Goal: Answer question/provide support

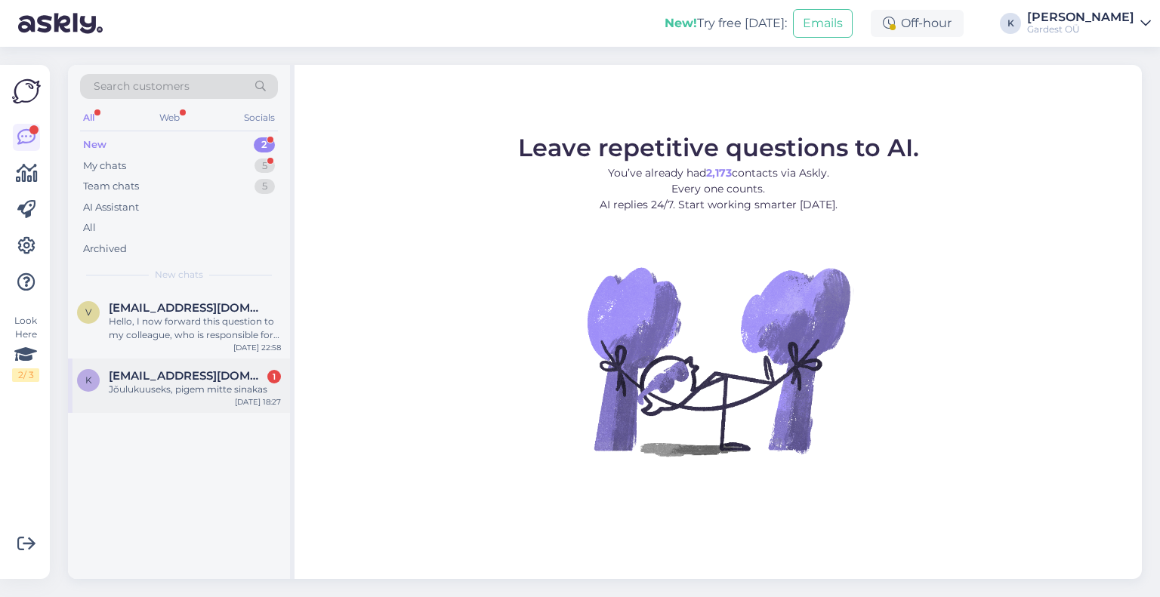
click at [162, 379] on span "[EMAIL_ADDRESS][DOMAIN_NAME]" at bounding box center [187, 376] width 157 height 14
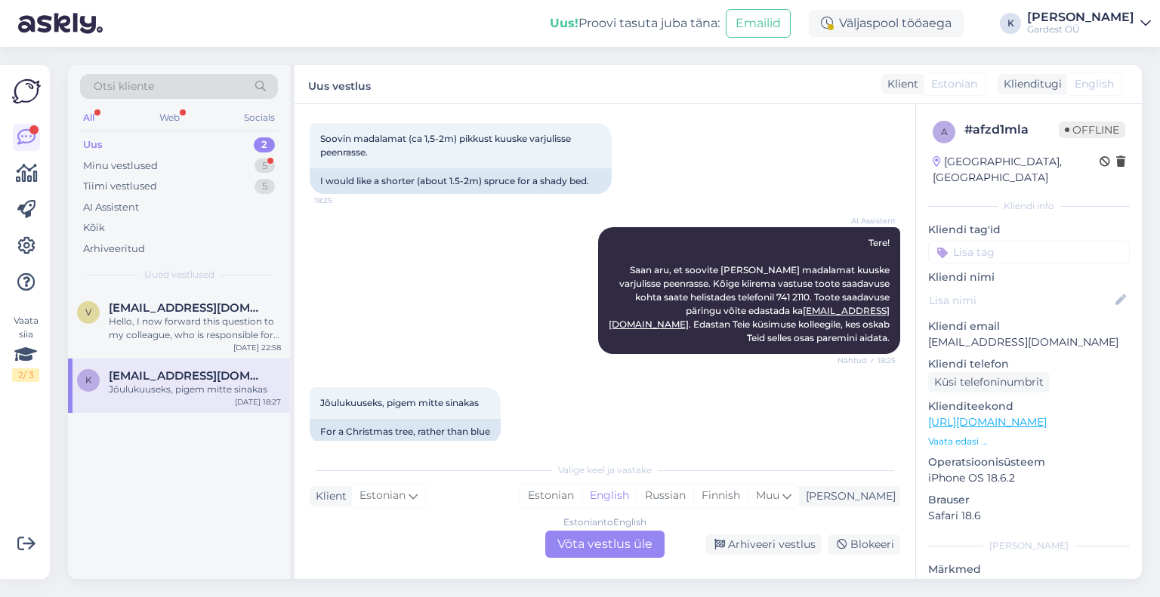
scroll to position [97, 0]
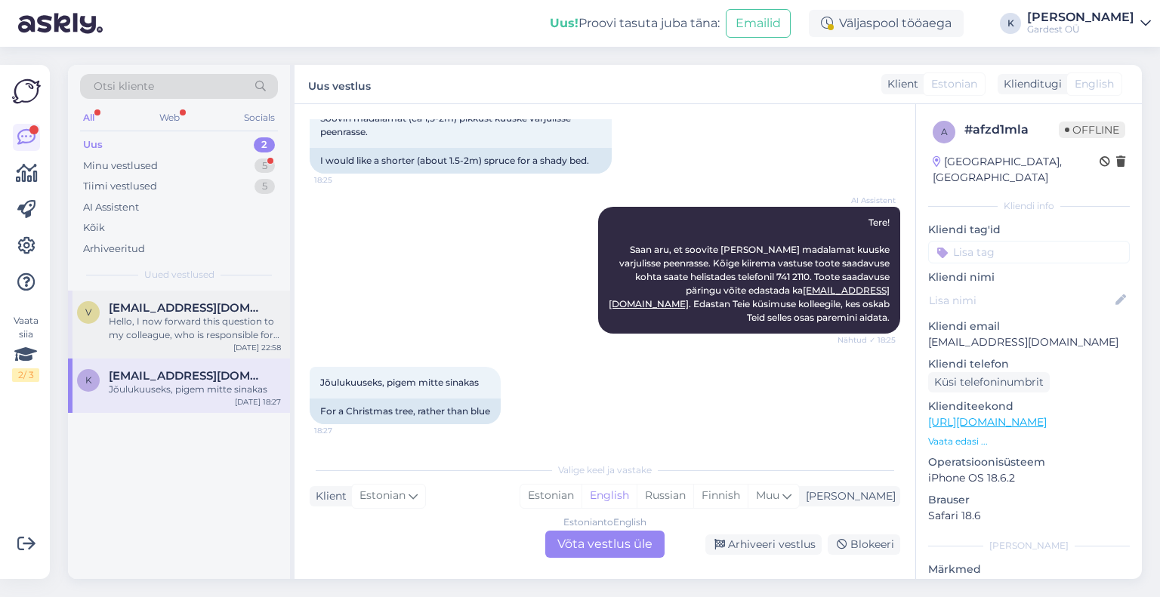
click at [184, 324] on div "Hello, I now forward this question to my colleague, who is responsible for this…" at bounding box center [195, 328] width 172 height 27
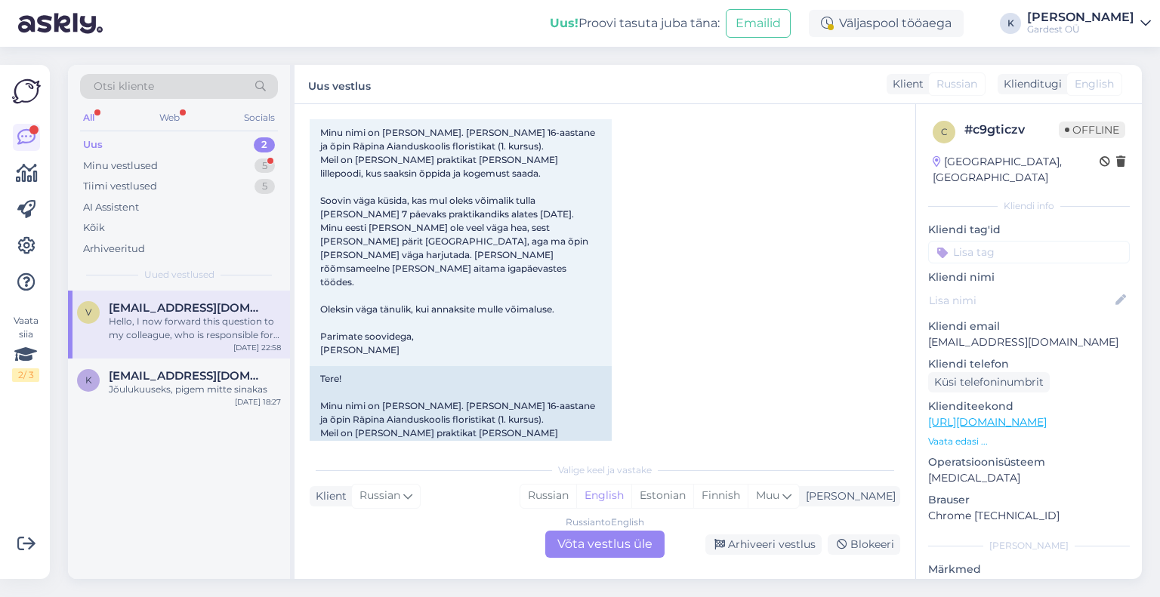
scroll to position [34, 0]
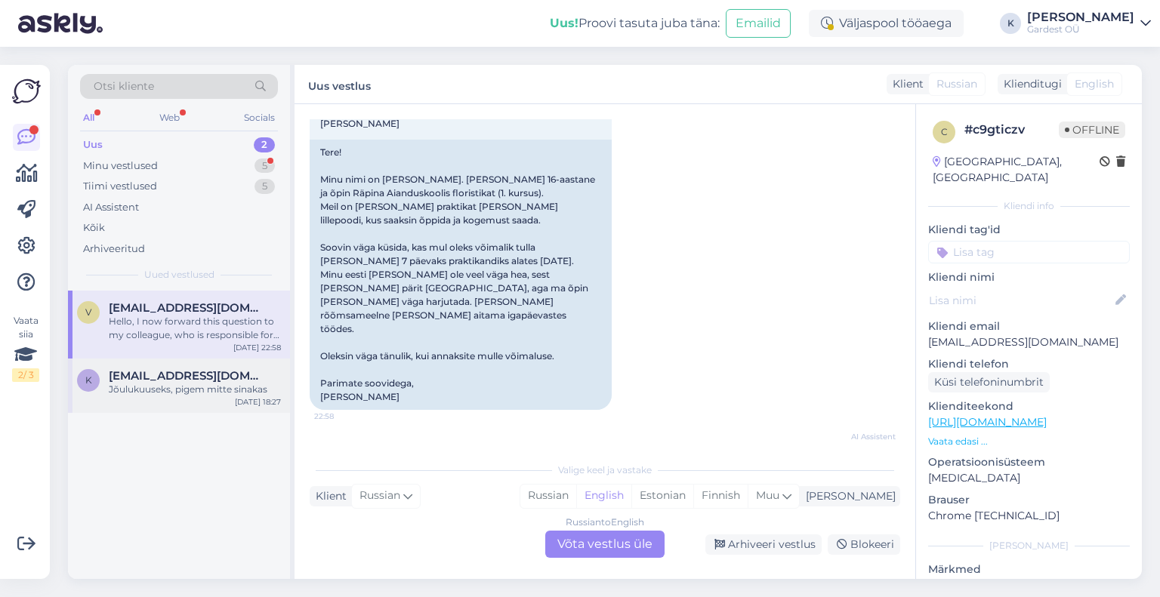
click at [139, 386] on div "Jõulukuuseks, pigem mitte sinakas" at bounding box center [195, 390] width 172 height 14
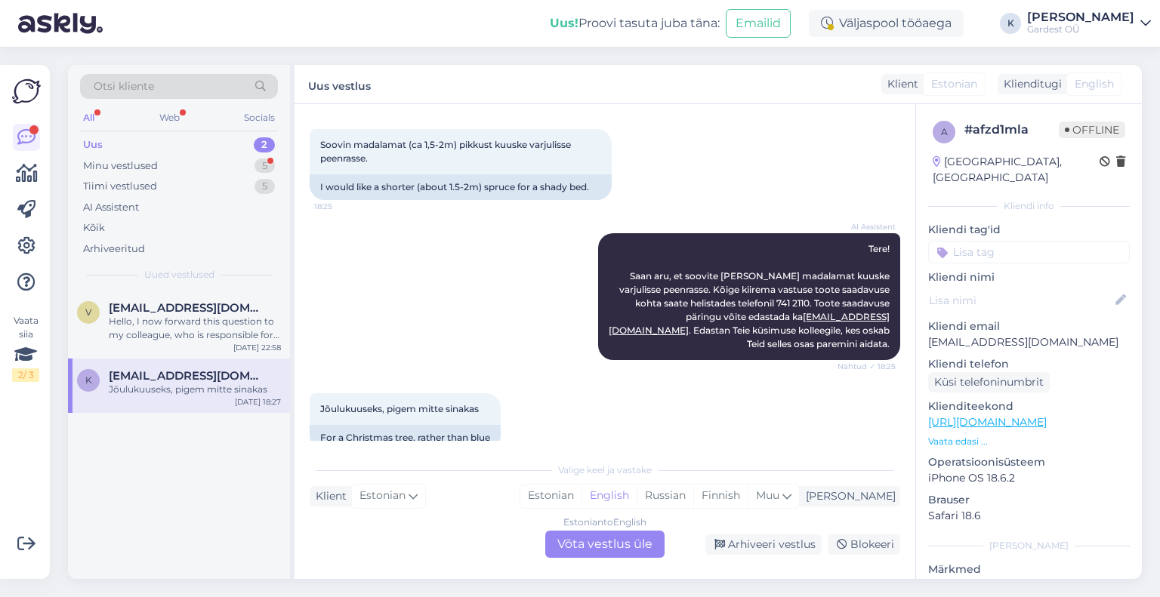
scroll to position [97, 0]
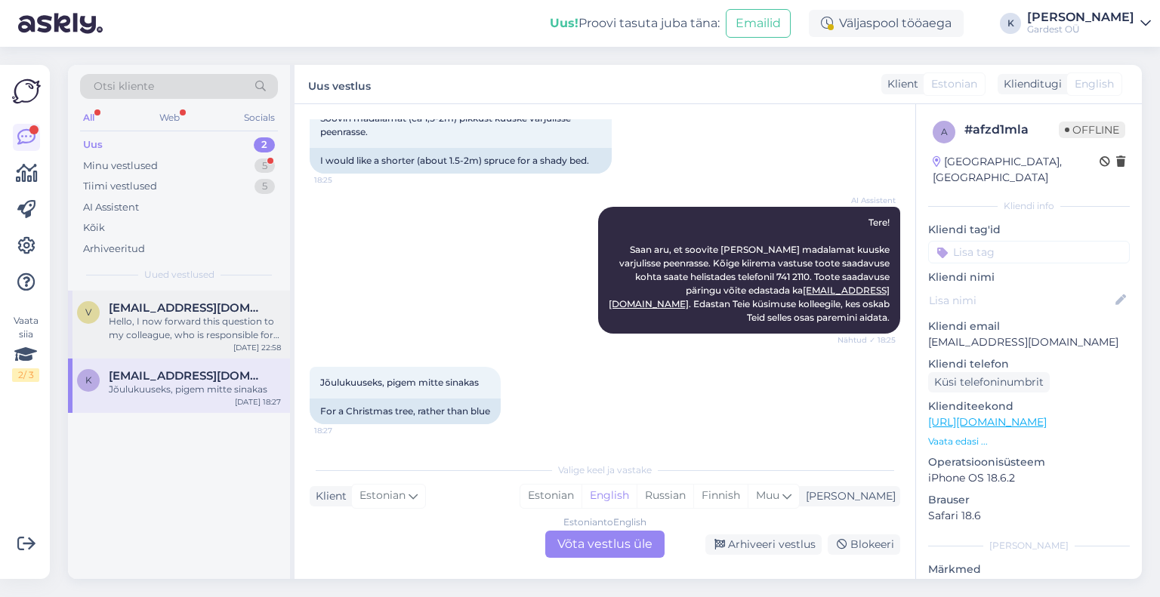
click at [210, 313] on span "[EMAIL_ADDRESS][DOMAIN_NAME]" at bounding box center [187, 308] width 157 height 14
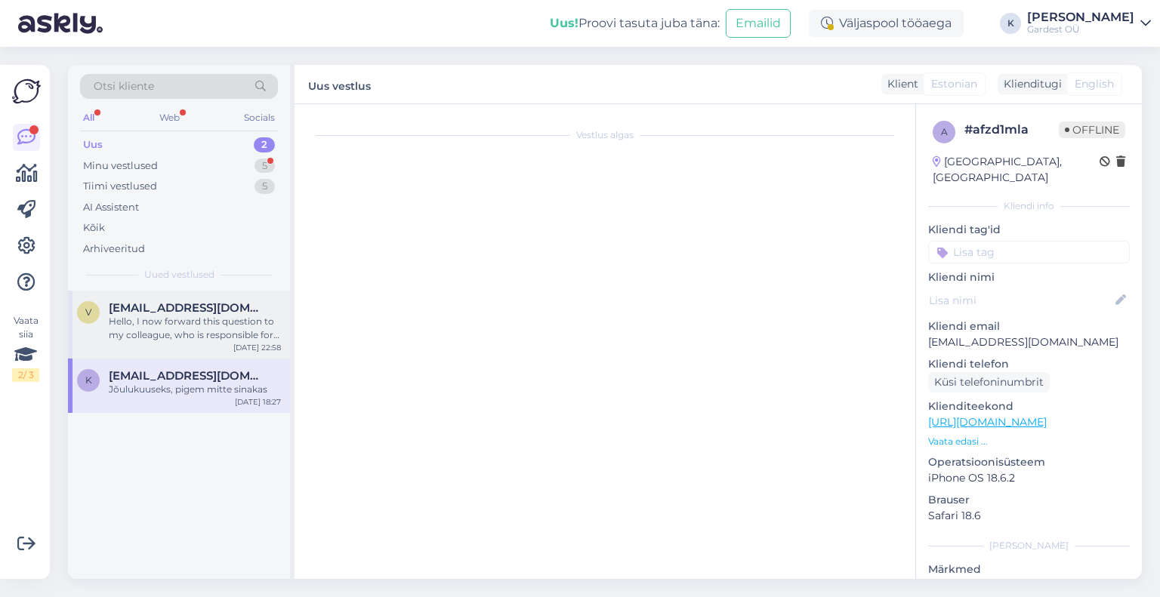
scroll to position [412, 0]
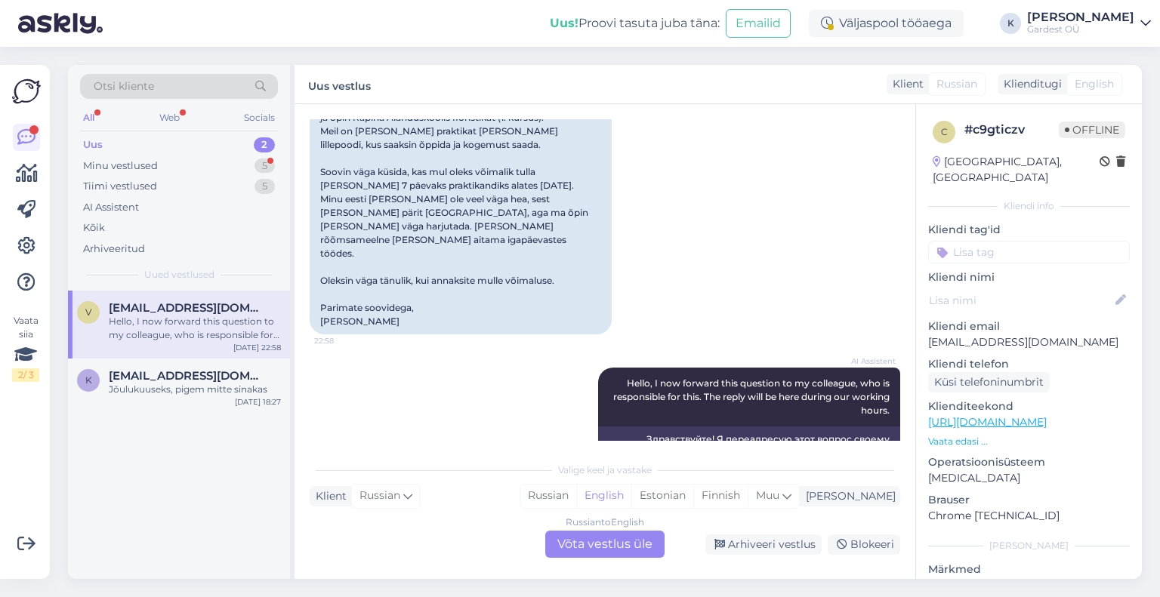
click at [618, 551] on div "Russian to English Võta vestlus üle" at bounding box center [604, 544] width 119 height 27
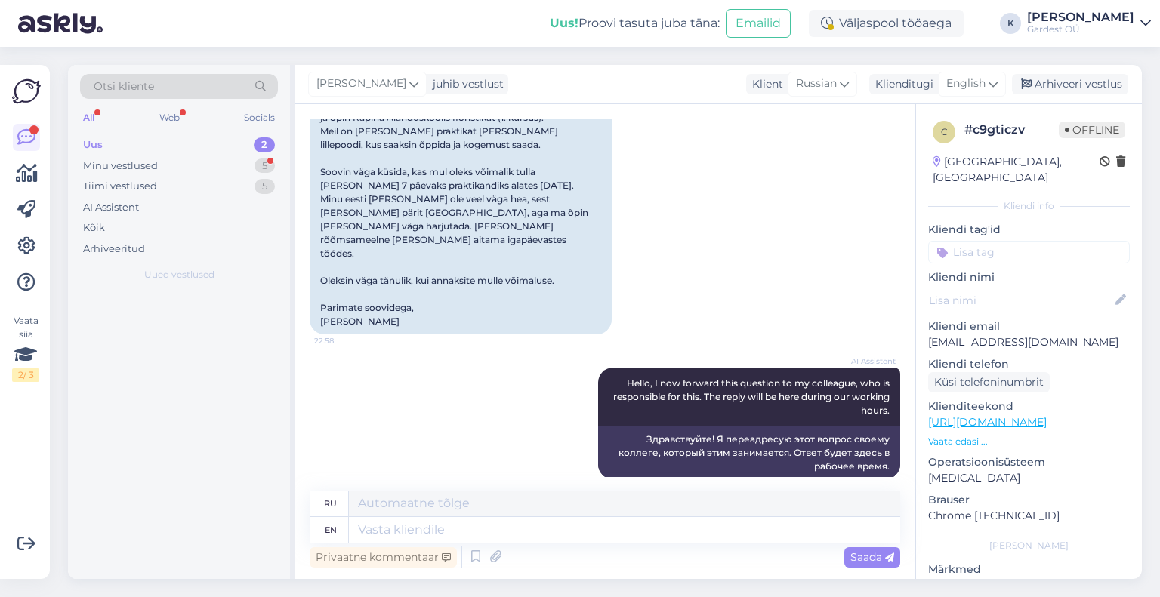
scroll to position [375, 0]
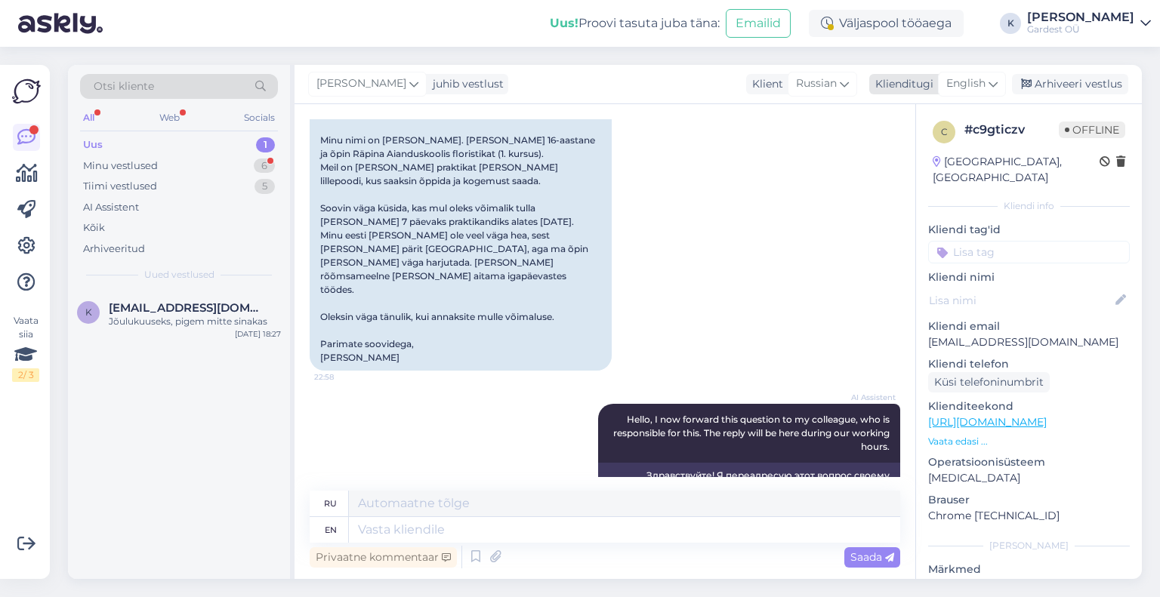
click at [996, 79] on icon at bounding box center [993, 84] width 9 height 17
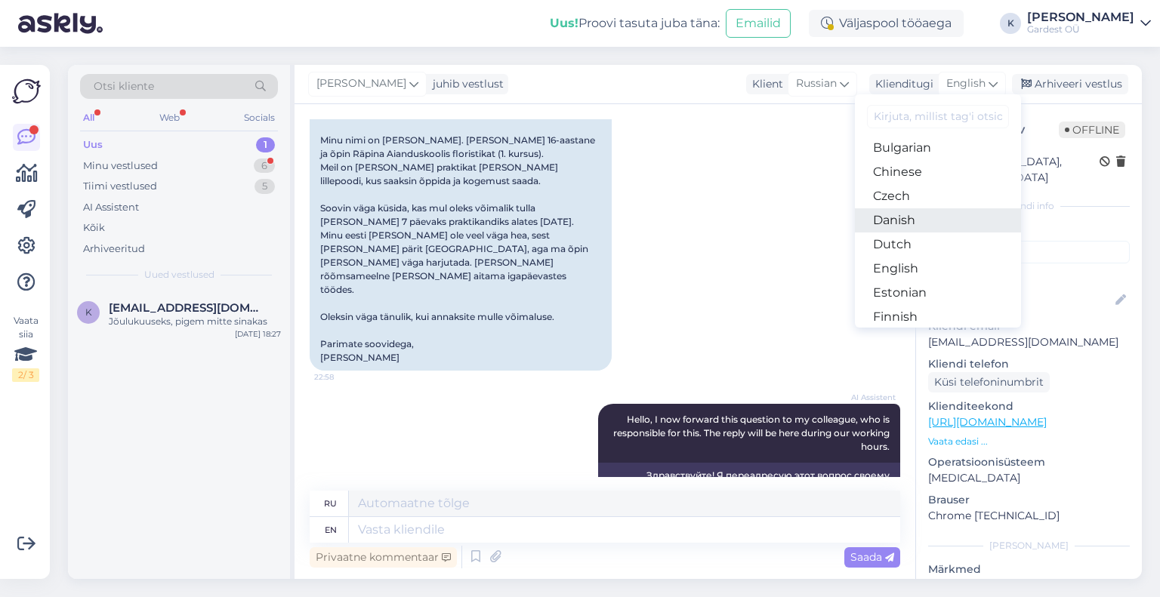
scroll to position [76, 0]
click at [927, 270] on link "Estonian" at bounding box center [938, 269] width 166 height 24
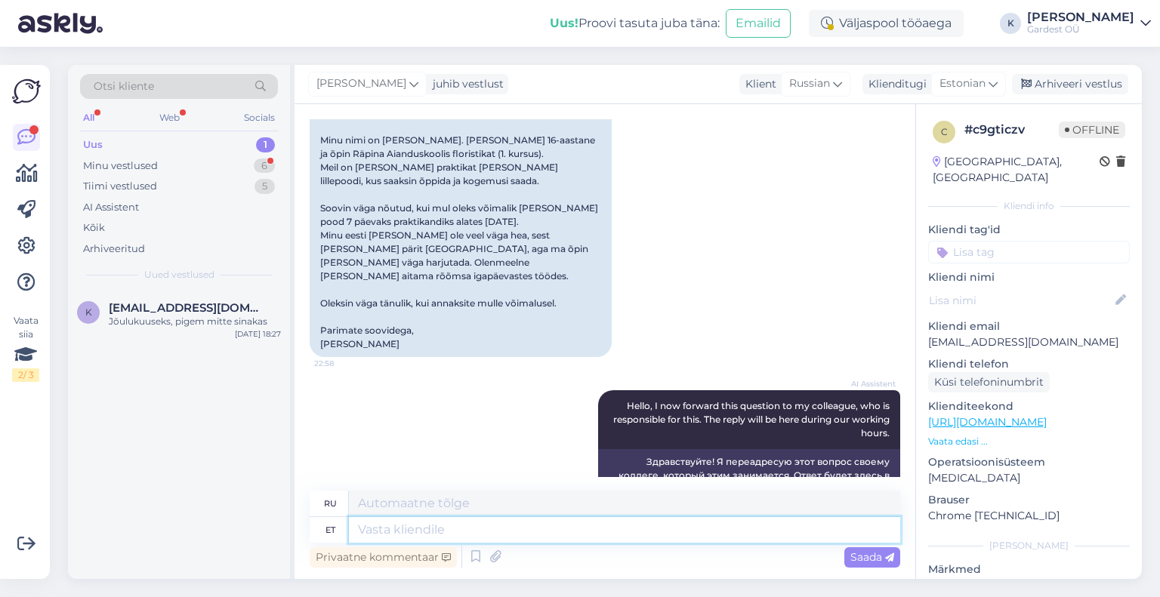
click at [502, 537] on textarea at bounding box center [624, 530] width 551 height 26
type textarea "P"
type textarea "[DEMOGRAPHIC_DATA]"
type textarea "Tere,"
type textarea "Привет"
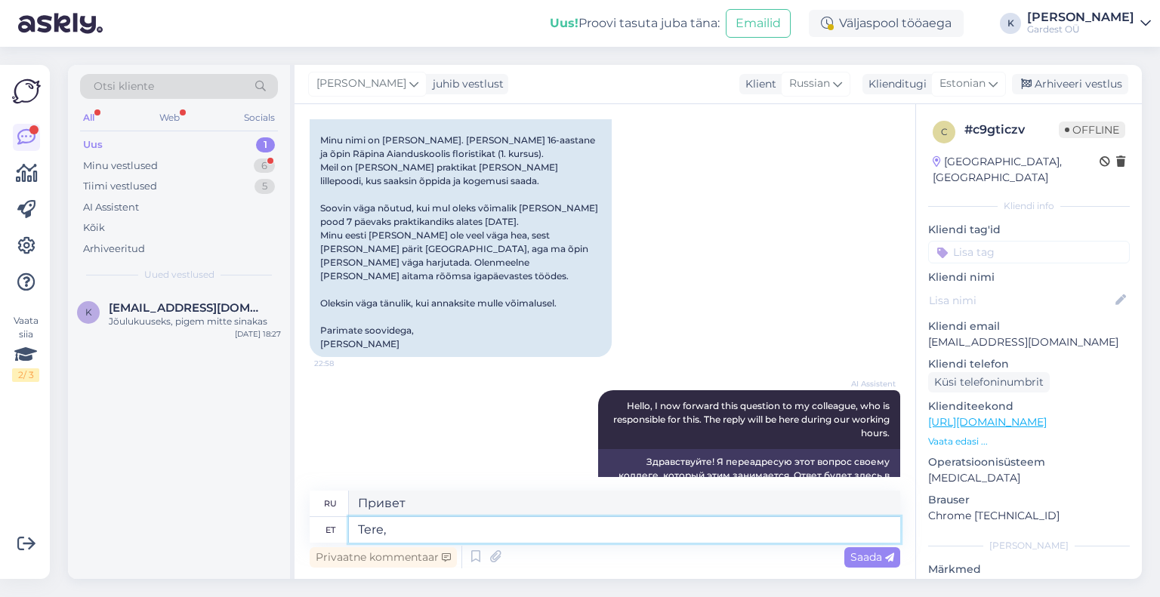
type textarea "Tere,"
type textarea "Привет,"
type textarea "Tere, palun"
type textarea "Здравствуйте, пожалуйста."
type textarea "Tere, palun edastage"
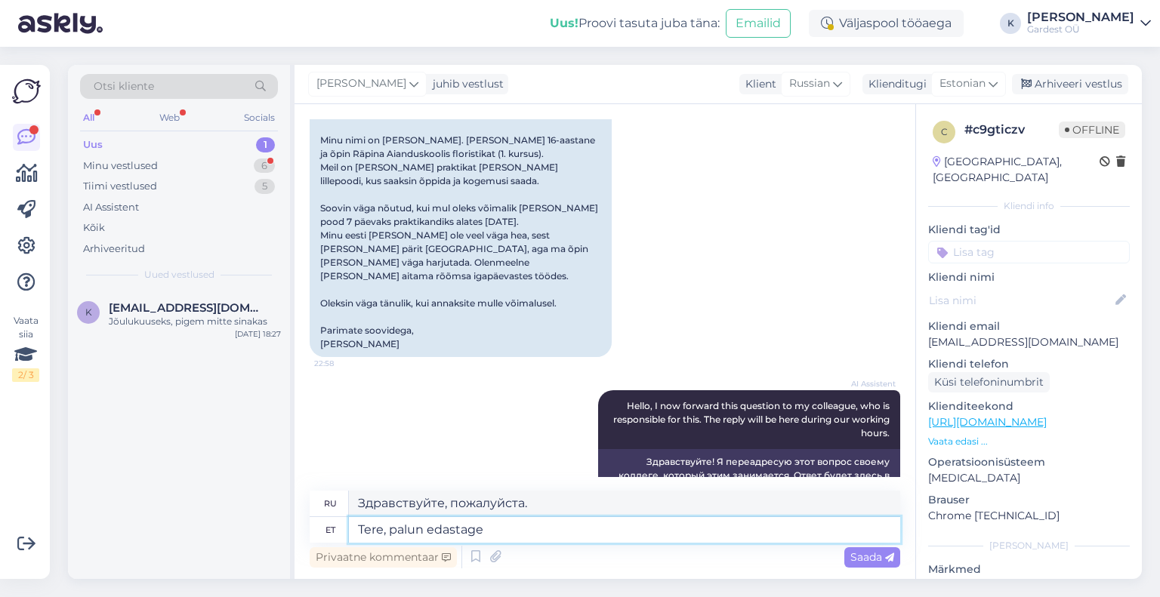
type textarea "Здравствуйте, пожалуйста, перешлите"
type textarea "Tere, palun edastage praktika"
type textarea "Здравствуйте, пожалуйста, перешлите стажировку"
type textarea "Tere, palun edastage praktika soov"
type textarea "Здравствуйте, отправьте мне, пожалуйста, заявку на стажировку."
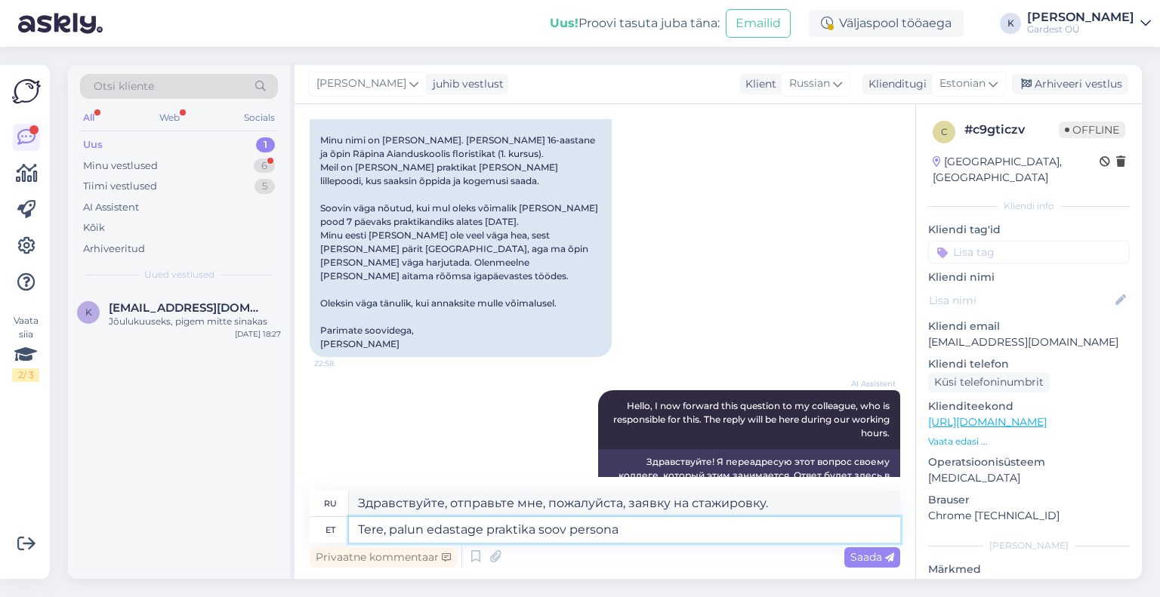
type textarea "Tere, palun edastage praktika soov personal"
type textarea "Здравствуйте, пожалуйста, перешлите Вашу заявку на стажировку сотрудникам."
type textarea "Tere, palun edastage praktika soov personal@g"
type textarea "Здравствуйте, отправьте, пожалуйста, заявку на стажировку на personal@"
type textarea "Tere, palun edastage praktika soov [EMAIL_ADDRESS][DOMAIN_NAME]"
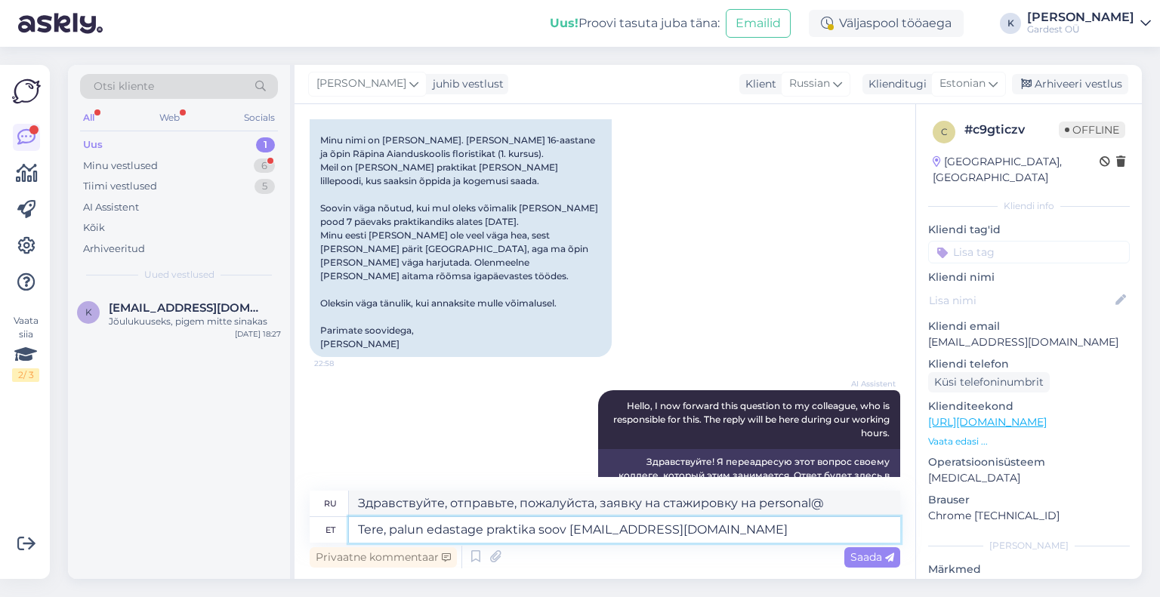
type textarea "Здравствуйте, отправьте запрос на стажировку на personal@gardest."
type textarea "Tere, palun edastage praktika soov [EMAIL_ADDRESS][DOMAIN_NAME]"
type textarea "Здравствуйте, отправьте запрос на стажировку на [EMAIL_ADDRESS][DOMAIN_NAME]"
click at [856, 556] on span "Saada" at bounding box center [872, 558] width 44 height 14
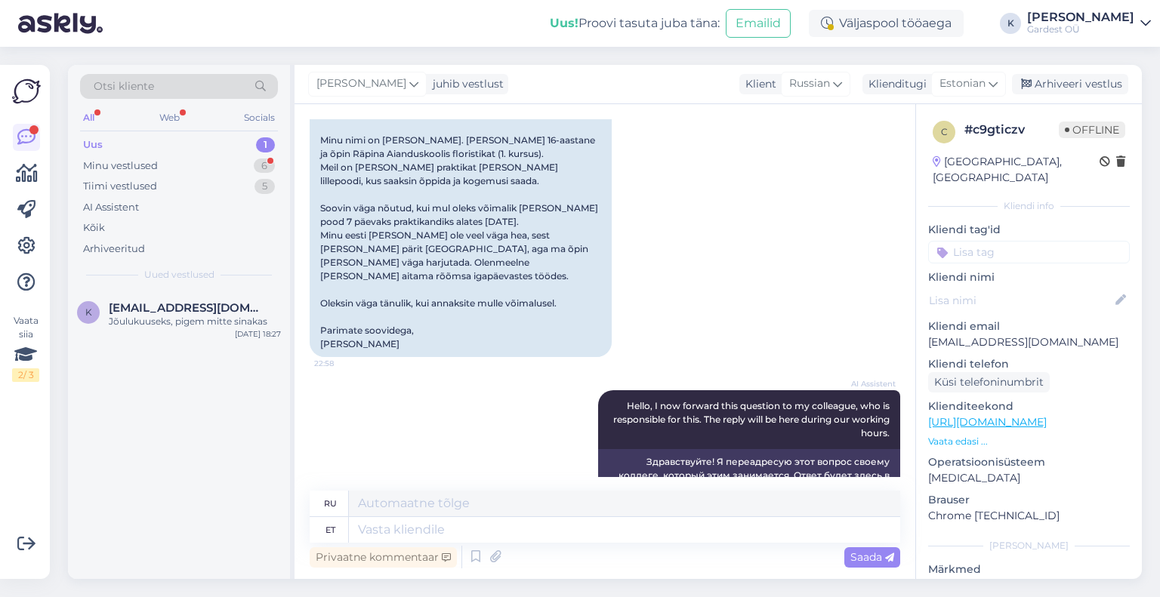
scroll to position [511, 0]
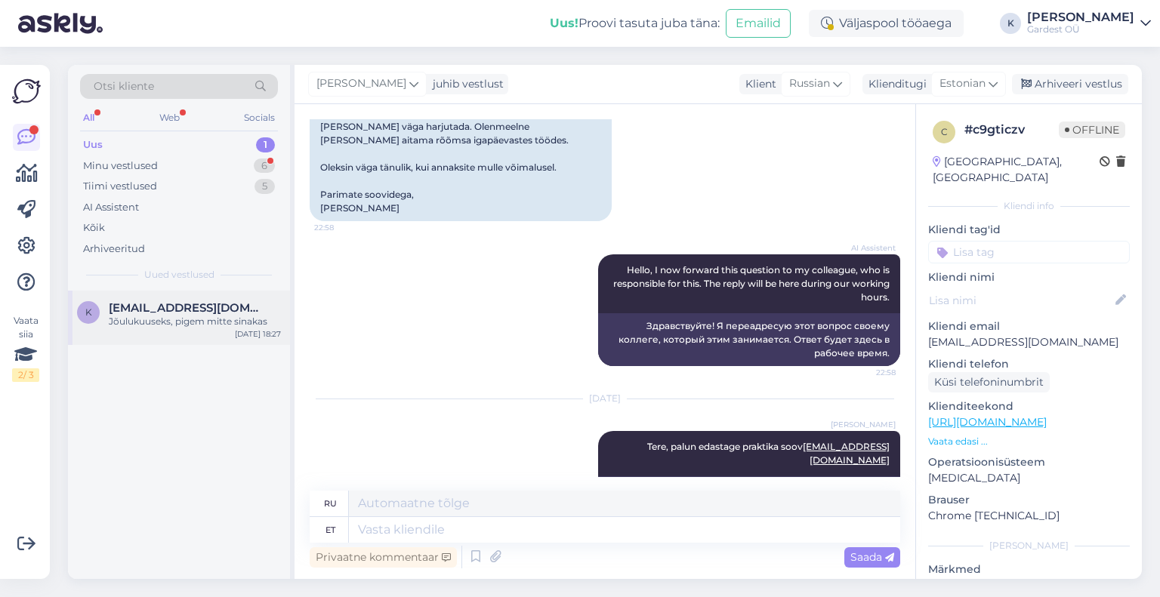
click at [184, 300] on div "K [EMAIL_ADDRESS][DOMAIN_NAME] Jõulukuuseks, pigem mitte sinakas [DATE] 18:27" at bounding box center [179, 318] width 222 height 54
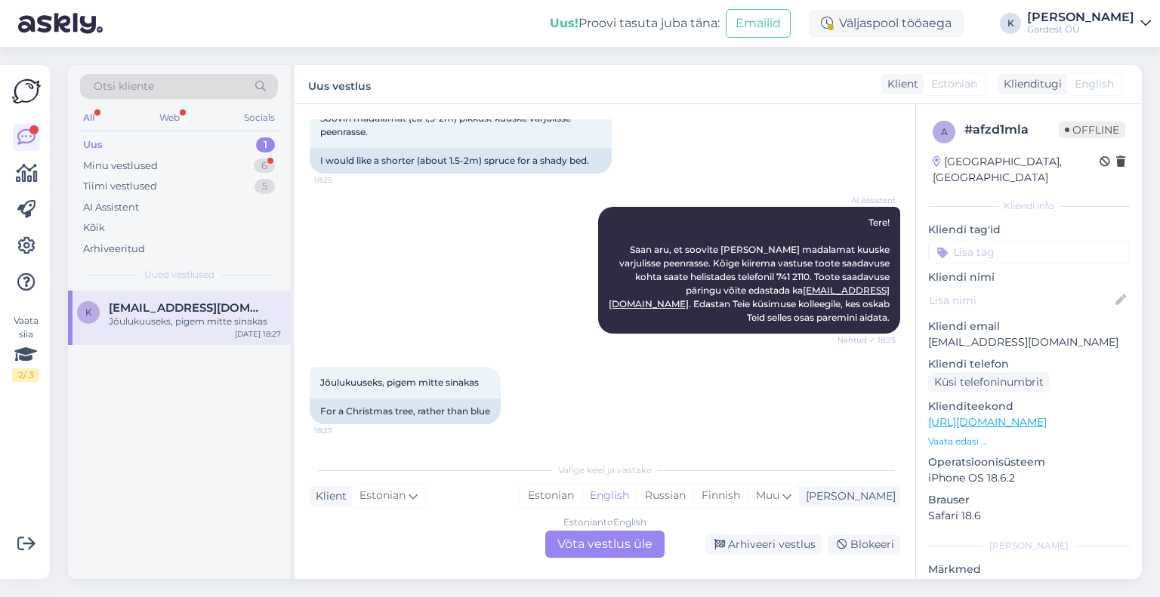
click at [628, 540] on div "Estonian to English Võta vestlus üle" at bounding box center [604, 544] width 119 height 27
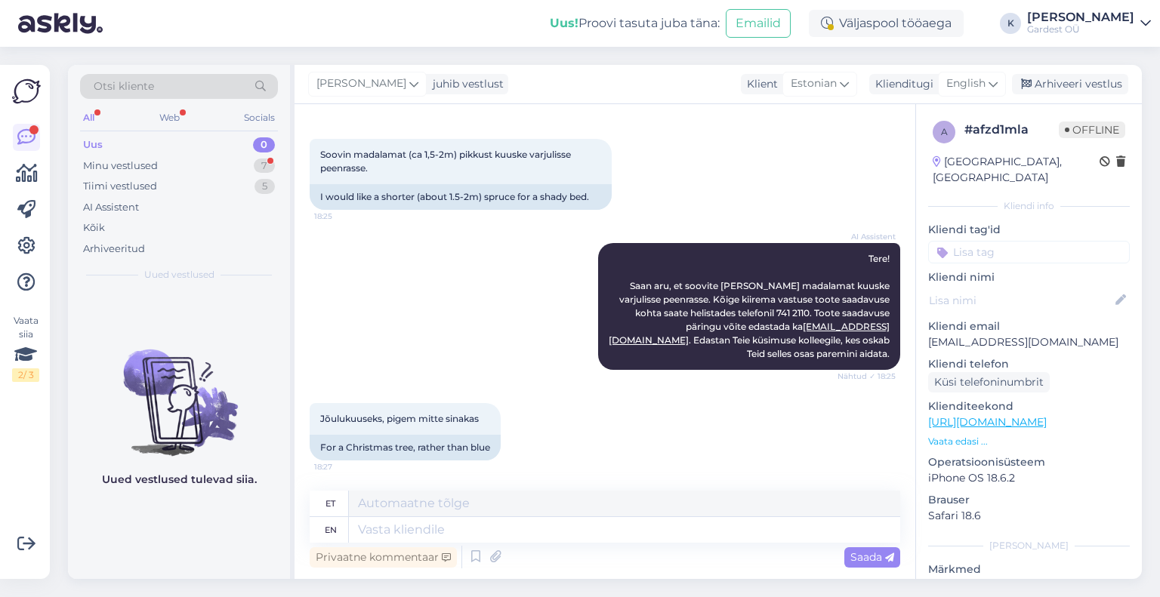
click at [1020, 415] on link "[URL][DOMAIN_NAME]" at bounding box center [987, 422] width 119 height 14
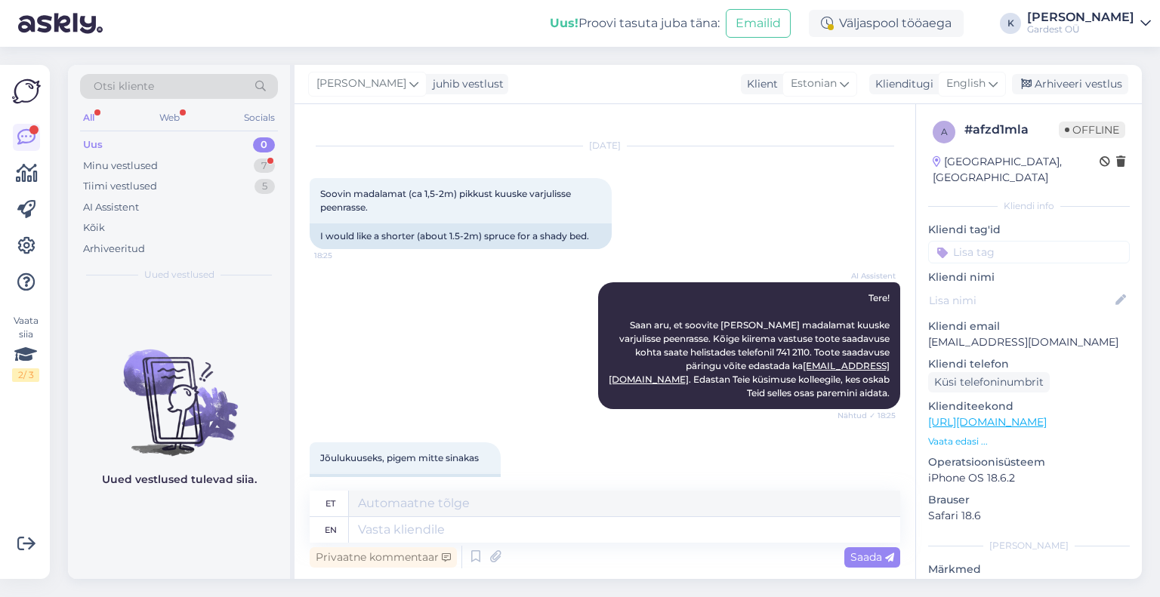
scroll to position [0, 0]
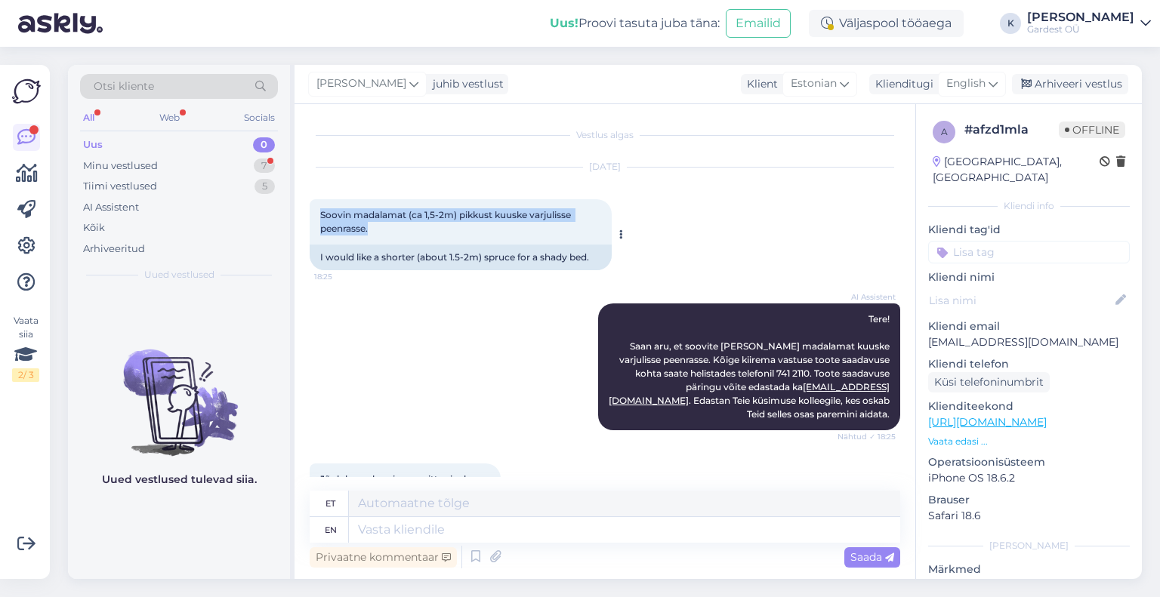
drag, startPoint x: 319, startPoint y: 208, endPoint x: 372, endPoint y: 227, distance: 56.4
click at [372, 227] on div "Soovin madalamat (ca 1,5-2m) pikkust kuuske varjulisse peenrasse. 18:25" at bounding box center [461, 221] width 302 height 45
copy span "Soovin madalamat (ca 1,5-2m) pikkust kuuske varjulisse peenrasse."
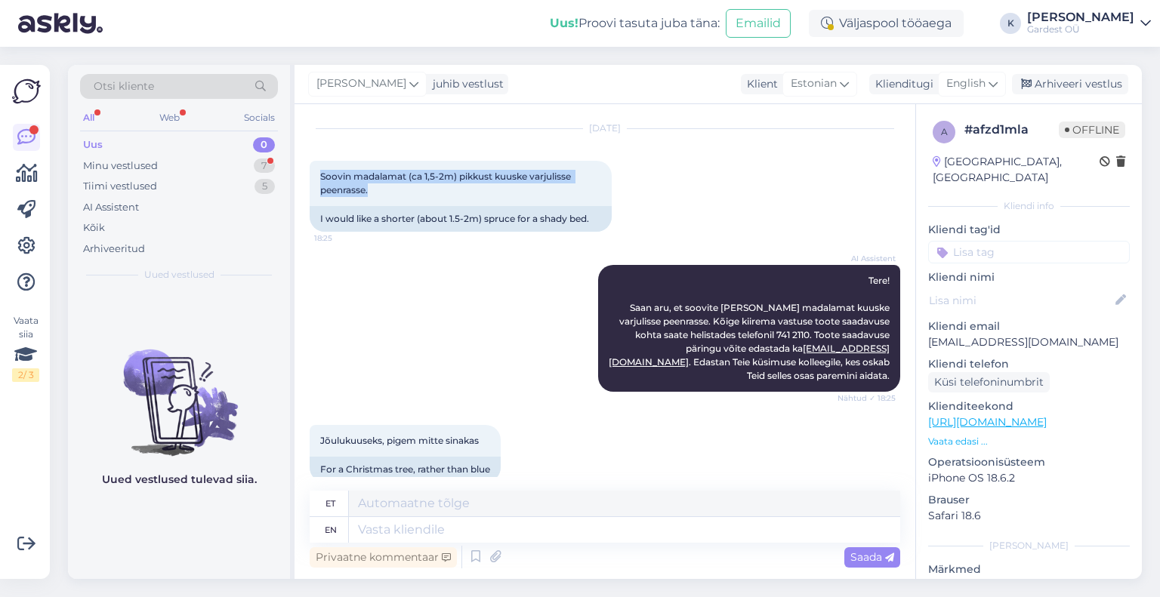
scroll to position [60, 0]
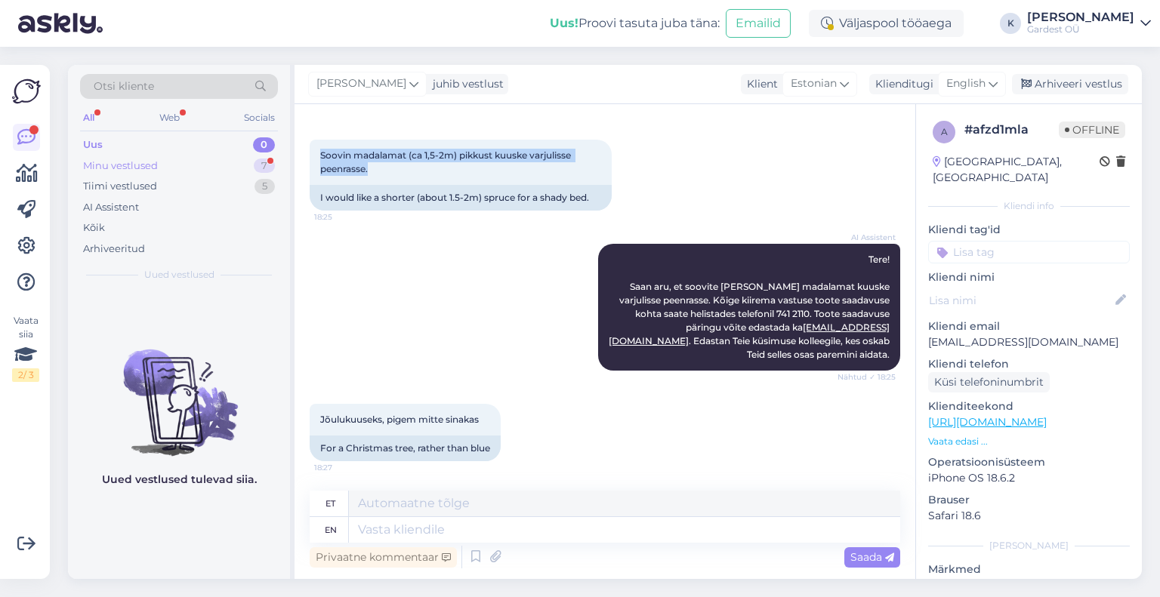
click at [124, 168] on div "Minu vestlused" at bounding box center [120, 166] width 75 height 15
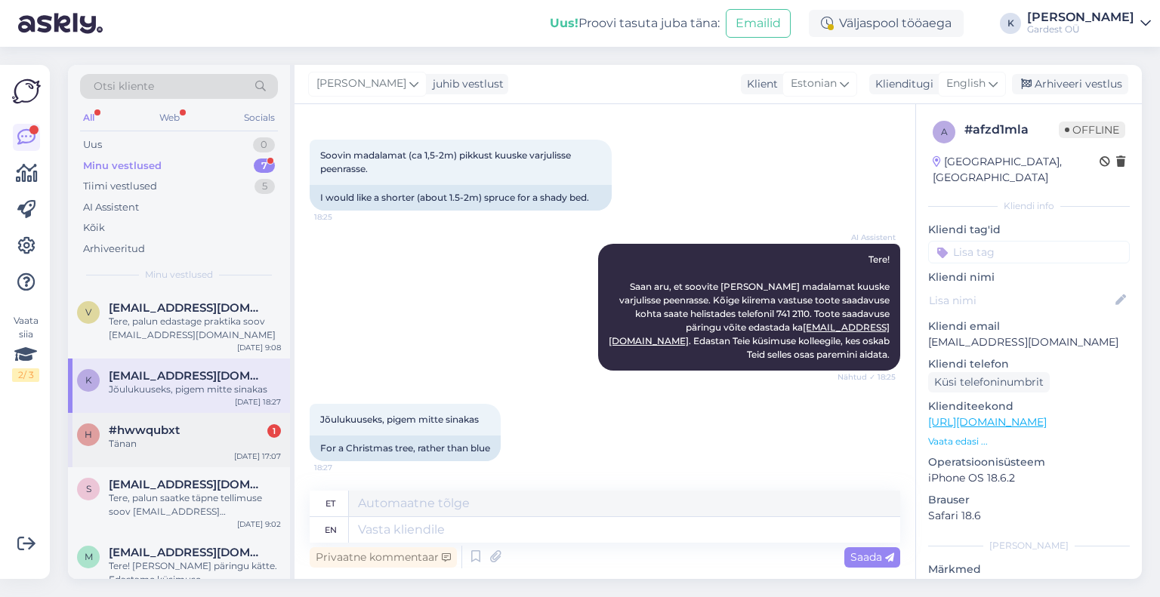
click at [150, 444] on div "Tänan" at bounding box center [195, 444] width 172 height 14
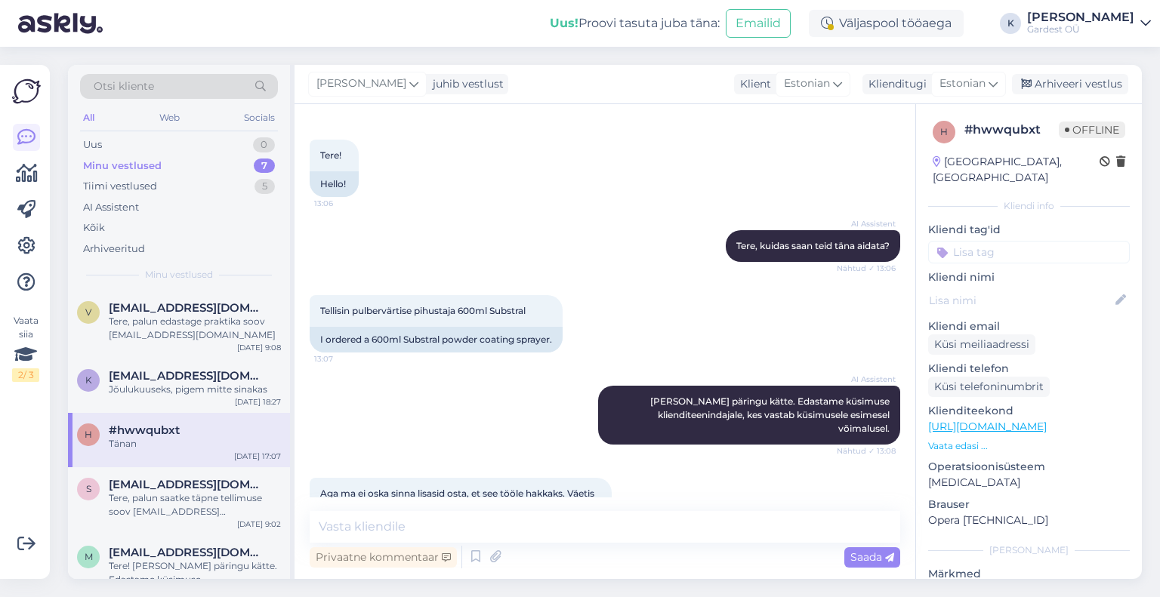
scroll to position [323, 0]
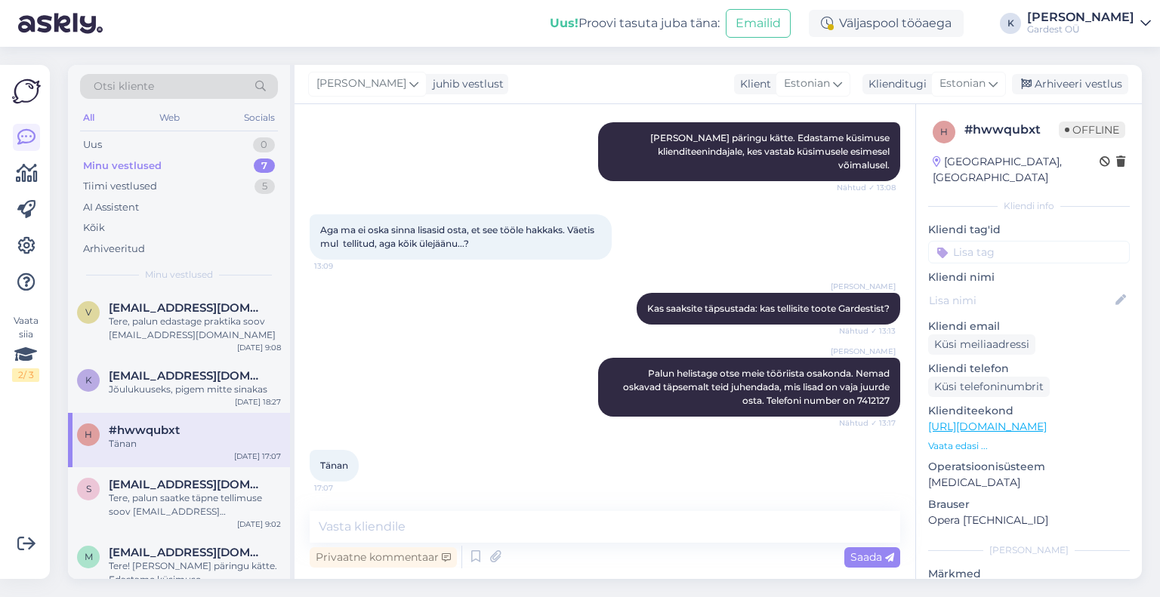
click at [146, 434] on span "#hwwqubxt" at bounding box center [144, 431] width 71 height 14
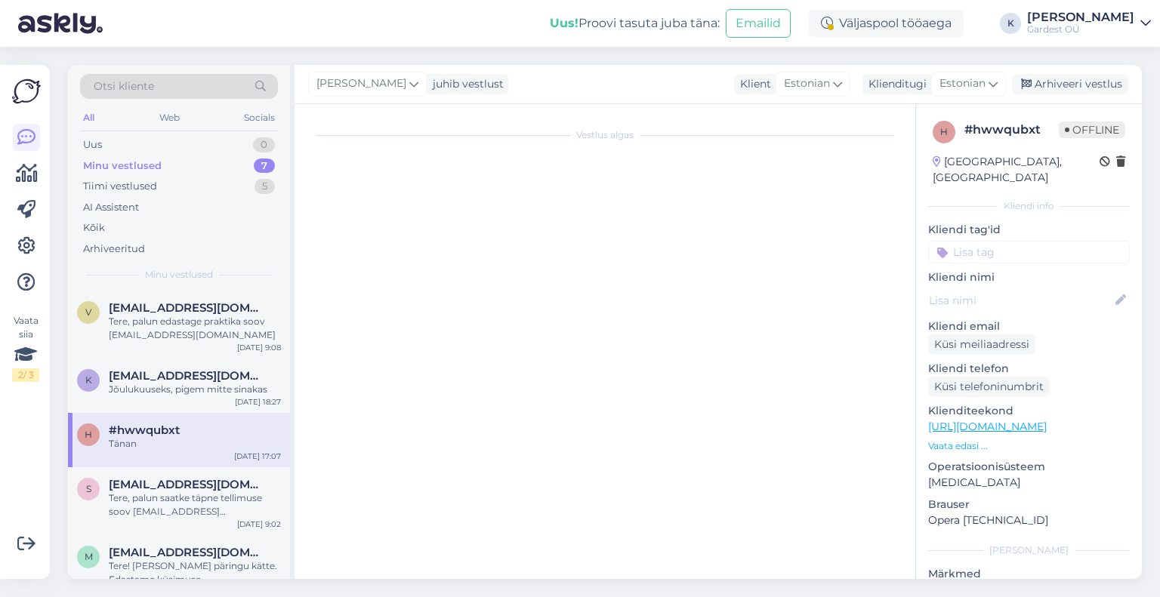
scroll to position [0, 0]
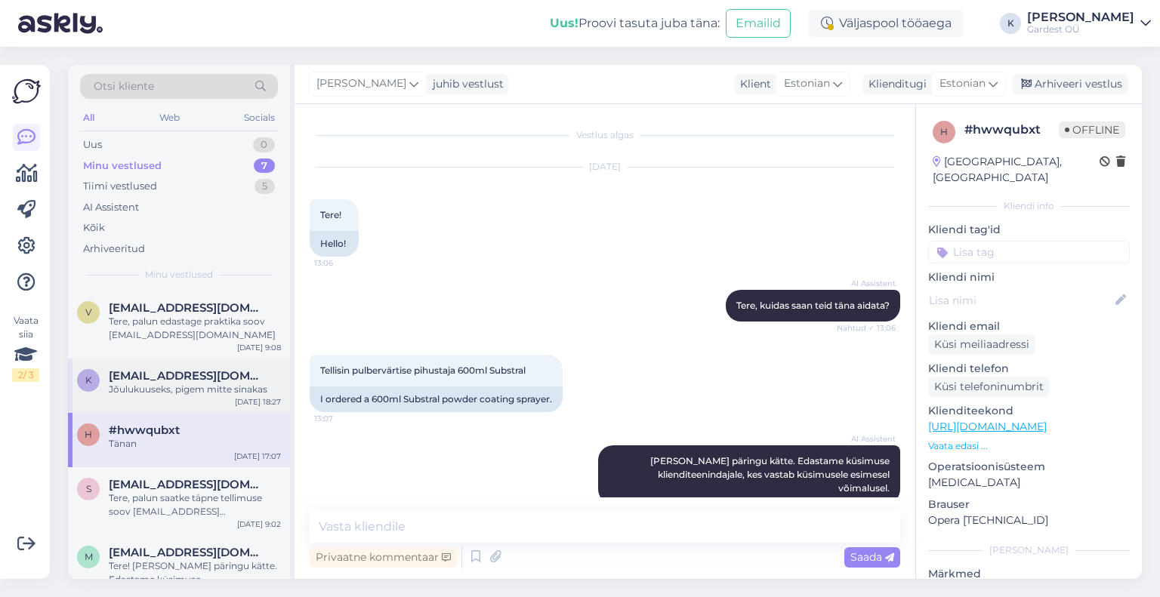
click at [144, 387] on div "Jõulukuuseks, pigem mitte sinakas" at bounding box center [195, 390] width 172 height 14
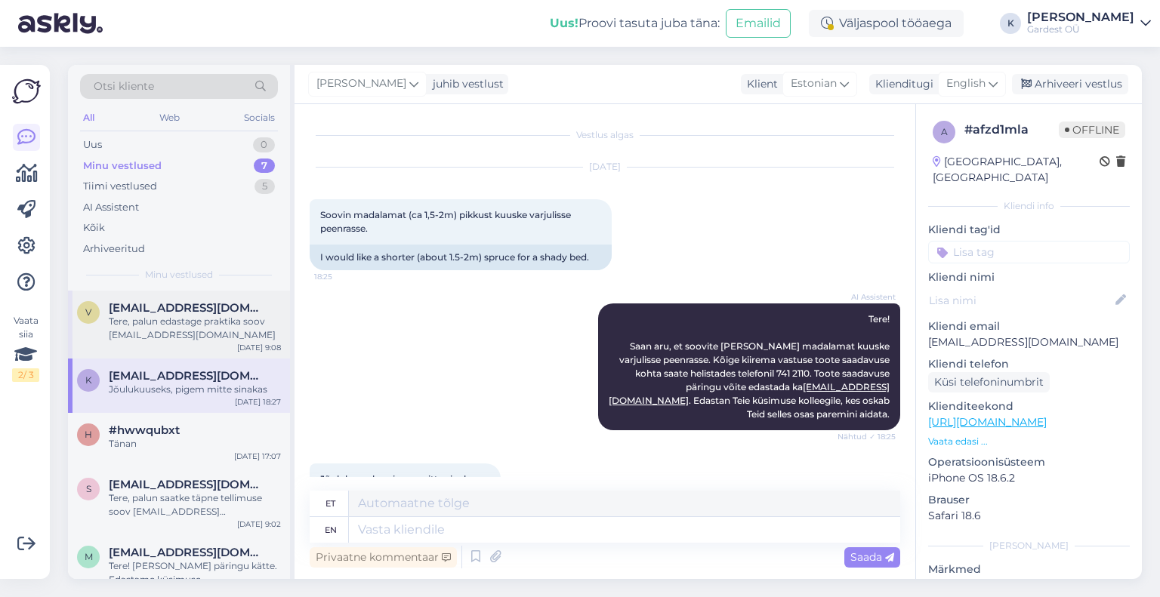
scroll to position [60, 0]
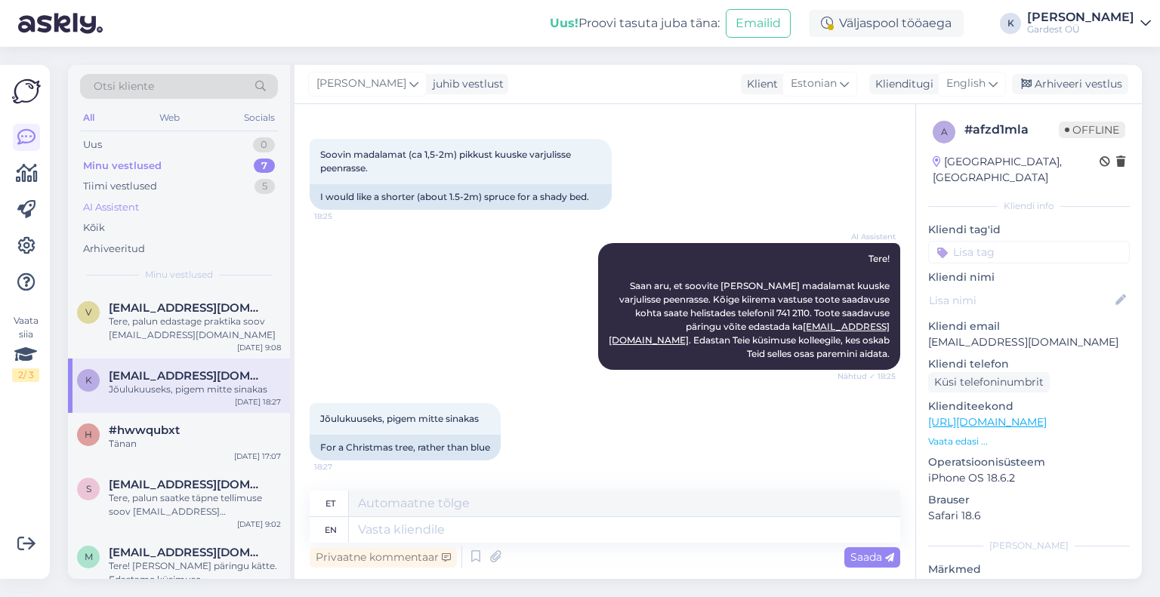
click at [130, 208] on div "AI Assistent" at bounding box center [111, 207] width 56 height 15
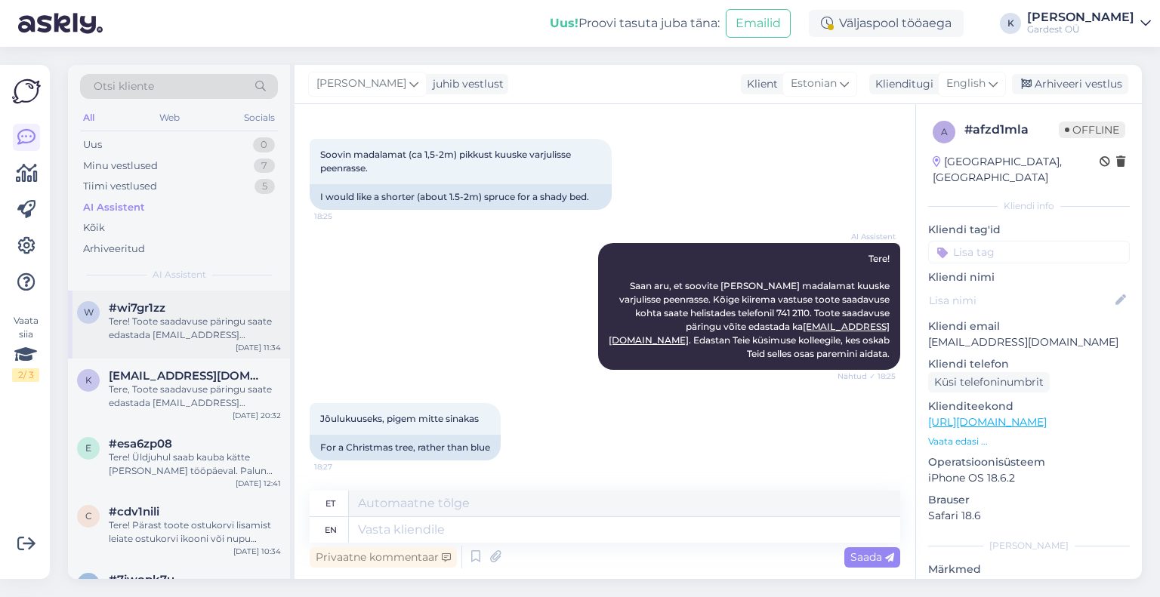
click at [166, 329] on div "Tere! Toote saadavuse päringu saate edastada [EMAIL_ADDRESS][DOMAIN_NAME]. Kõig…" at bounding box center [195, 328] width 172 height 27
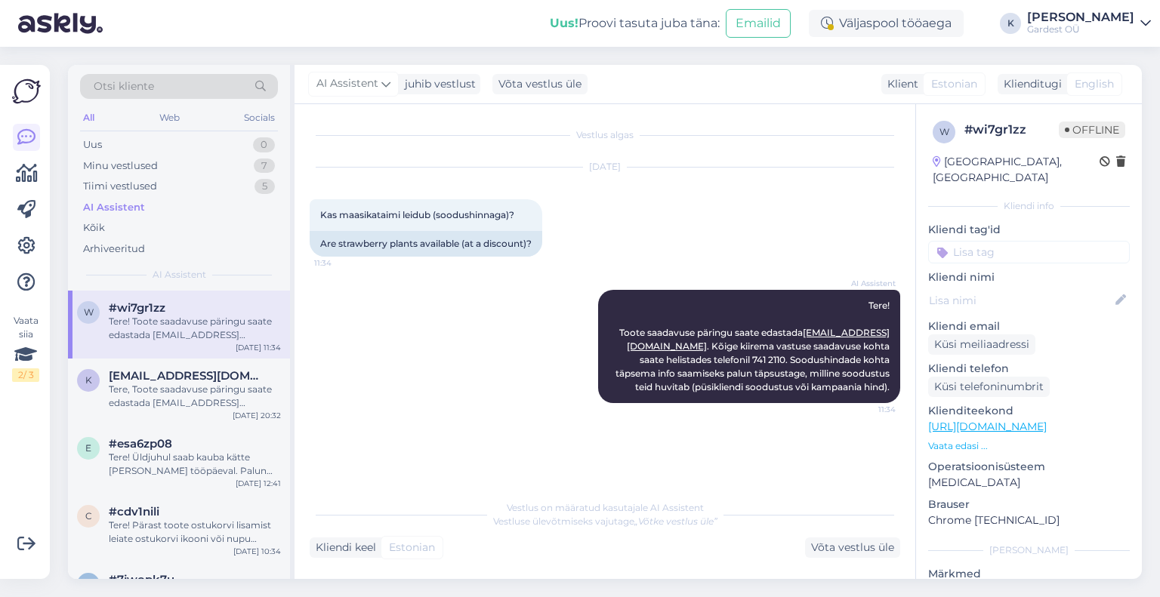
scroll to position [0, 0]
click at [166, 393] on div "Tere, Toote saadavuse päringu saate edastada [EMAIL_ADDRESS][DOMAIN_NAME]. Kõig…" at bounding box center [195, 396] width 172 height 27
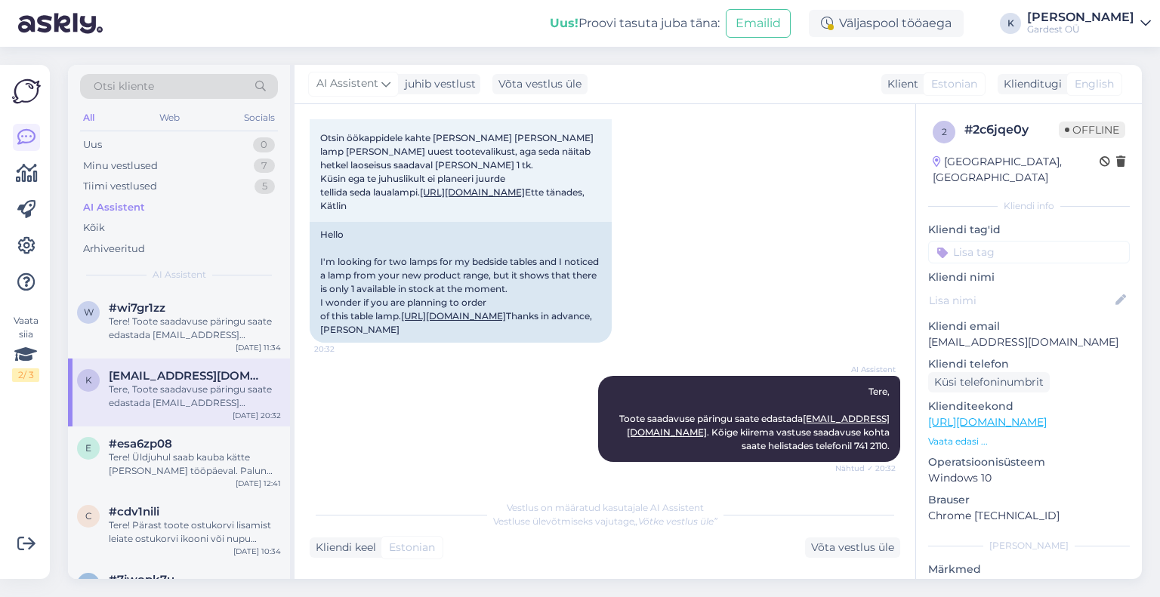
scroll to position [212, 0]
click at [136, 325] on div "Tere! Toote saadavuse päringu saate edastada [EMAIL_ADDRESS][DOMAIN_NAME]. Kõig…" at bounding box center [195, 328] width 172 height 27
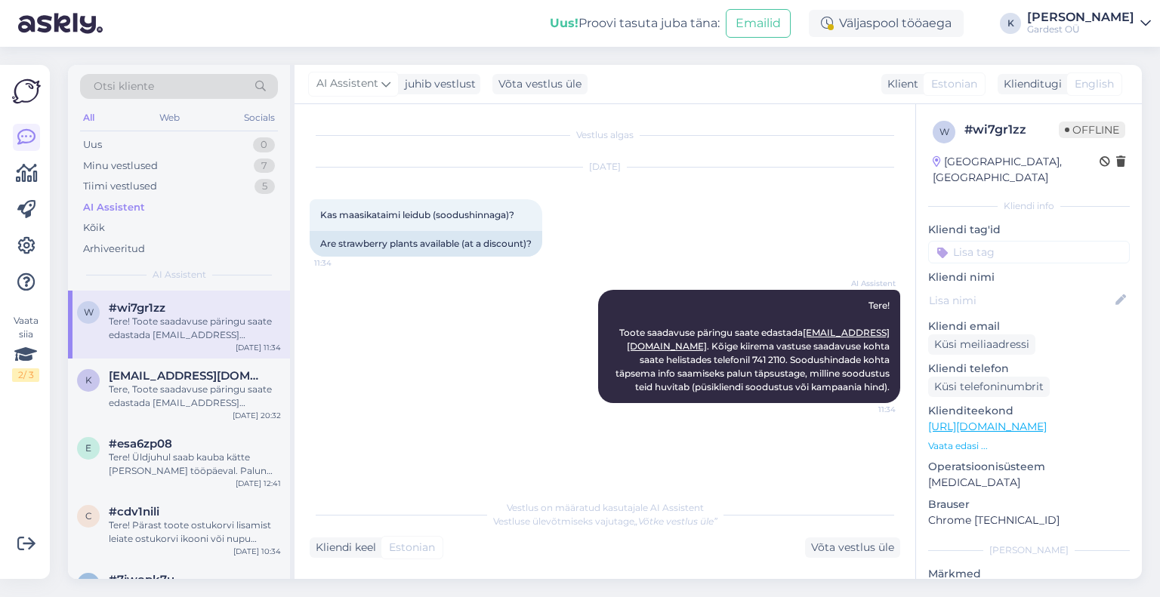
scroll to position [0, 0]
click at [141, 143] on div "Uus 1" at bounding box center [179, 144] width 198 height 21
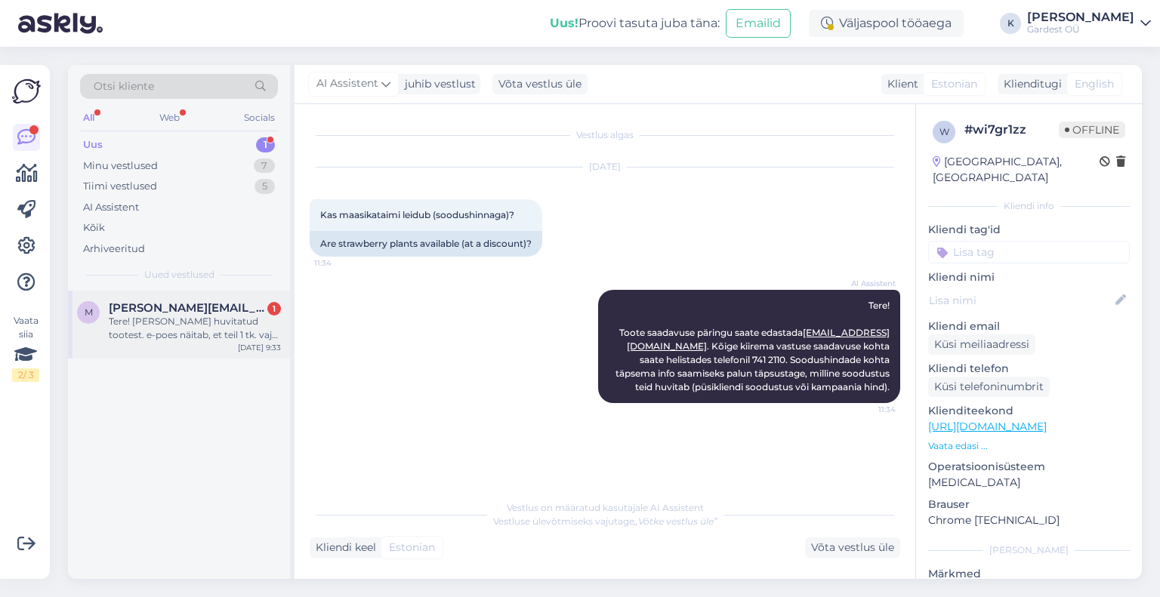
click at [214, 323] on div "Tere! [PERSON_NAME] huvitatud tootest. e-poes näitab, et teil 1 tk. vaja oleks …" at bounding box center [195, 328] width 172 height 27
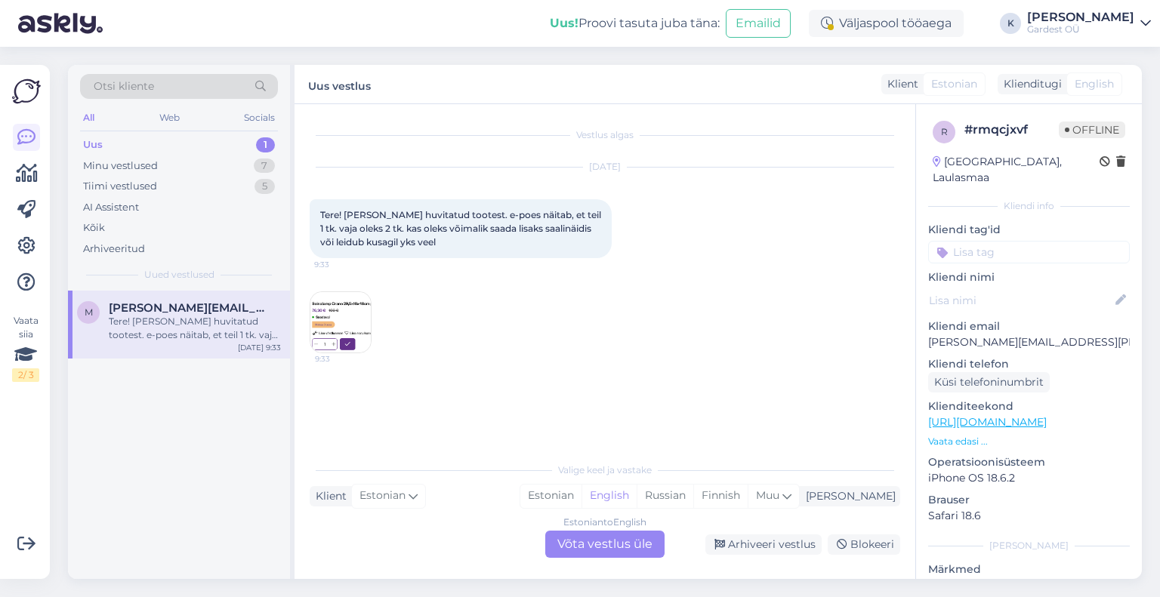
click at [347, 321] on img at bounding box center [340, 322] width 60 height 60
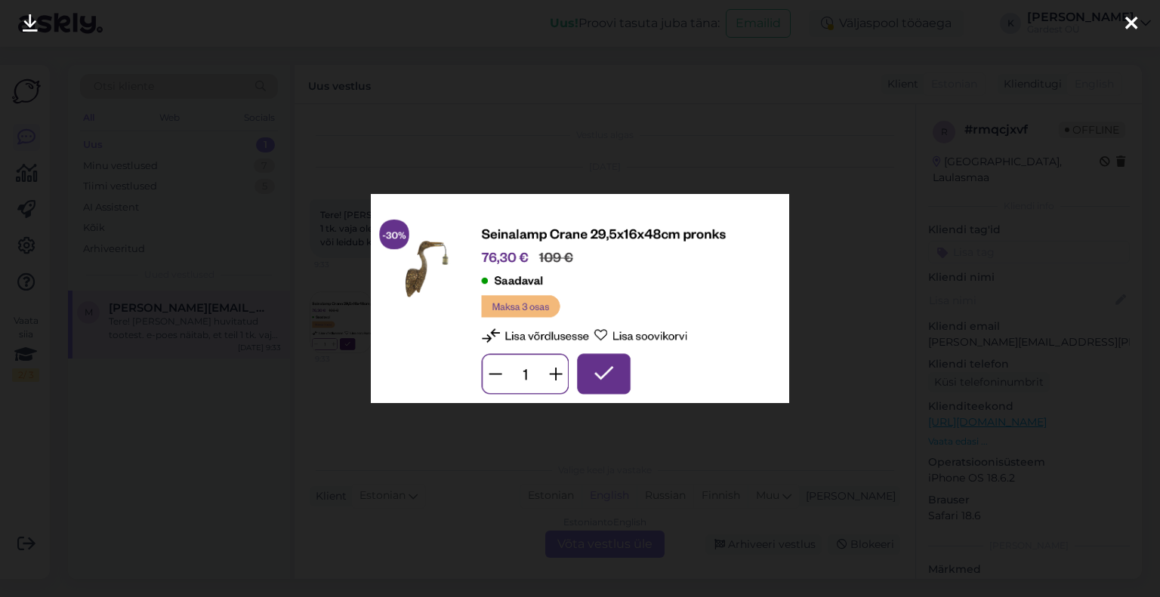
click at [1127, 22] on icon at bounding box center [1131, 24] width 12 height 20
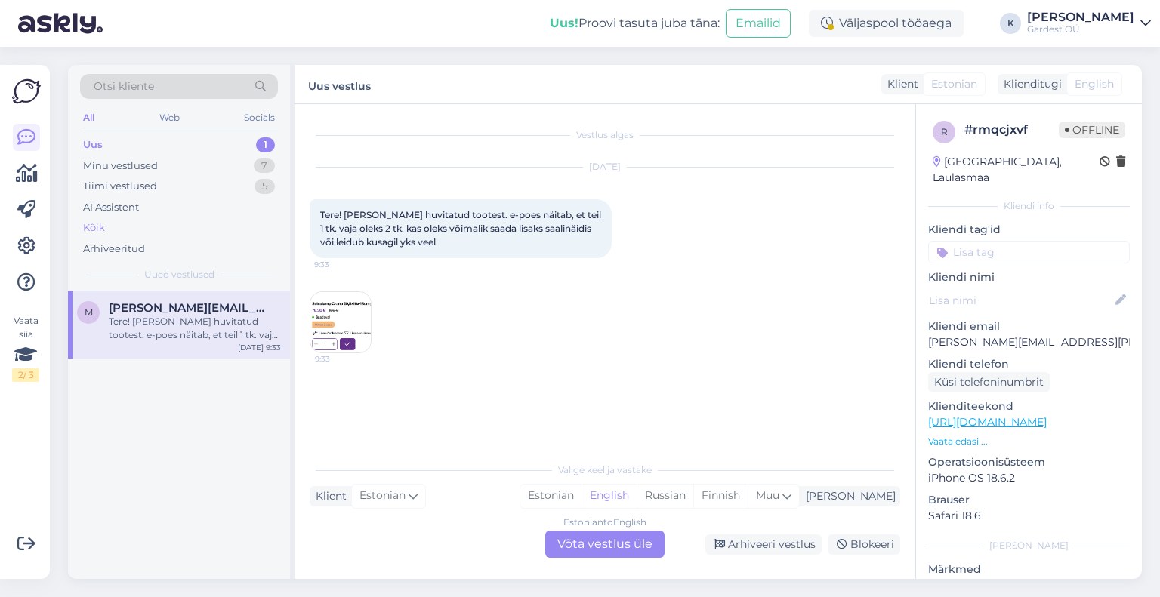
click at [98, 226] on div "Kõik" at bounding box center [94, 228] width 22 height 15
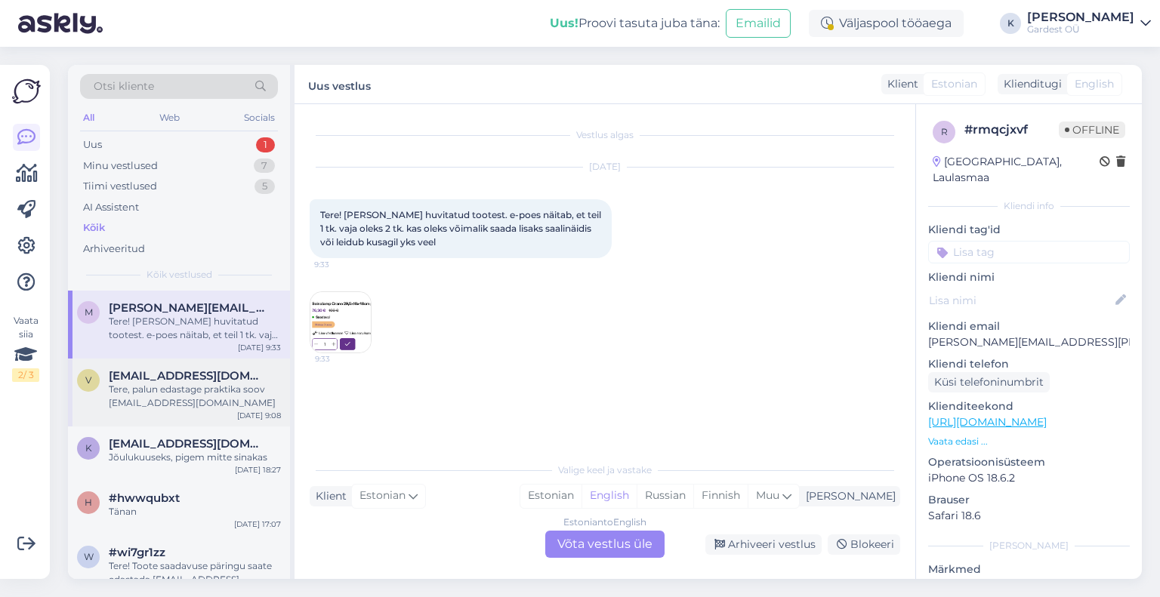
click at [175, 388] on div "Tere, palun edastage praktika soov [EMAIL_ADDRESS][DOMAIN_NAME]" at bounding box center [195, 396] width 172 height 27
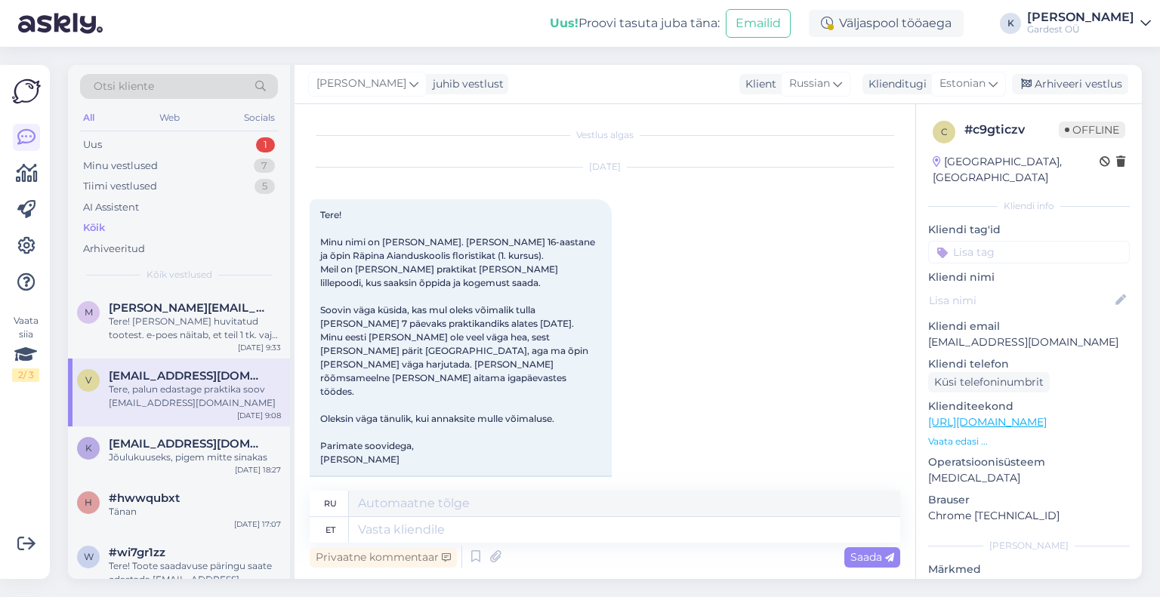
scroll to position [511, 0]
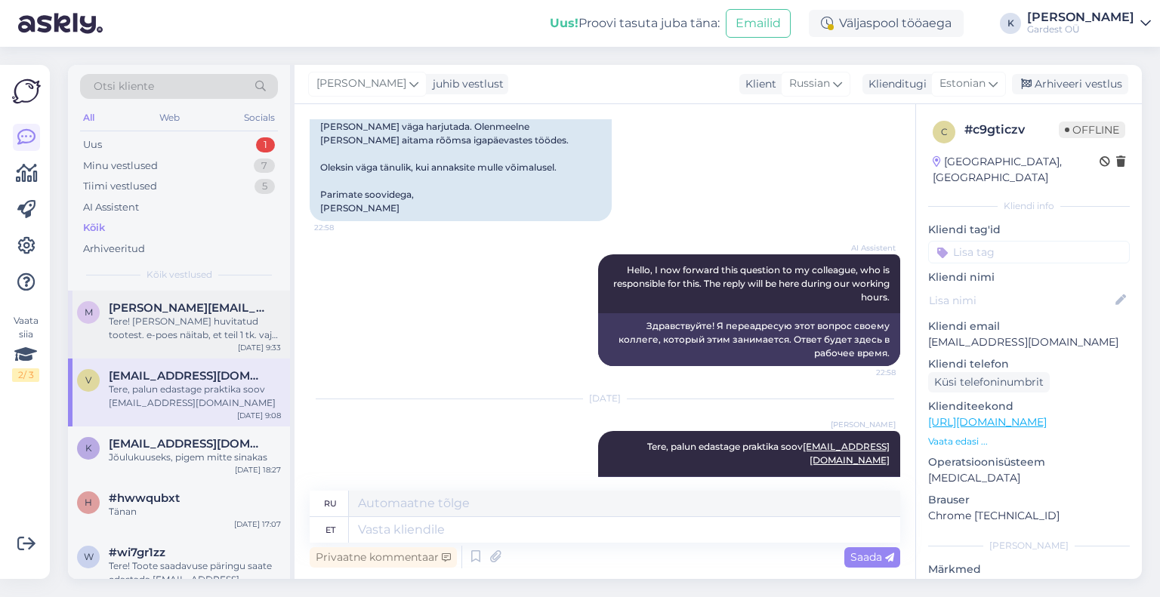
click at [172, 323] on div "Tere! [PERSON_NAME] huvitatud tootest. e-poes näitab, et teil 1 tk. vaja oleks …" at bounding box center [195, 328] width 172 height 27
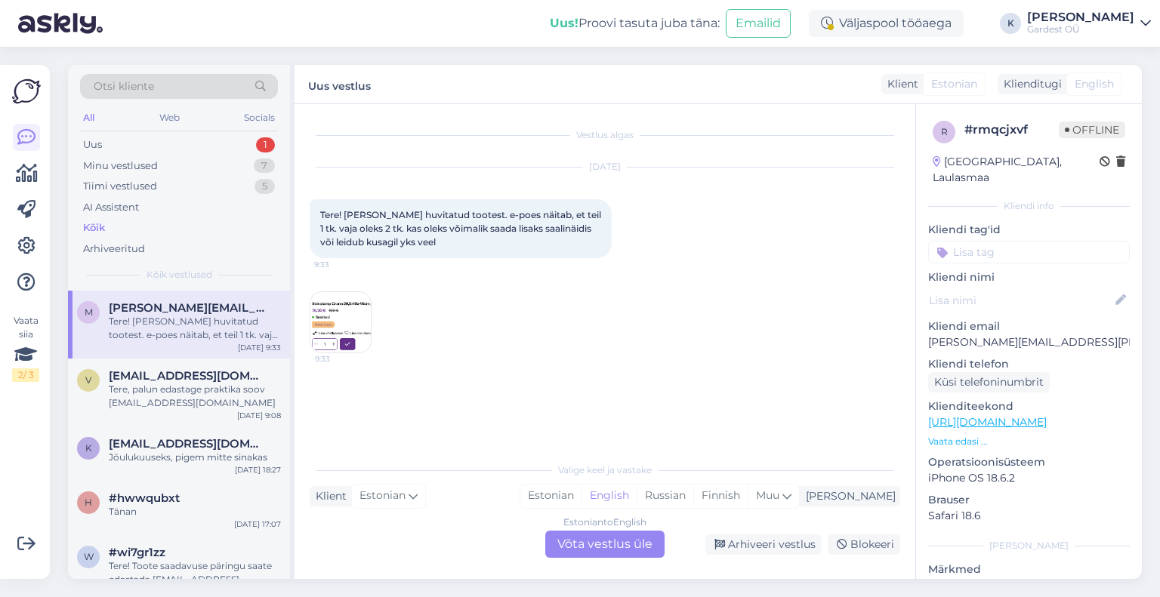
scroll to position [0, 0]
click at [615, 538] on div "Estonian to English Võta vestlus üle" at bounding box center [604, 544] width 119 height 27
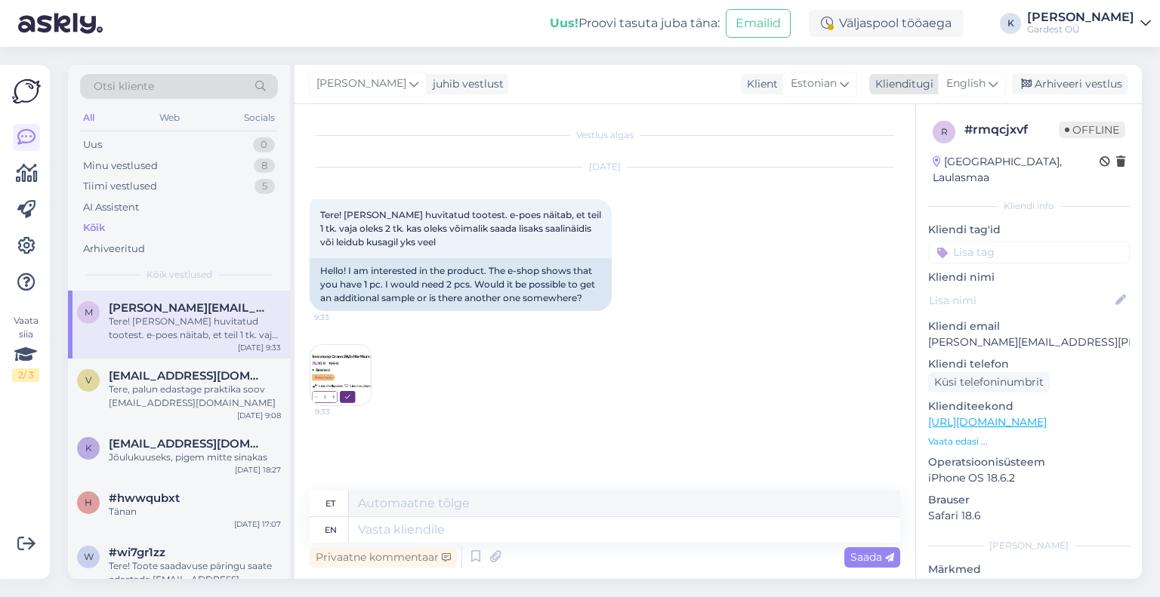
click at [992, 88] on icon at bounding box center [993, 84] width 9 height 17
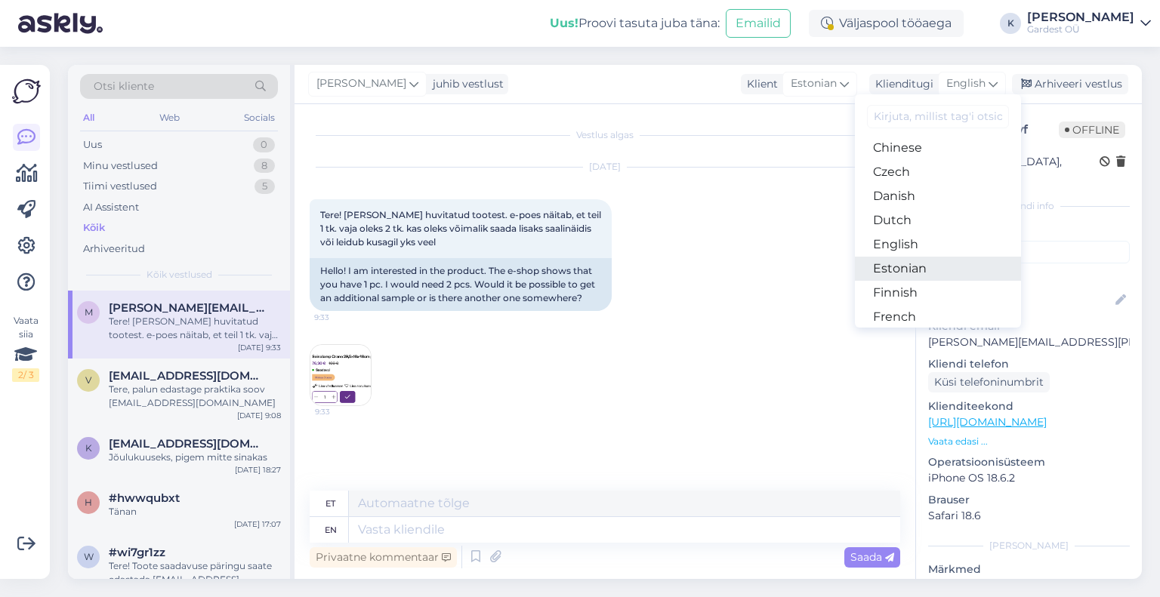
click at [915, 269] on link "Estonian" at bounding box center [938, 269] width 166 height 24
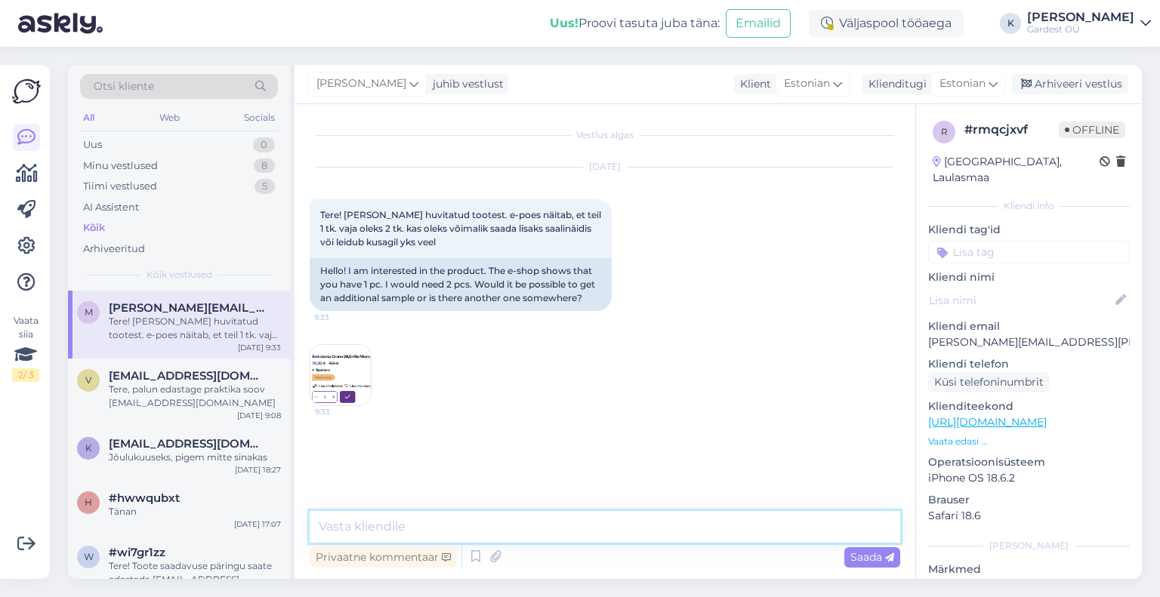
click at [563, 534] on textarea at bounding box center [605, 527] width 591 height 32
type textarea "Palun edastage toote päring [EMAIL_ADDRESS][DOMAIN_NAME]"
click at [855, 558] on span "Saada" at bounding box center [872, 558] width 44 height 14
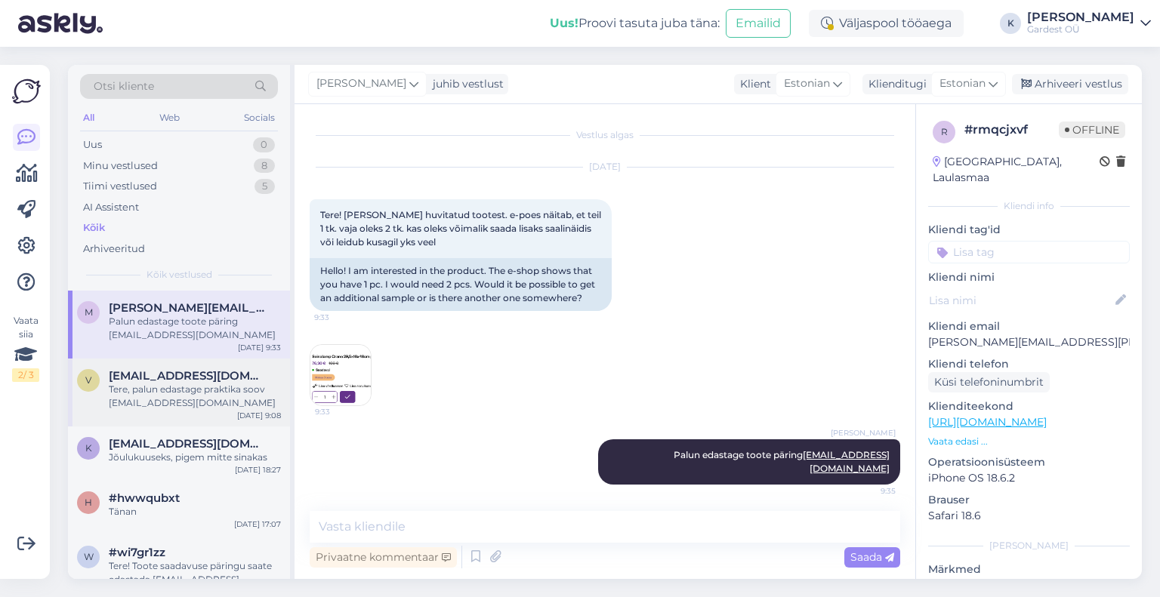
click at [191, 393] on div "Tere, palun edastage praktika soov [EMAIL_ADDRESS][DOMAIN_NAME]" at bounding box center [195, 396] width 172 height 27
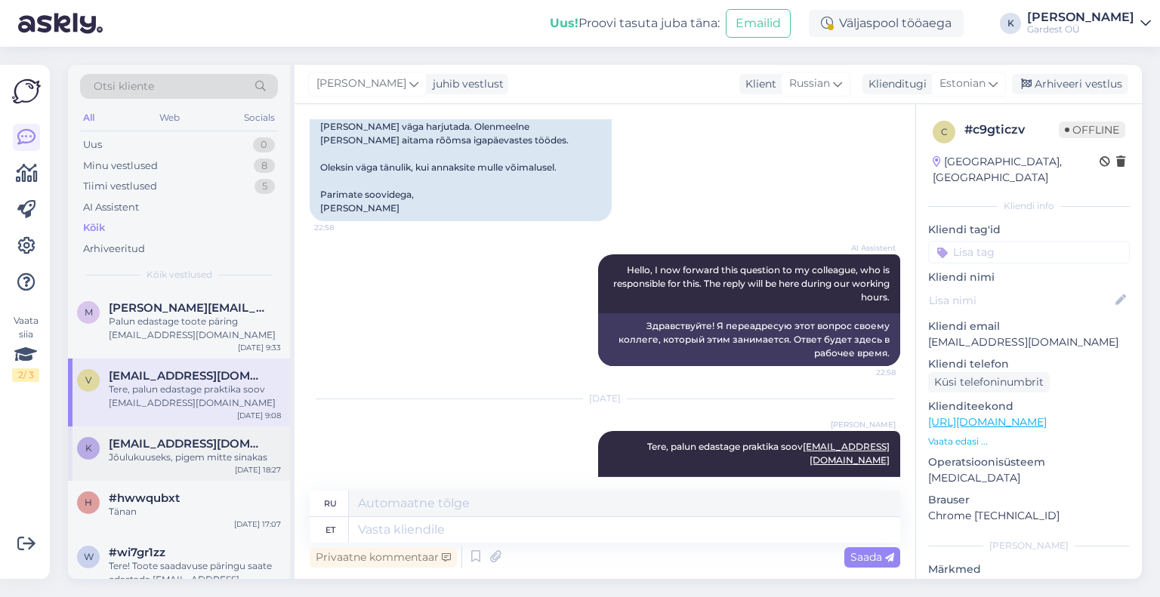
click at [184, 436] on div "K [EMAIL_ADDRESS][DOMAIN_NAME] Jõulukuuseks, pigem mitte sinakas [DATE] 18:27" at bounding box center [179, 454] width 222 height 54
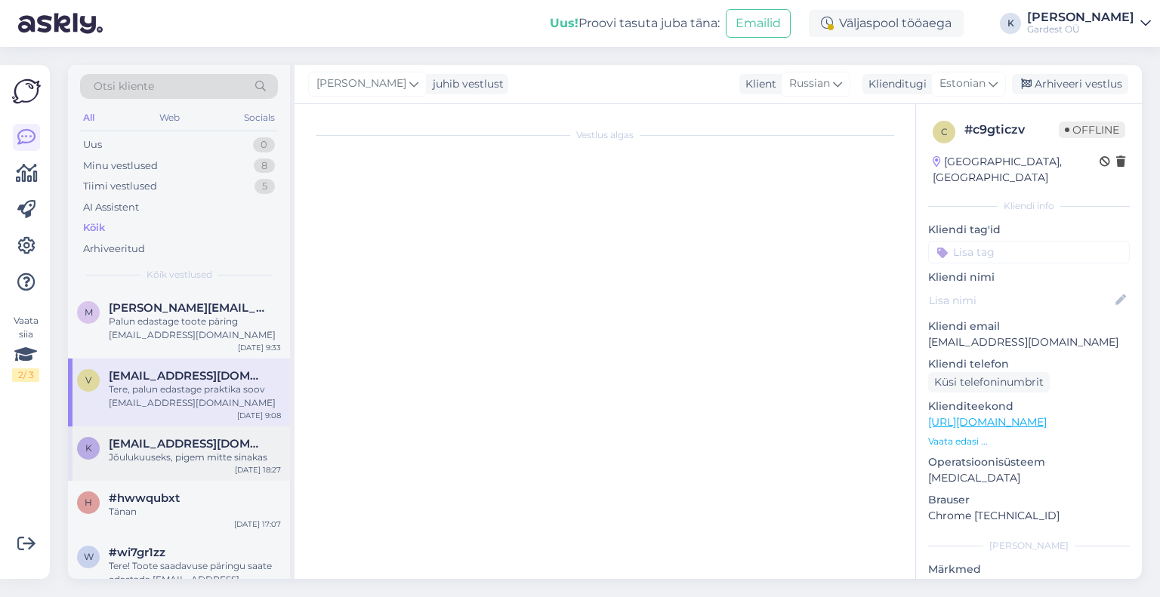
scroll to position [60, 0]
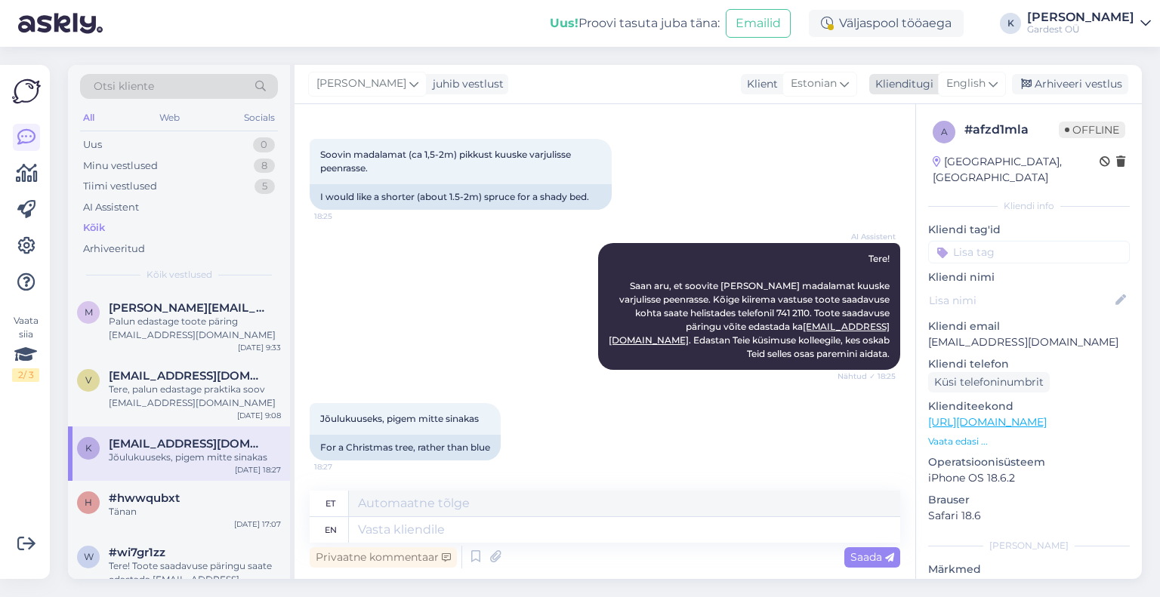
click at [983, 82] on span "English" at bounding box center [965, 84] width 39 height 17
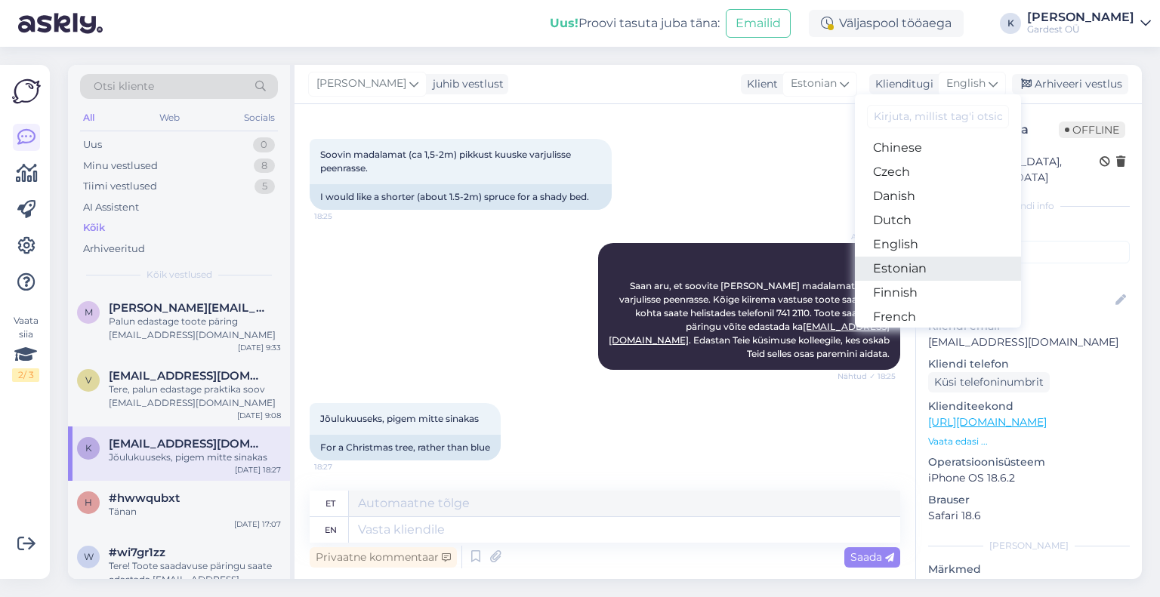
click at [930, 265] on link "Estonian" at bounding box center [938, 269] width 166 height 24
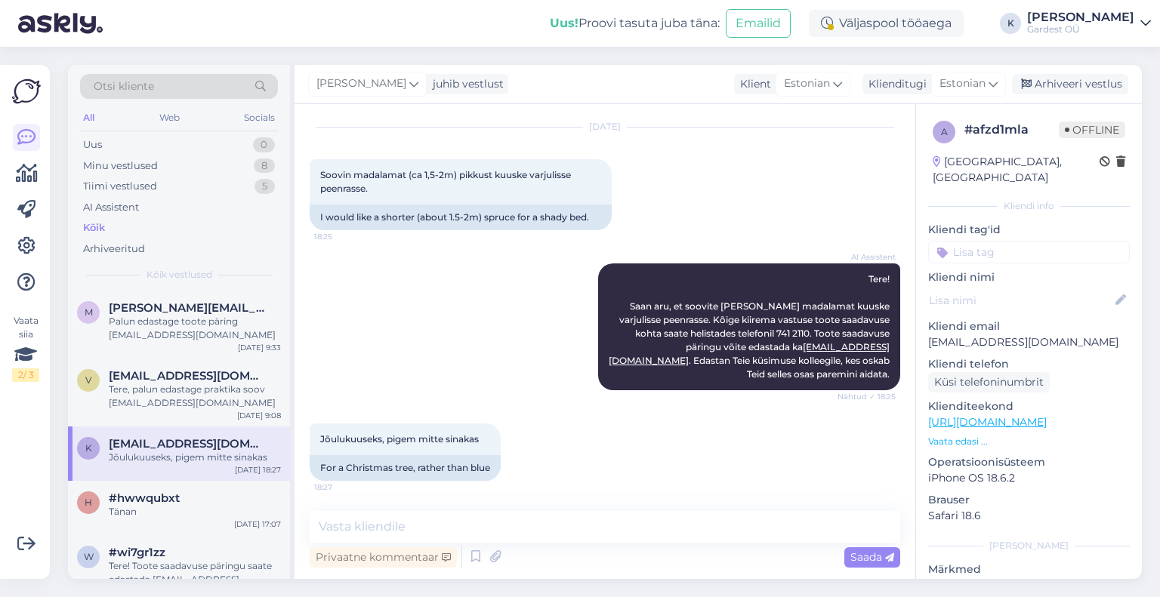
scroll to position [39, 0]
click at [420, 522] on textarea at bounding box center [605, 527] width 591 height 32
paste textarea "Harilik kuusk ‘Tompa’ on roheline, [PERSON_NAME], väga aeglase kasvuline: [URL]…"
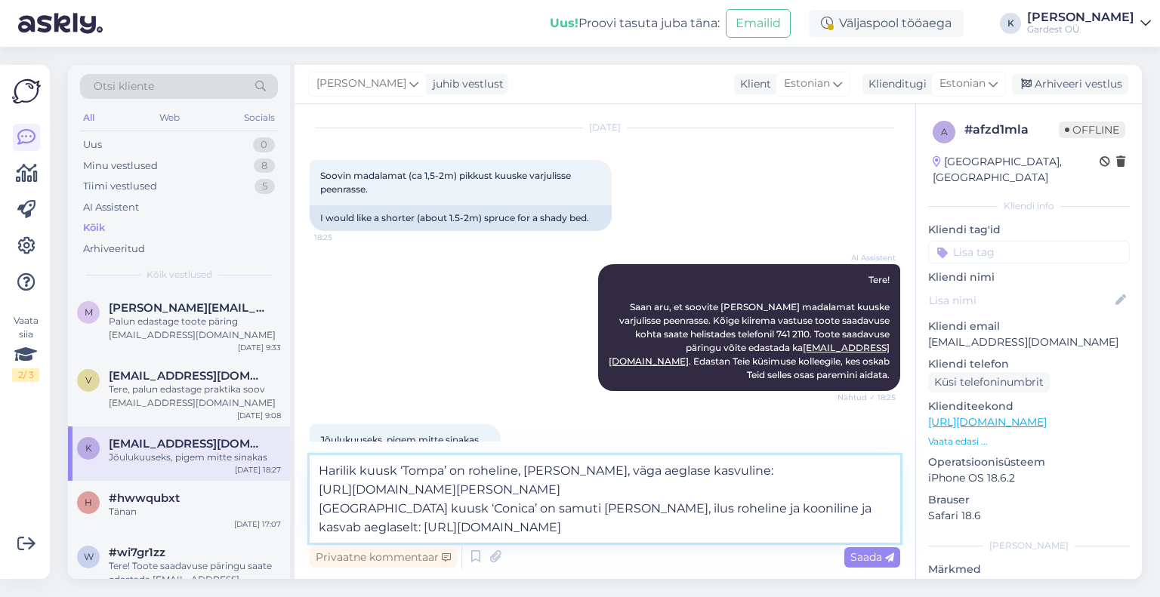
scroll to position [60, 0]
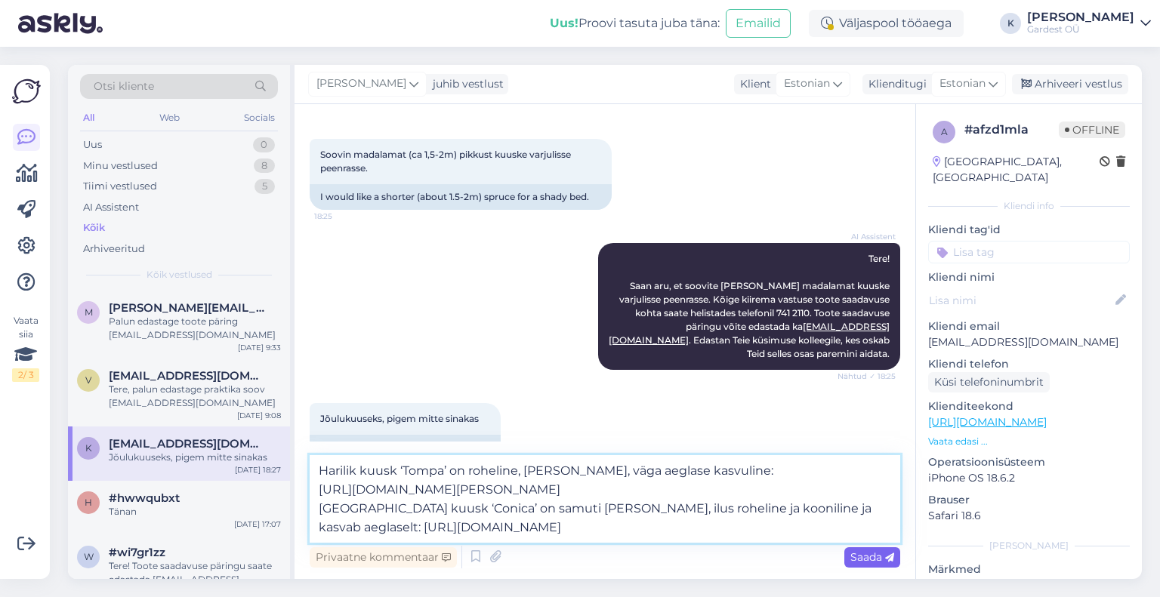
type textarea "Harilik kuusk ‘Tompa’ on roheline, [PERSON_NAME], väga aeglase kasvuline: [URL]…"
click at [866, 562] on span "Saada" at bounding box center [872, 558] width 44 height 14
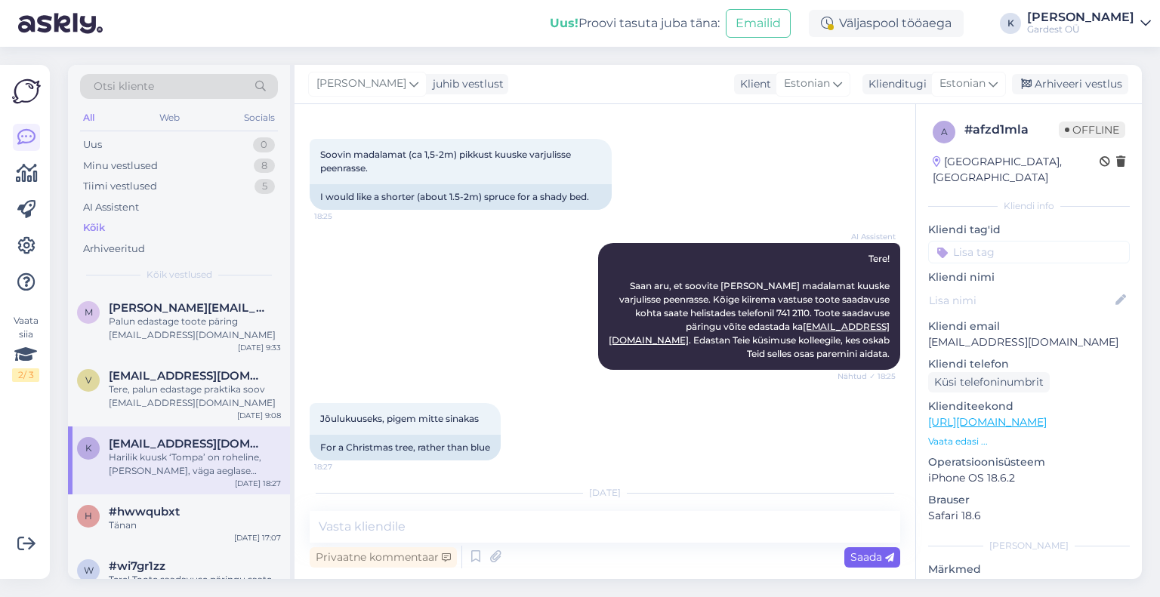
scroll to position [204, 0]
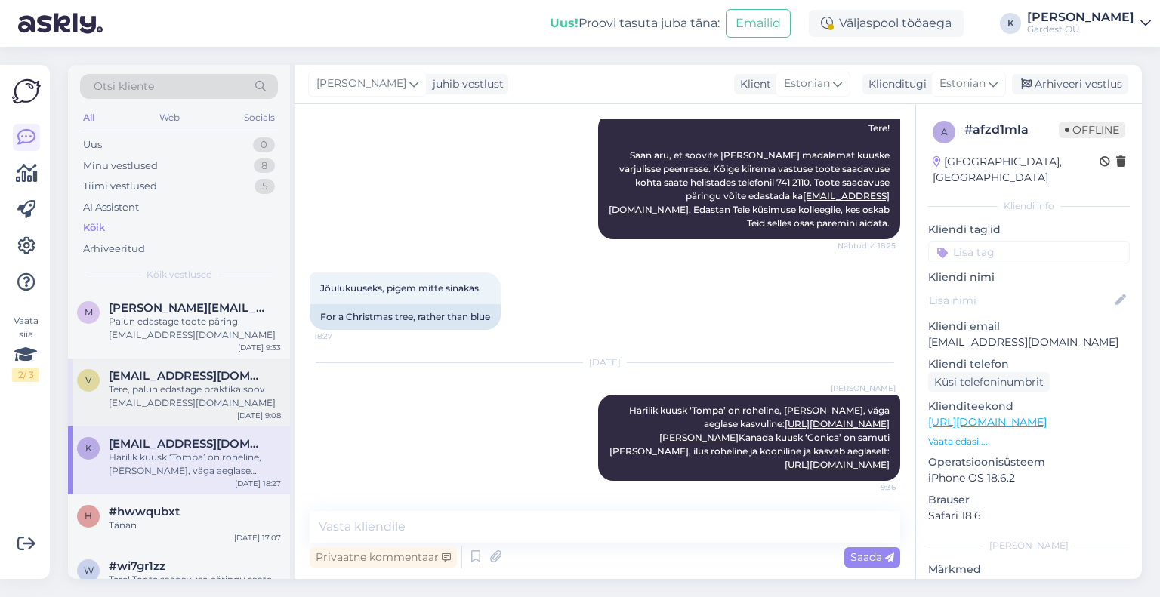
click at [160, 393] on div "Tere, palun edastage praktika soov [EMAIL_ADDRESS][DOMAIN_NAME]" at bounding box center [195, 396] width 172 height 27
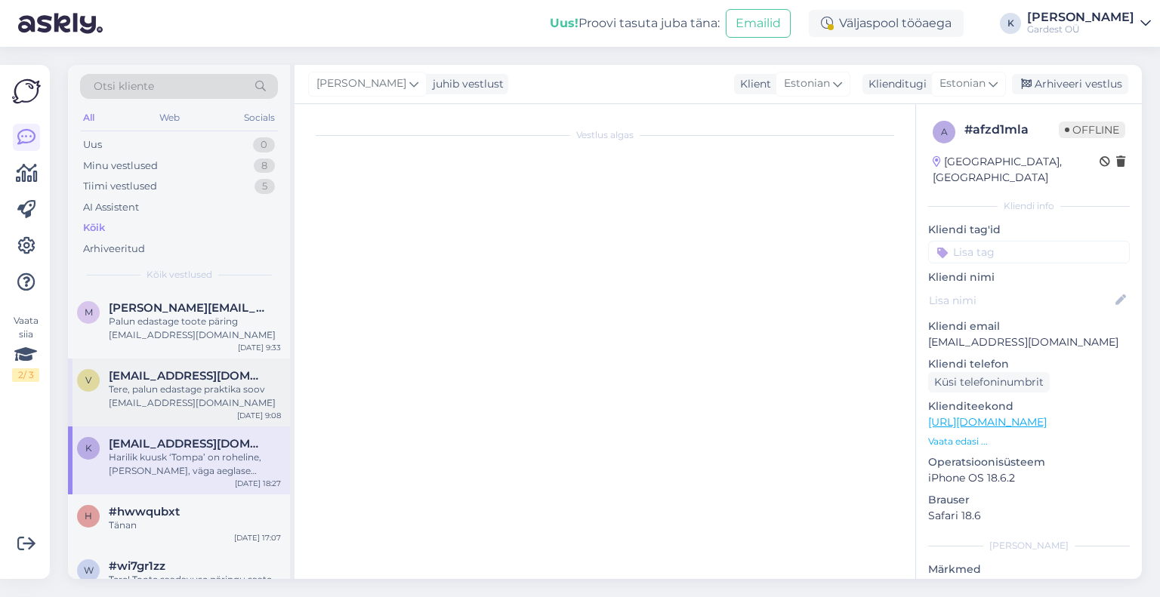
scroll to position [511, 0]
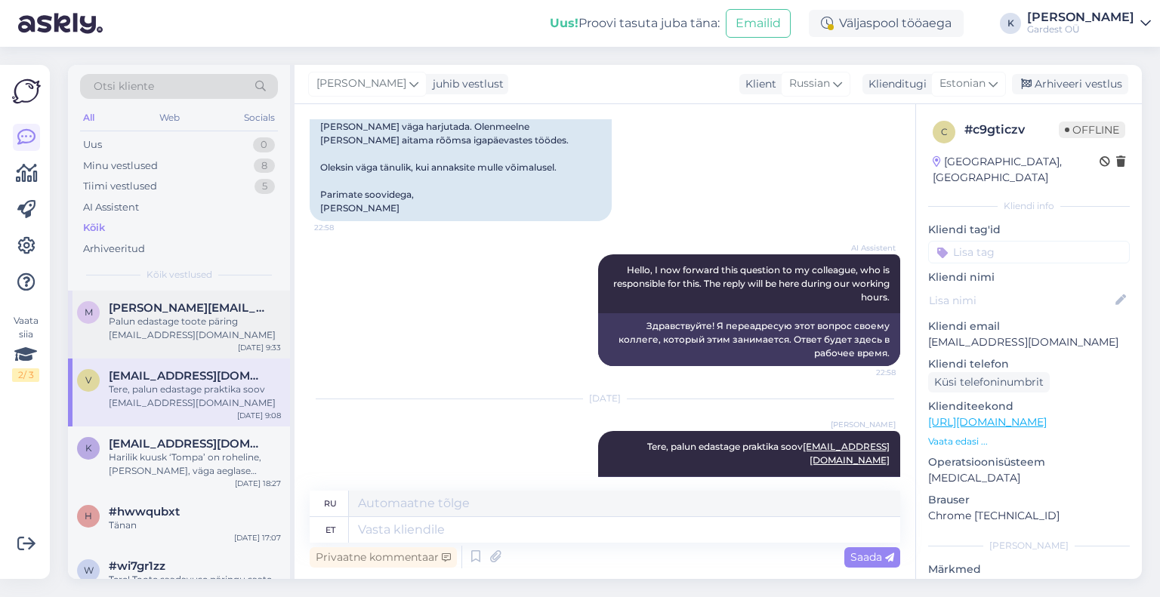
click at [160, 321] on div "Palun edastage toote päring [EMAIL_ADDRESS][DOMAIN_NAME]" at bounding box center [195, 328] width 172 height 27
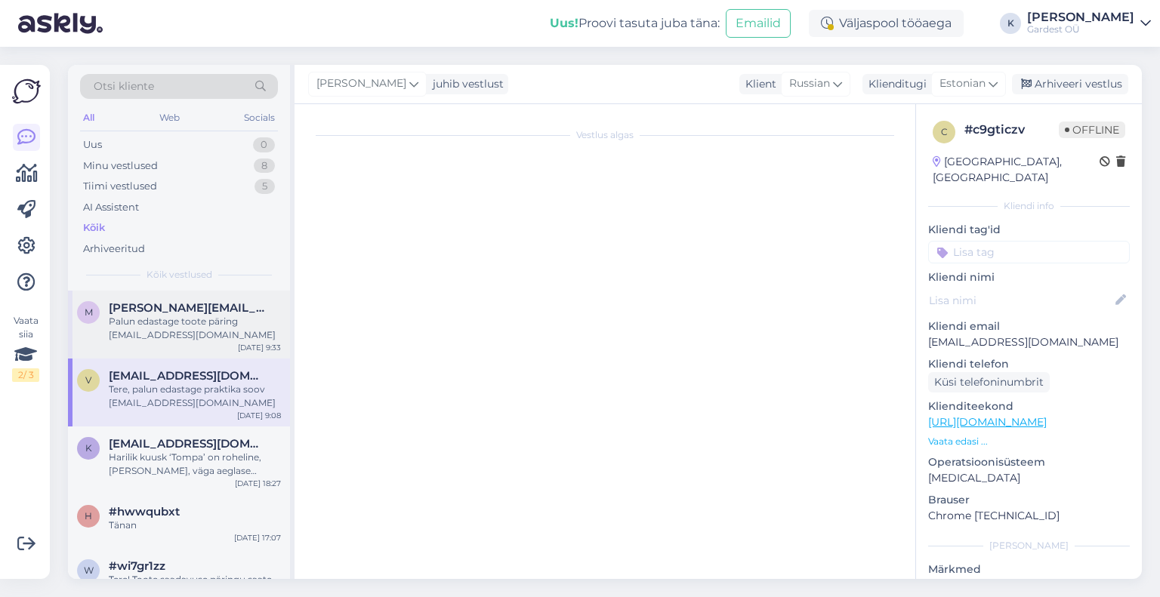
scroll to position [0, 0]
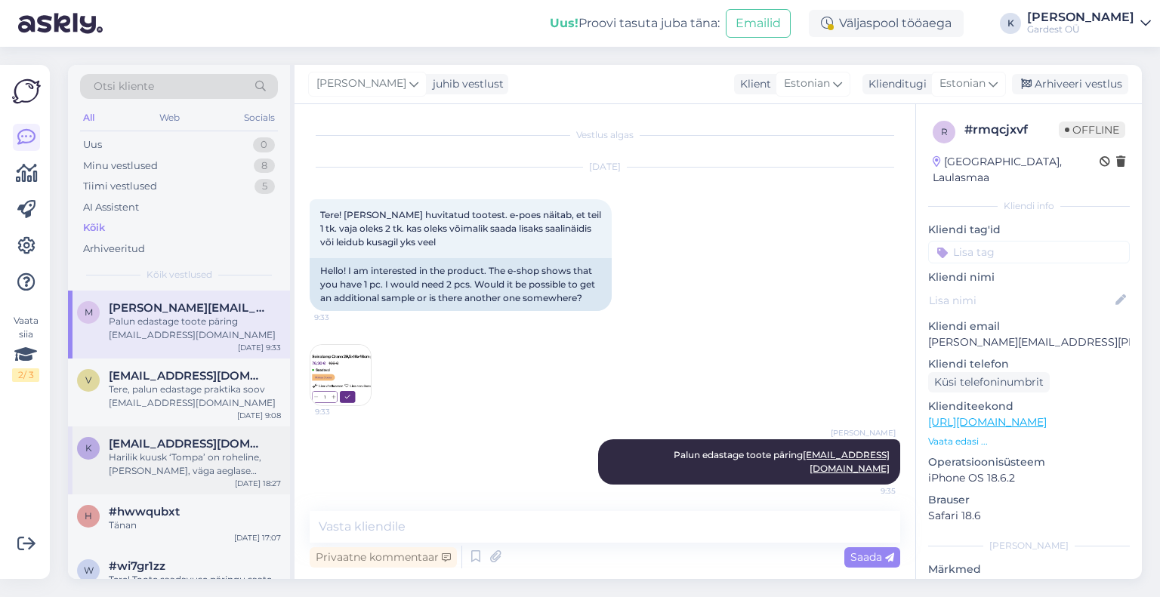
click at [144, 455] on div "Harilik kuusk ‘Tompa’ on roheline, [PERSON_NAME], väga aeglase kasvuline: [URL]…" at bounding box center [195, 464] width 172 height 27
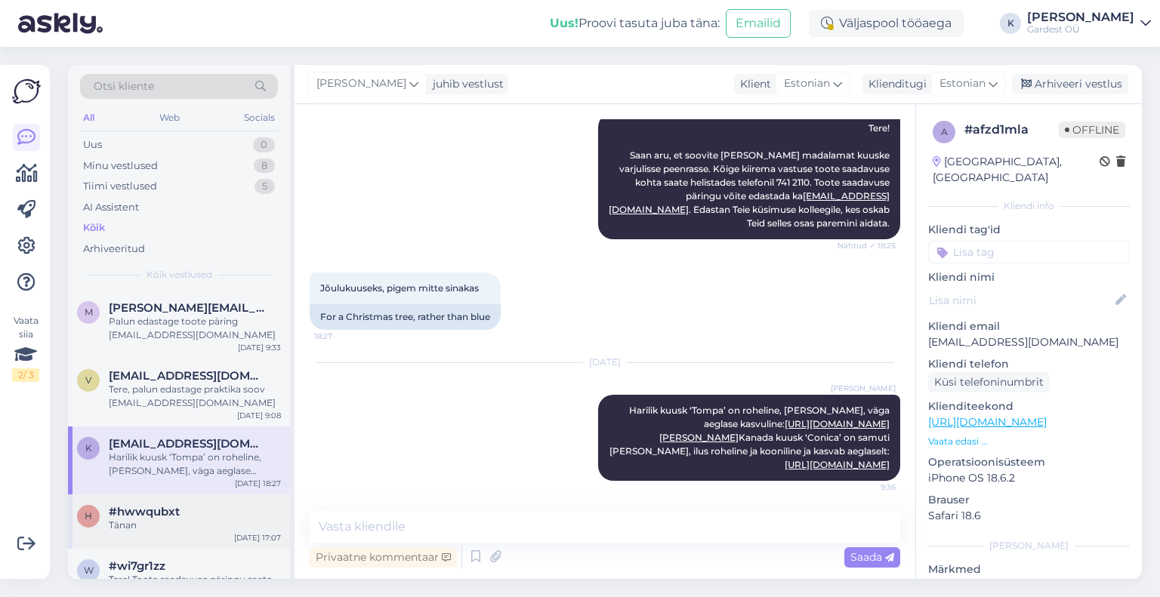
click at [144, 517] on span "#hwwqubxt" at bounding box center [144, 512] width 71 height 14
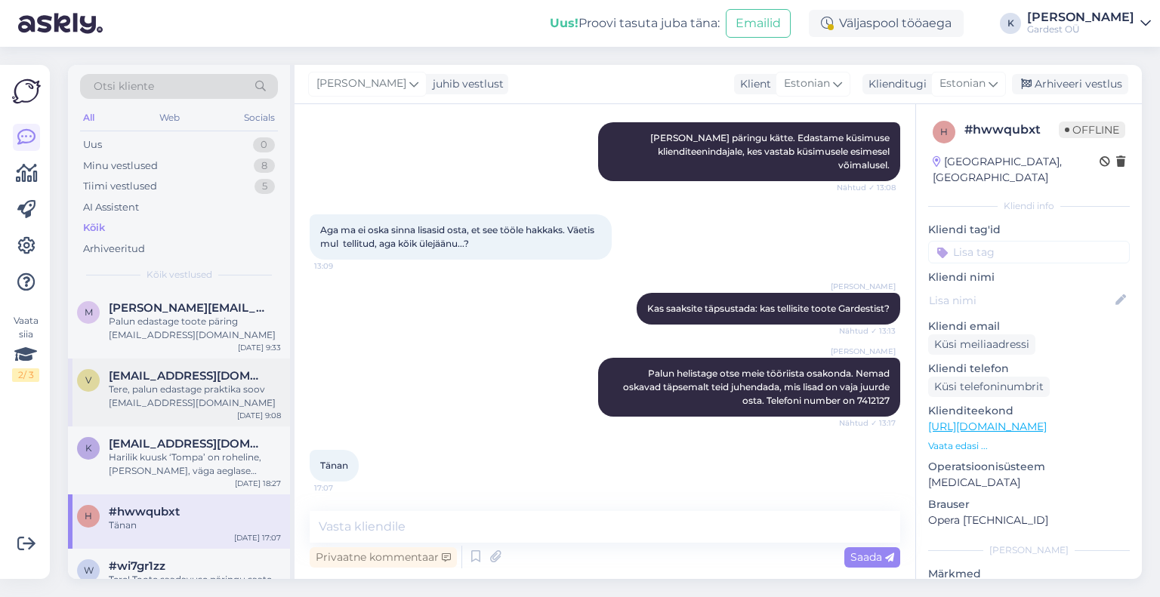
scroll to position [151, 0]
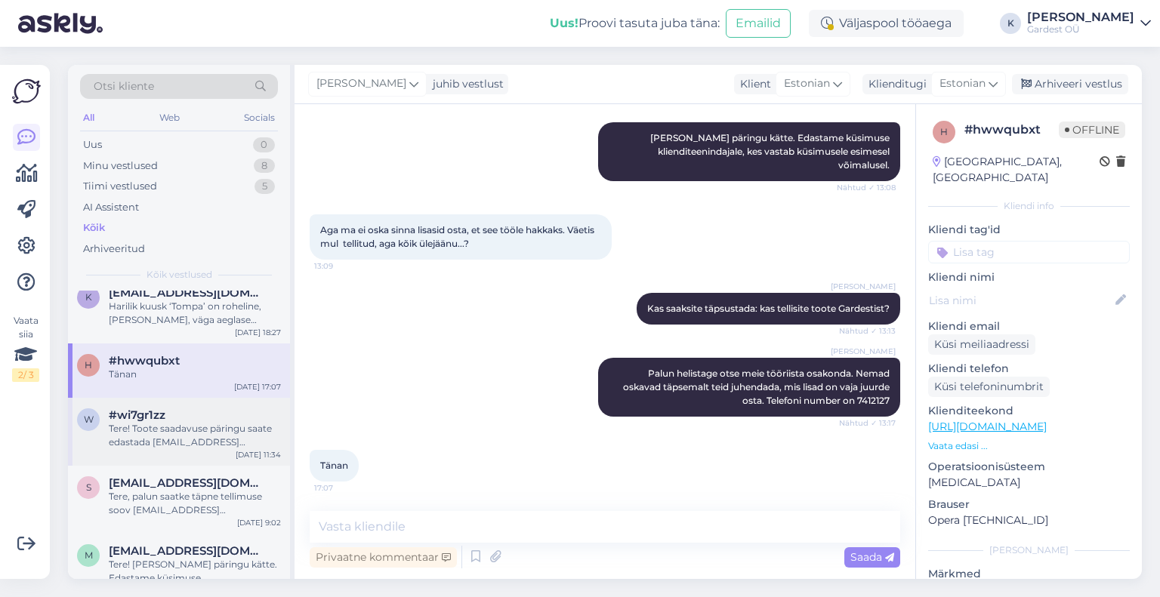
click at [145, 412] on span "#wi7gr1zz" at bounding box center [137, 416] width 57 height 14
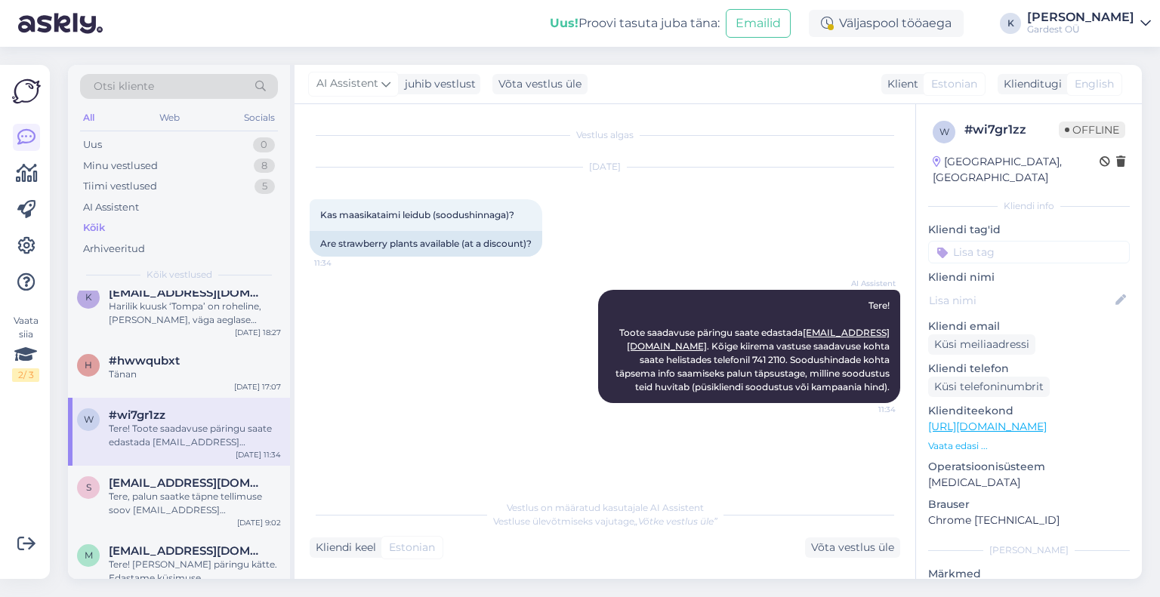
scroll to position [227, 0]
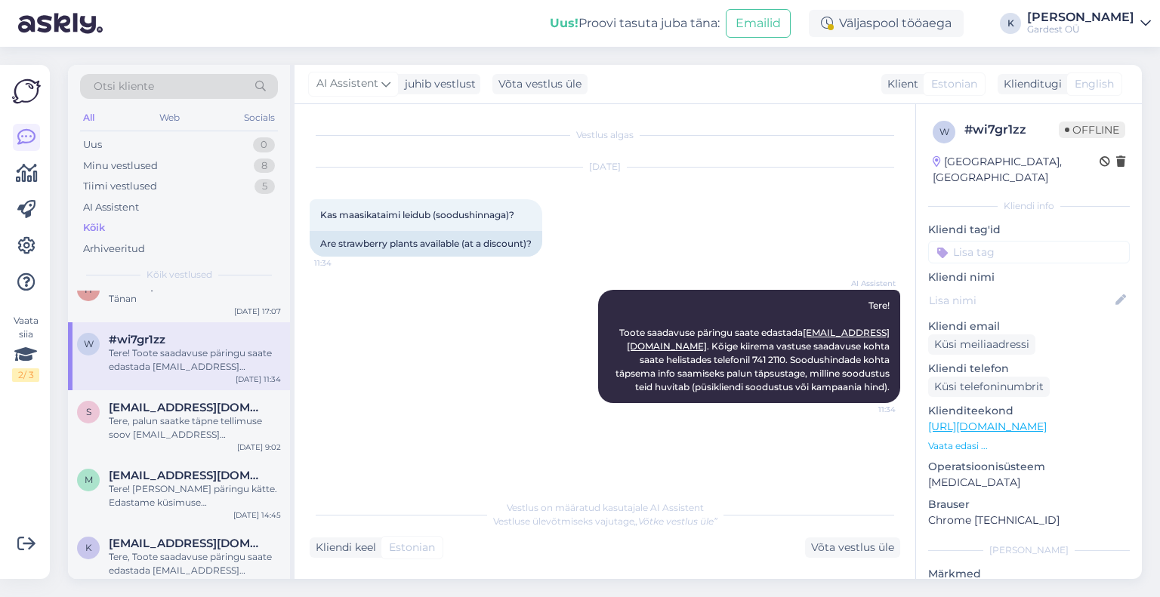
click at [145, 412] on span "[EMAIL_ADDRESS][DOMAIN_NAME]" at bounding box center [187, 408] width 157 height 14
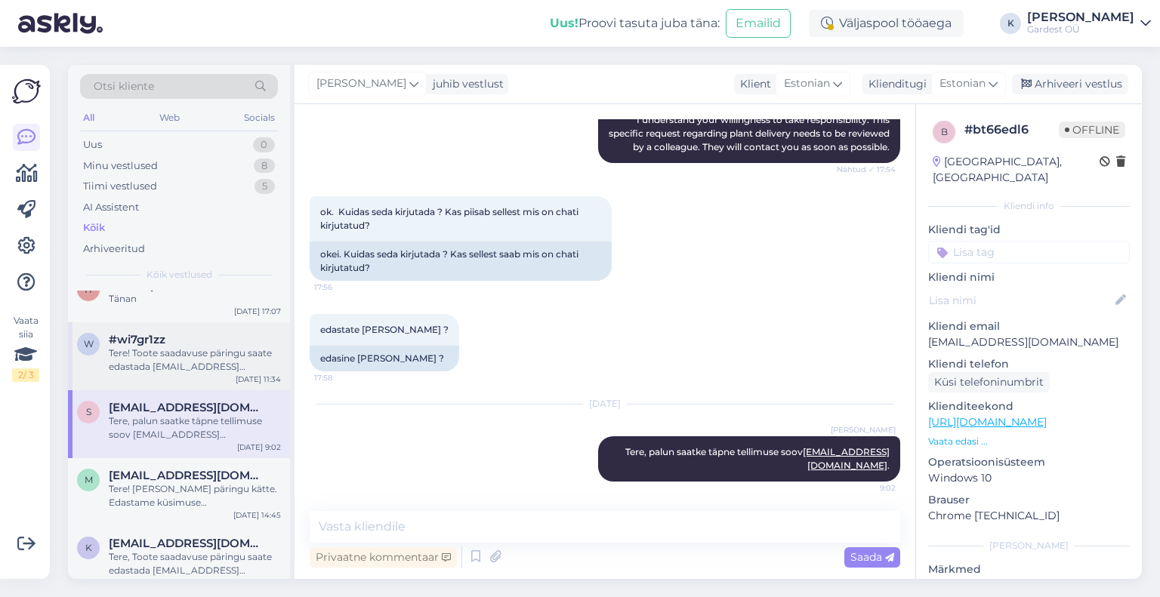
scroll to position [302, 0]
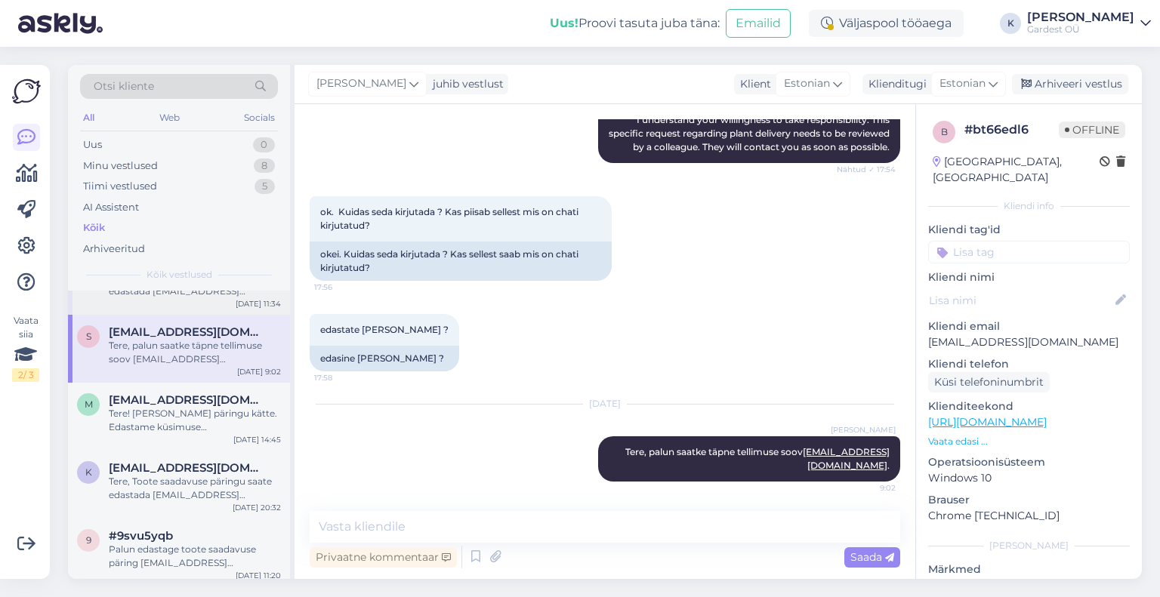
click at [145, 412] on div "Tere! [PERSON_NAME] päringu kätte. Edastame küsimuse klienditeenindajale, kes v…" at bounding box center [195, 420] width 172 height 27
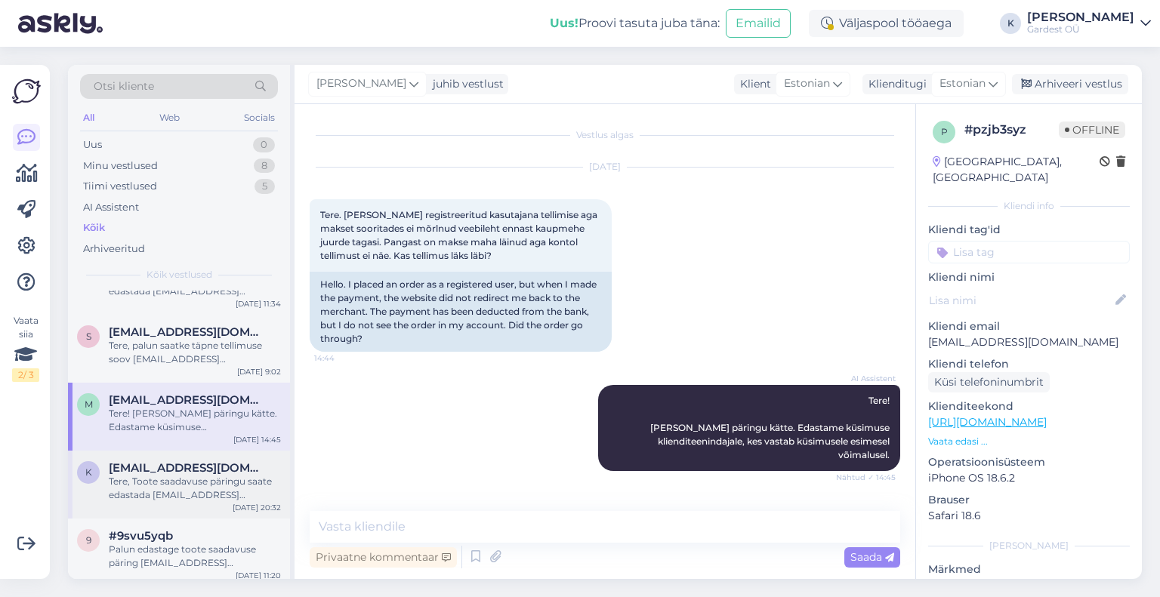
click at [152, 475] on div "Tere, Toote saadavuse päringu saate edastada [EMAIL_ADDRESS][DOMAIN_NAME]. Kõig…" at bounding box center [195, 488] width 172 height 27
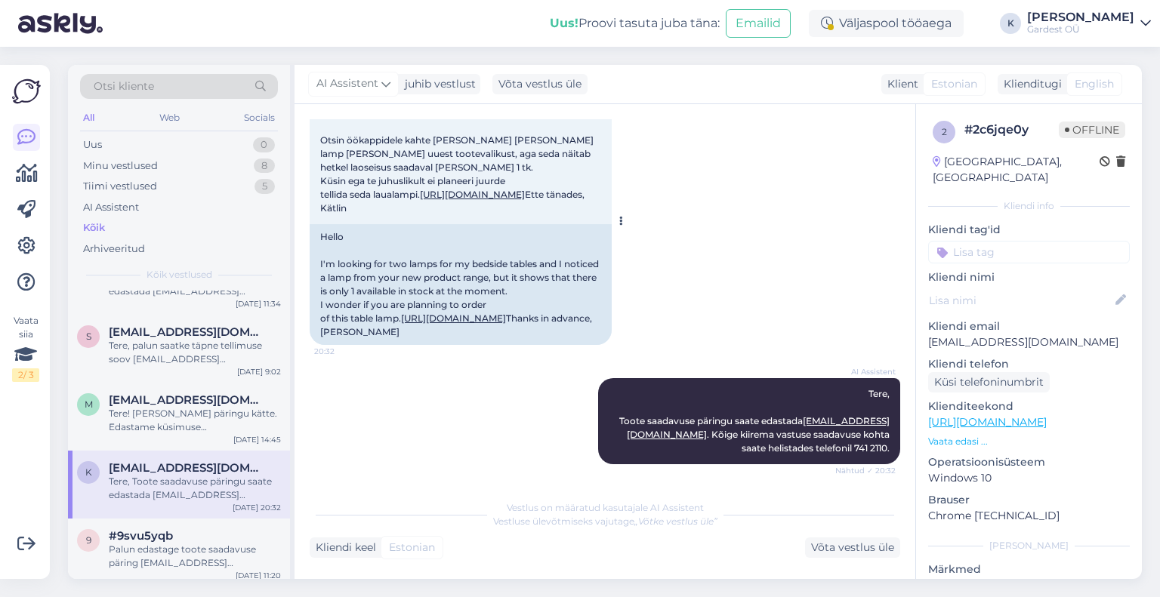
scroll to position [212, 0]
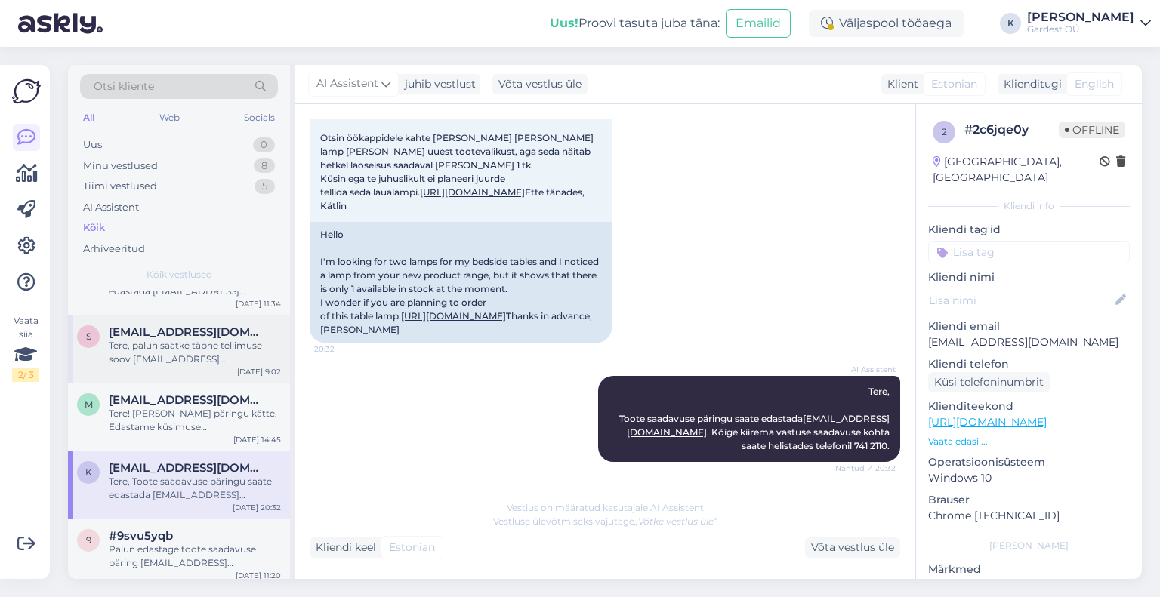
click at [208, 350] on div "Tere, palun saatke täpne tellimuse soov [EMAIL_ADDRESS][DOMAIN_NAME]." at bounding box center [195, 352] width 172 height 27
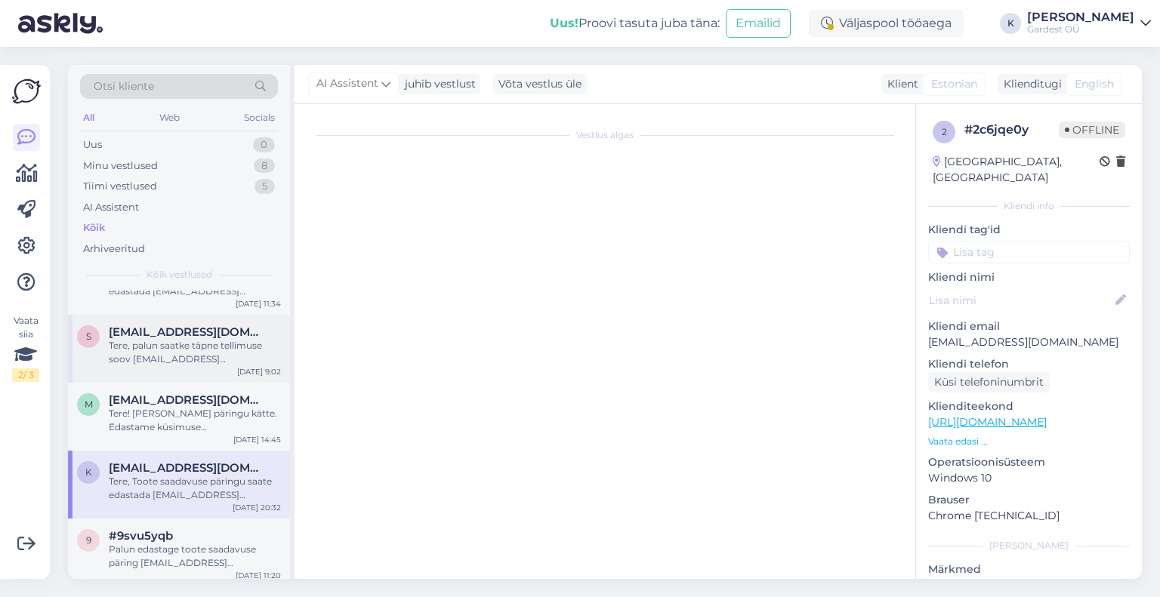
scroll to position [437, 0]
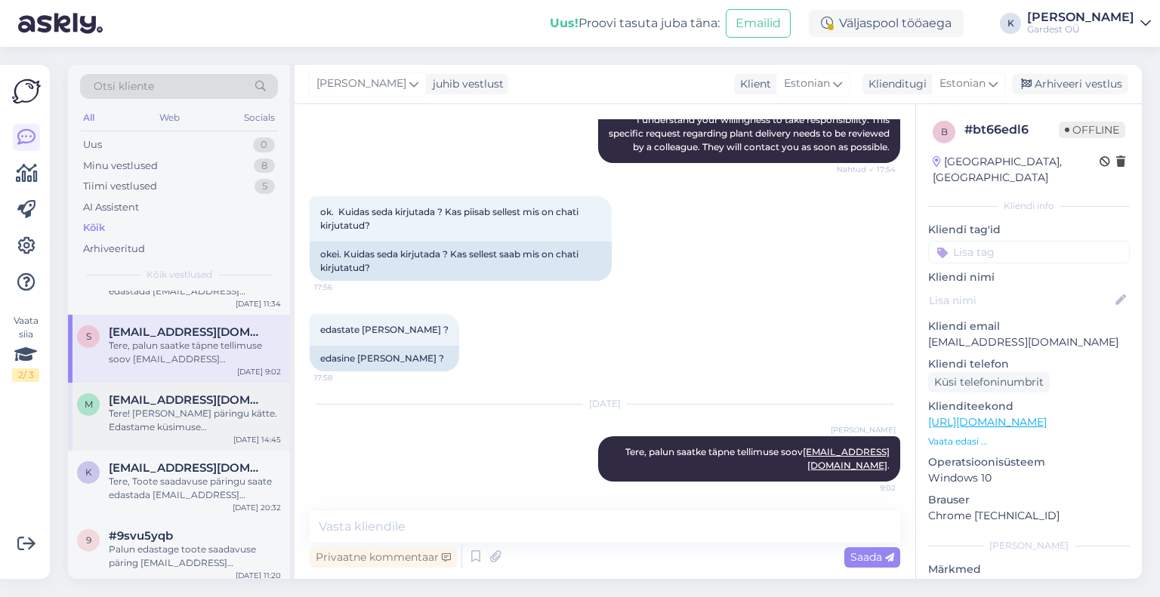
click at [160, 419] on div "Tere! [PERSON_NAME] päringu kätte. Edastame küsimuse klienditeenindajale, kes v…" at bounding box center [195, 420] width 172 height 27
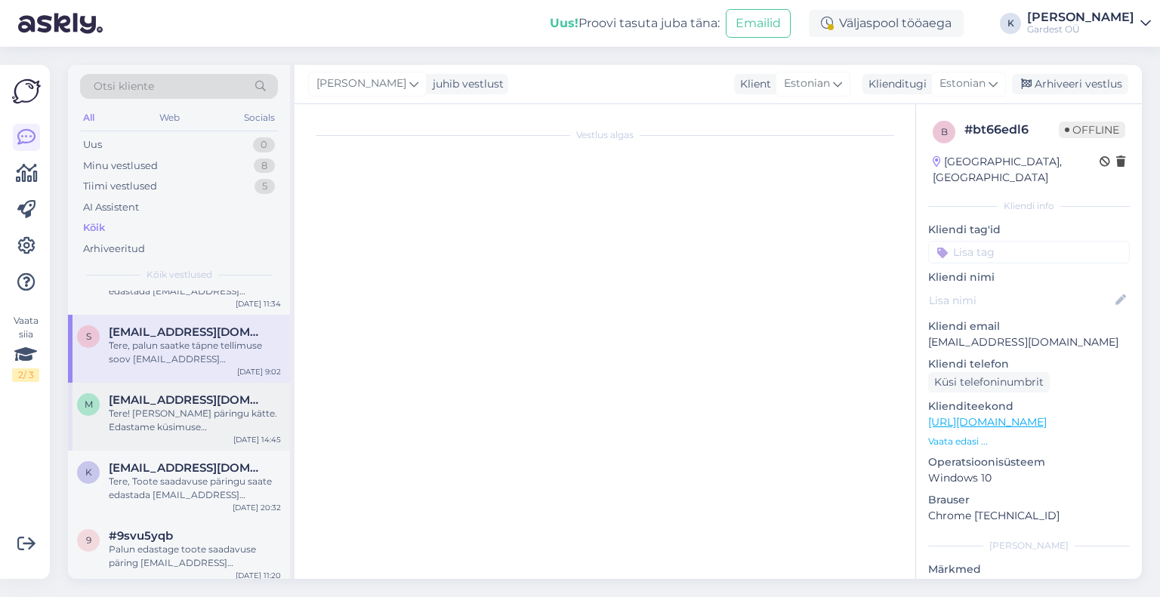
scroll to position [0, 0]
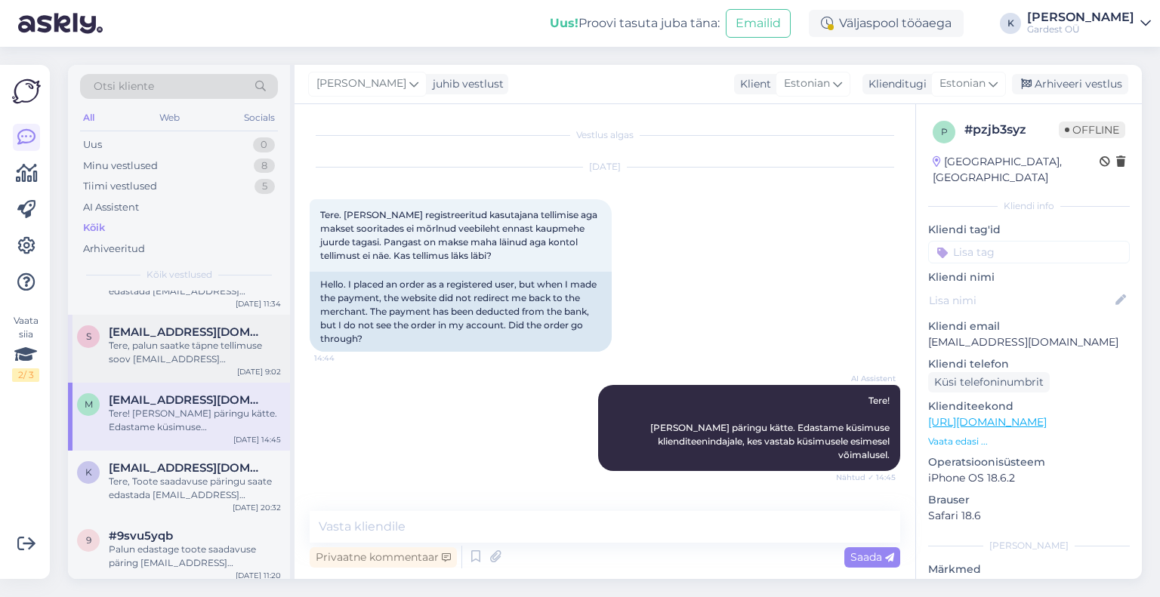
click at [156, 353] on div "Tere, palun saatke täpne tellimuse soov [EMAIL_ADDRESS][DOMAIN_NAME]." at bounding box center [195, 352] width 172 height 27
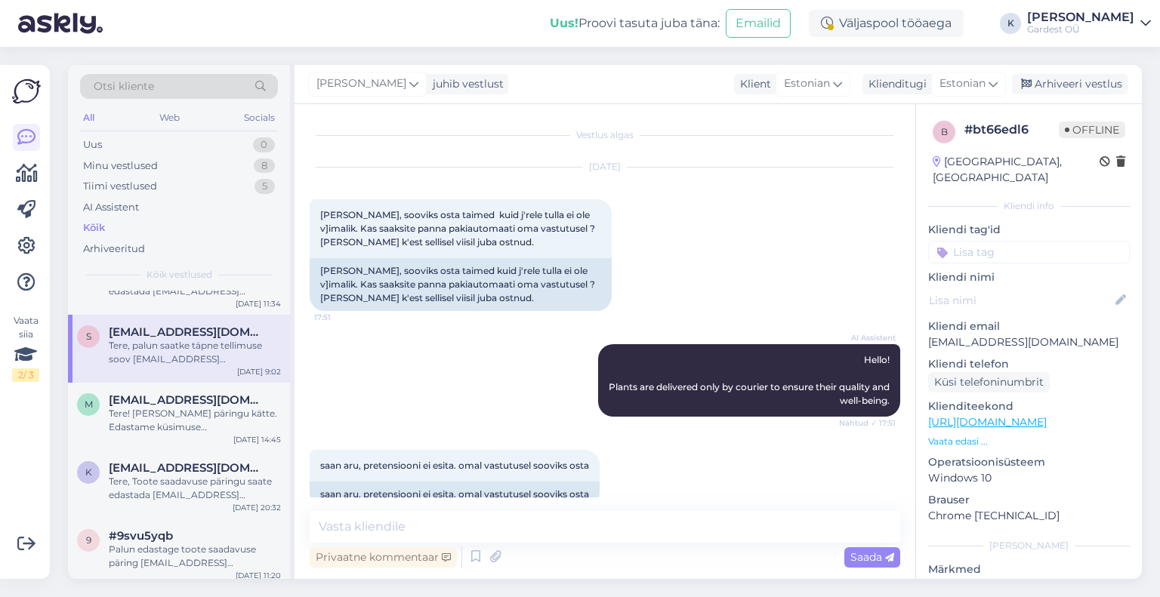
scroll to position [437, 0]
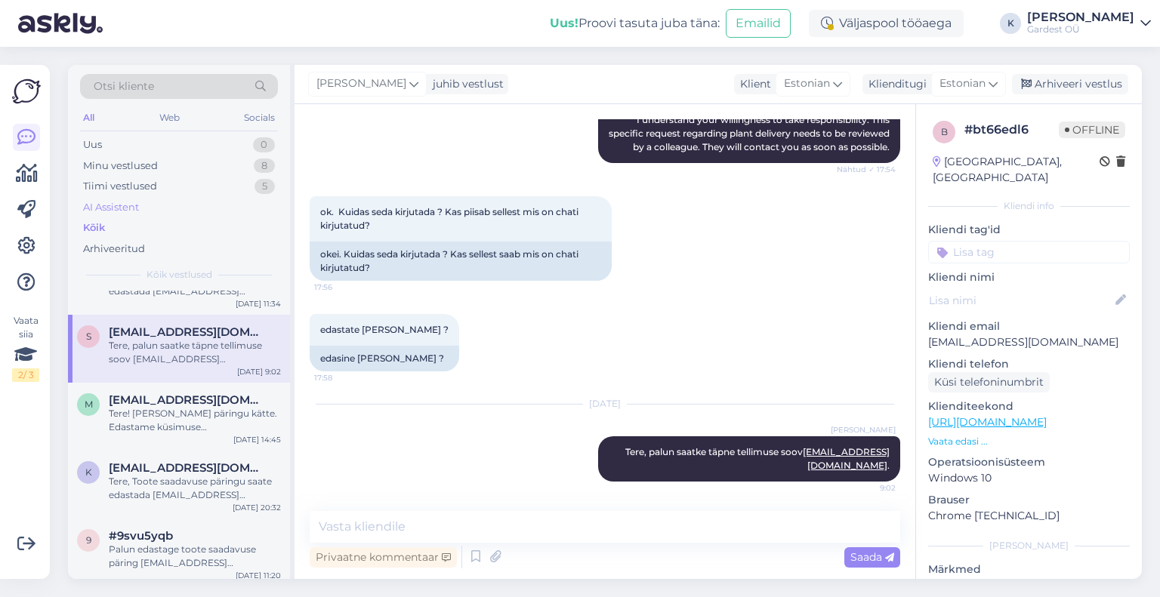
click at [124, 206] on div "AI Assistent" at bounding box center [111, 207] width 56 height 15
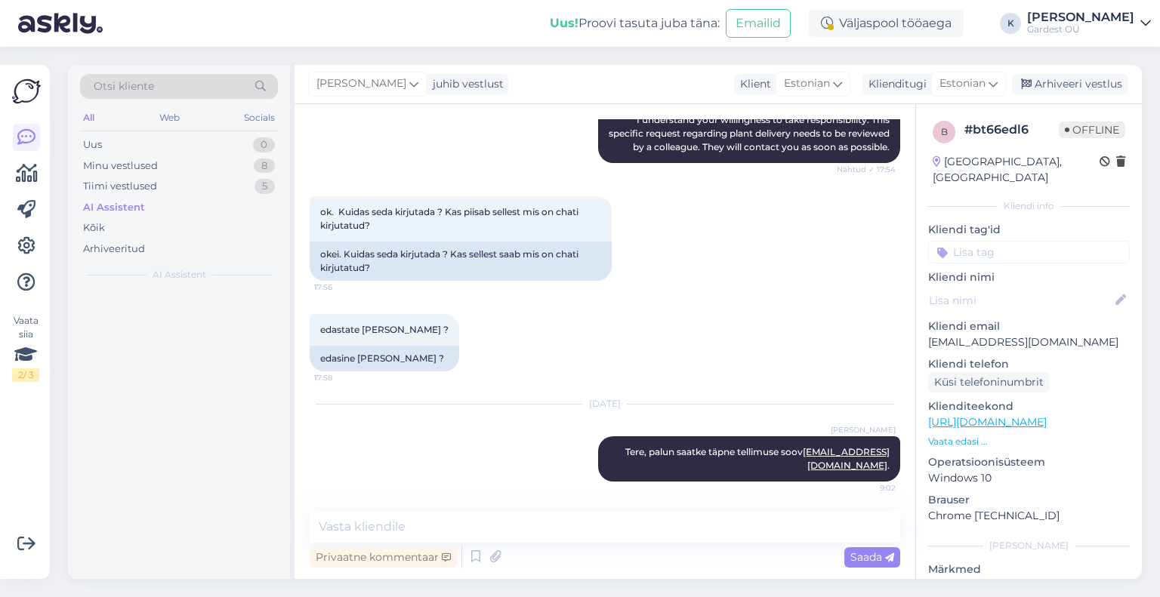
scroll to position [0, 0]
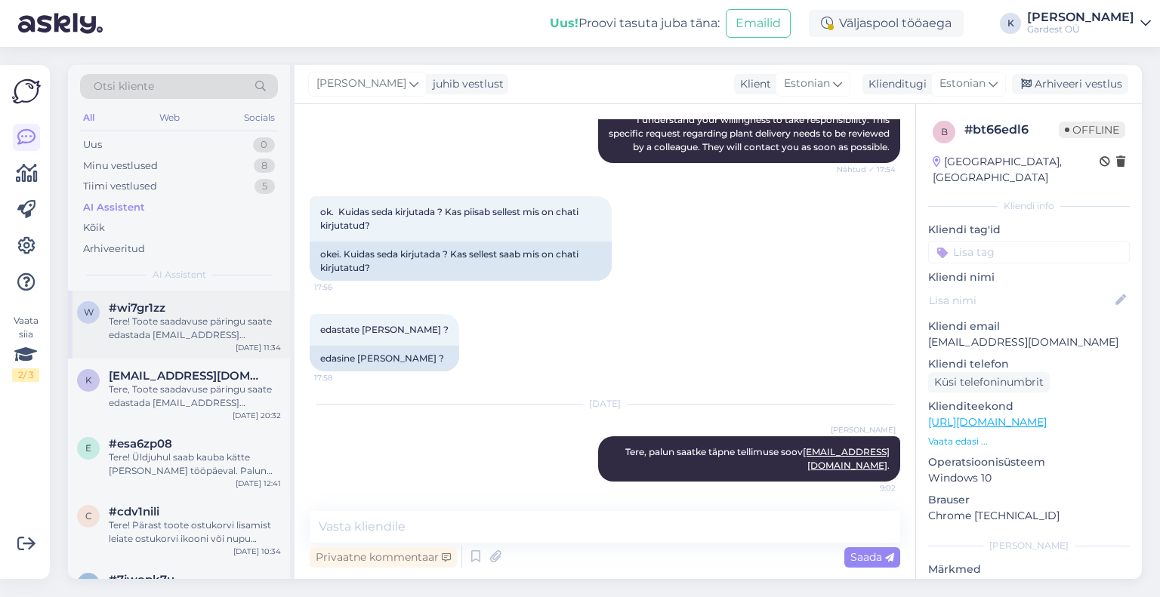
click at [147, 329] on div "Tere! Toote saadavuse päringu saate edastada [EMAIL_ADDRESS][DOMAIN_NAME]. Kõig…" at bounding box center [195, 328] width 172 height 27
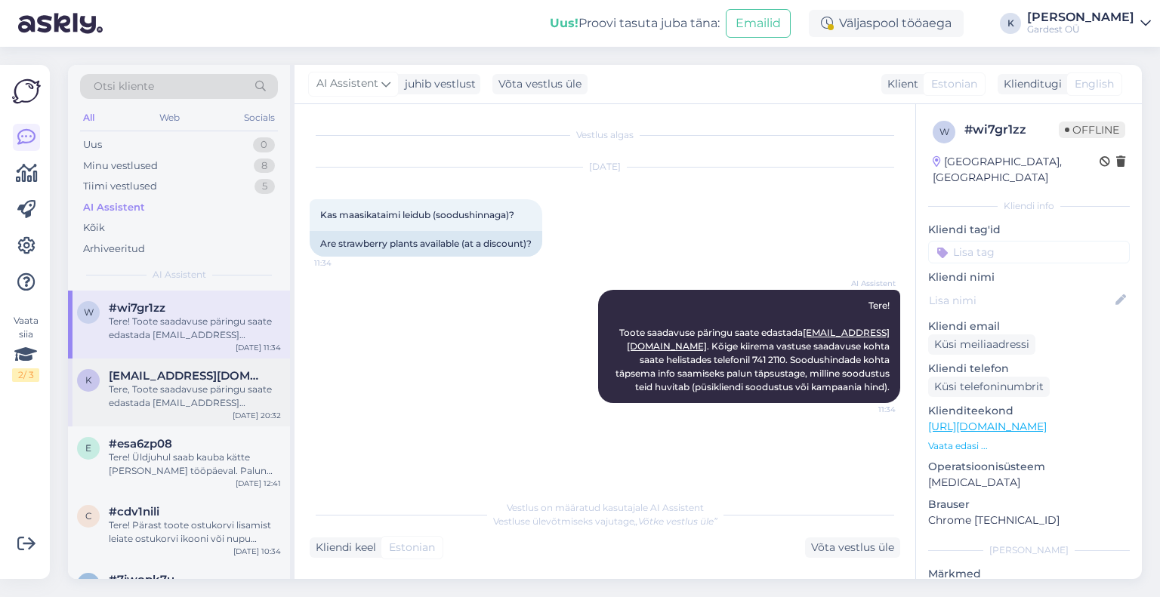
click at [147, 390] on div "Tere, Toote saadavuse päringu saate edastada [EMAIL_ADDRESS][DOMAIN_NAME]. Kõig…" at bounding box center [195, 396] width 172 height 27
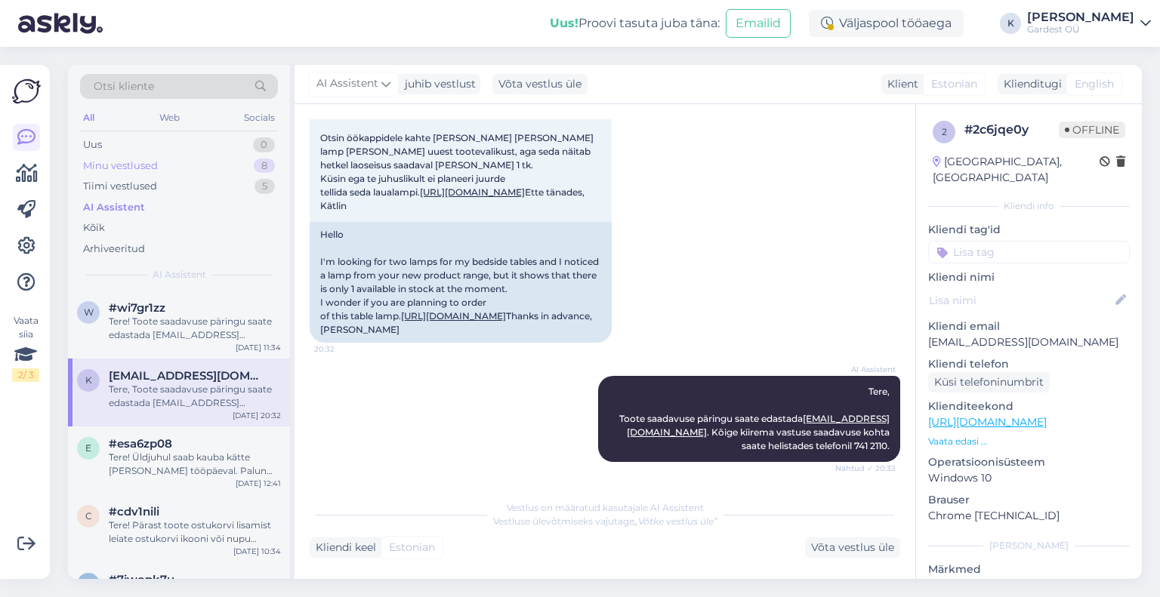
click at [140, 161] on div "Minu vestlused" at bounding box center [120, 166] width 75 height 15
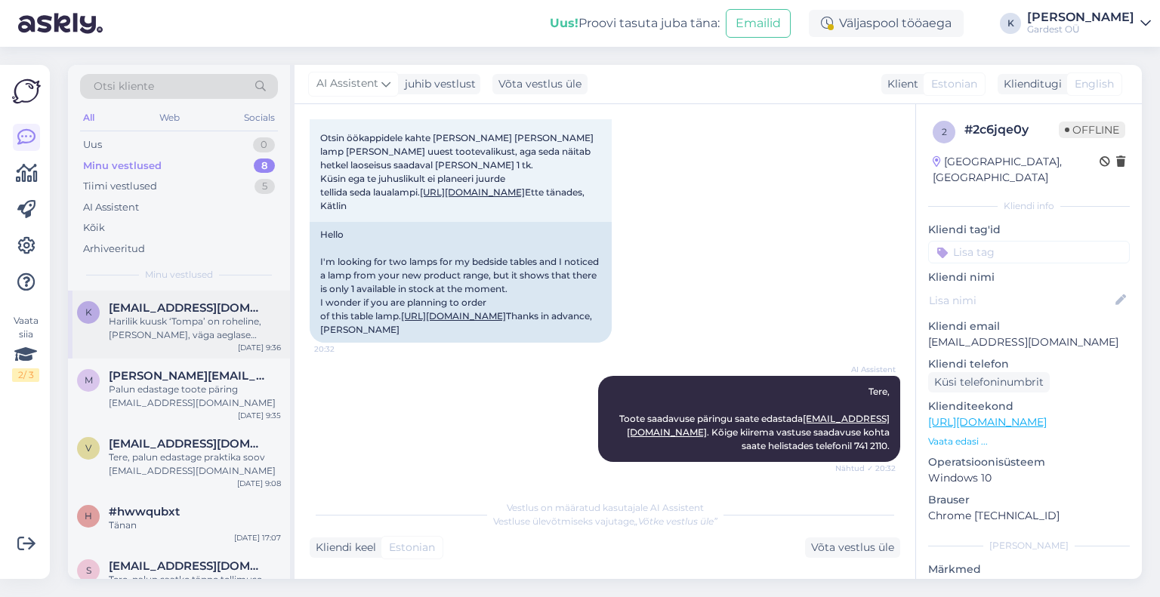
click at [164, 326] on div "Harilik kuusk ‘Tompa’ on roheline, [PERSON_NAME], väga aeglase kasvuline: [URL]…" at bounding box center [195, 328] width 172 height 27
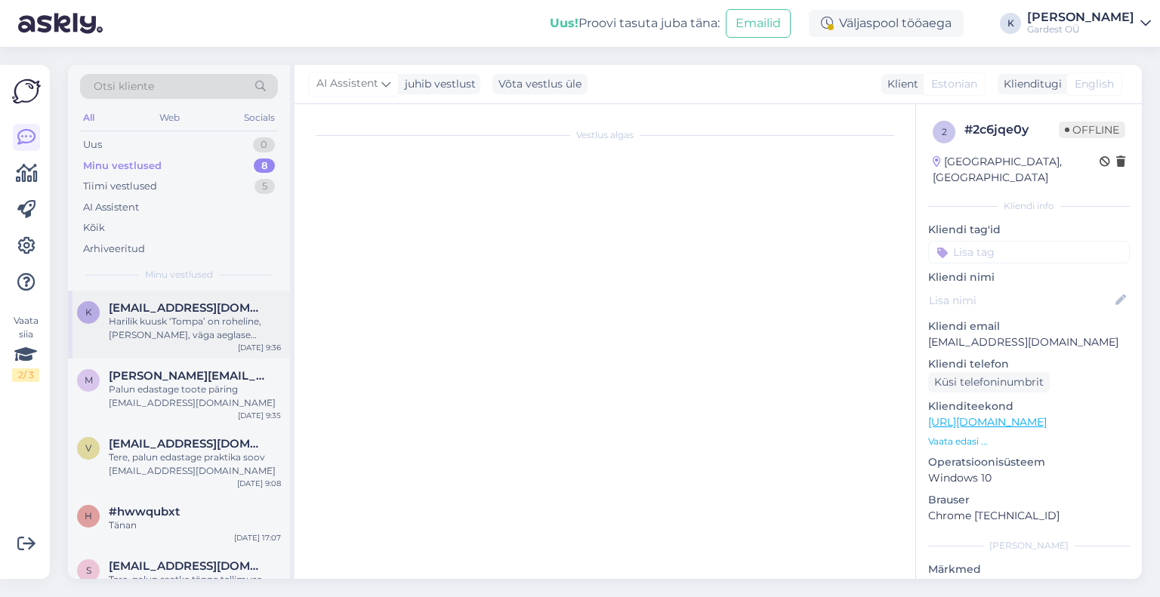
scroll to position [204, 0]
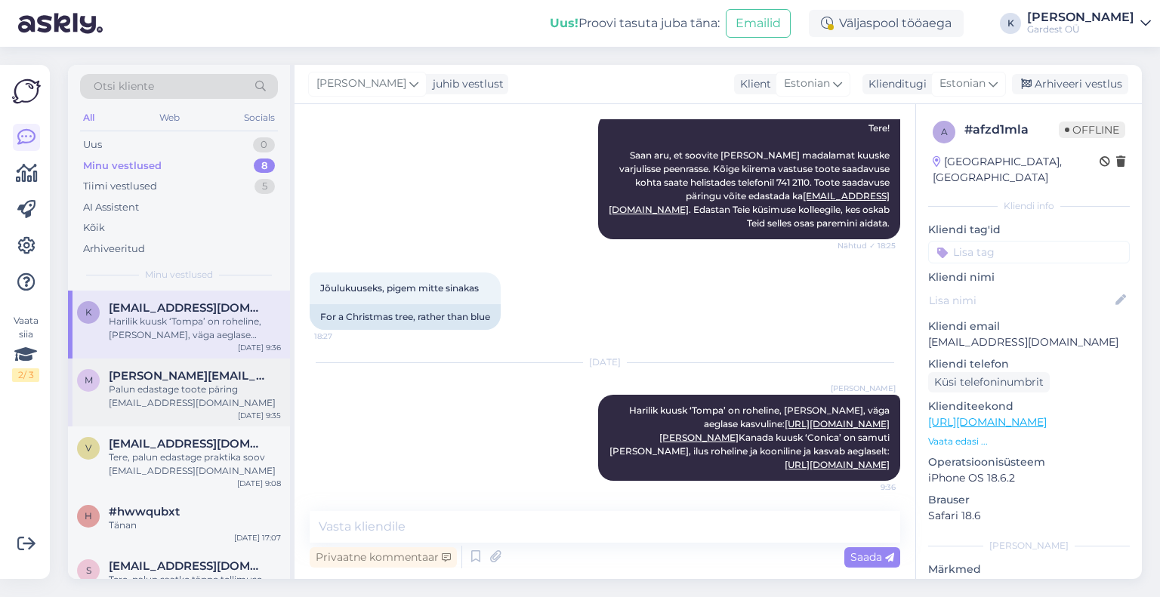
click at [166, 403] on div "Palun edastage toote päring [EMAIL_ADDRESS][DOMAIN_NAME]" at bounding box center [195, 396] width 172 height 27
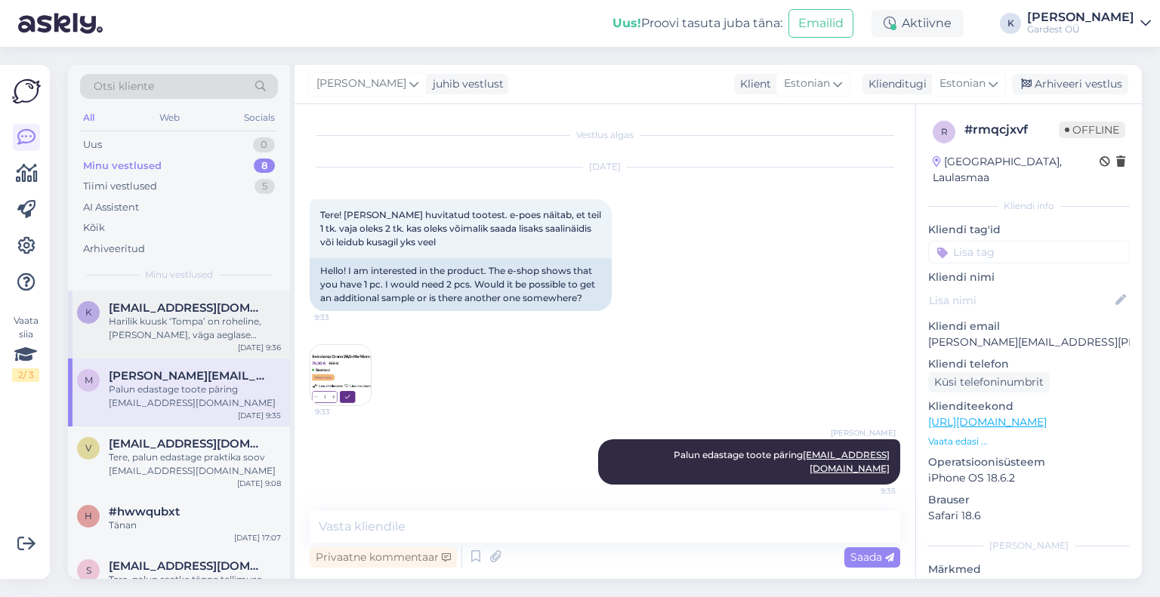
click at [196, 296] on div "K [EMAIL_ADDRESS][DOMAIN_NAME] [PERSON_NAME] ‘Tompa’ on roheline, [PERSON_NAME]…" at bounding box center [179, 325] width 222 height 68
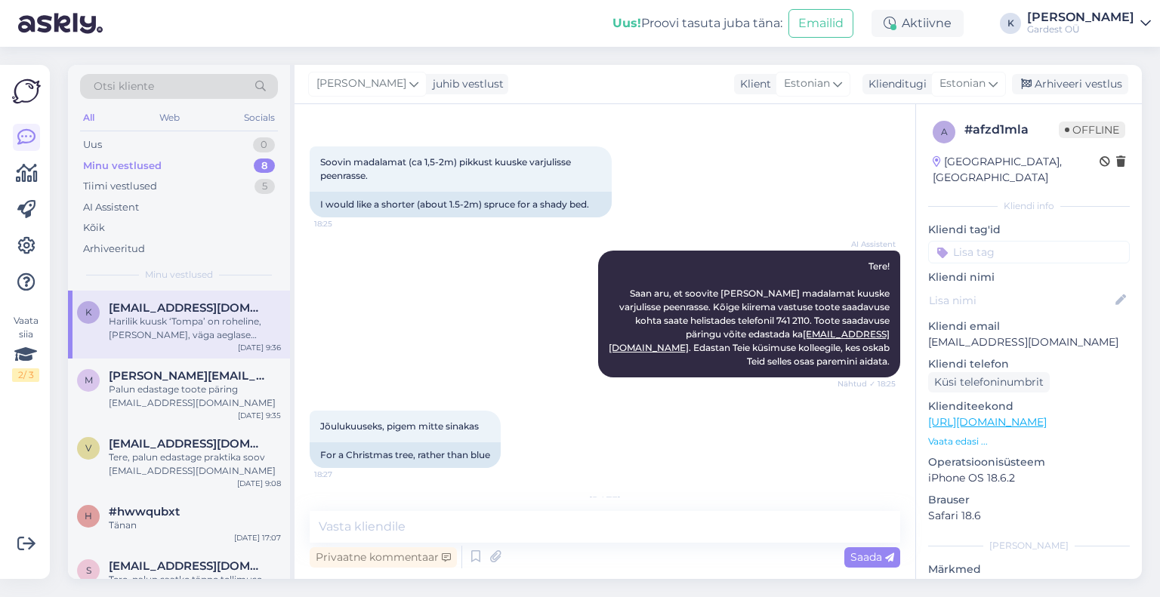
scroll to position [204, 0]
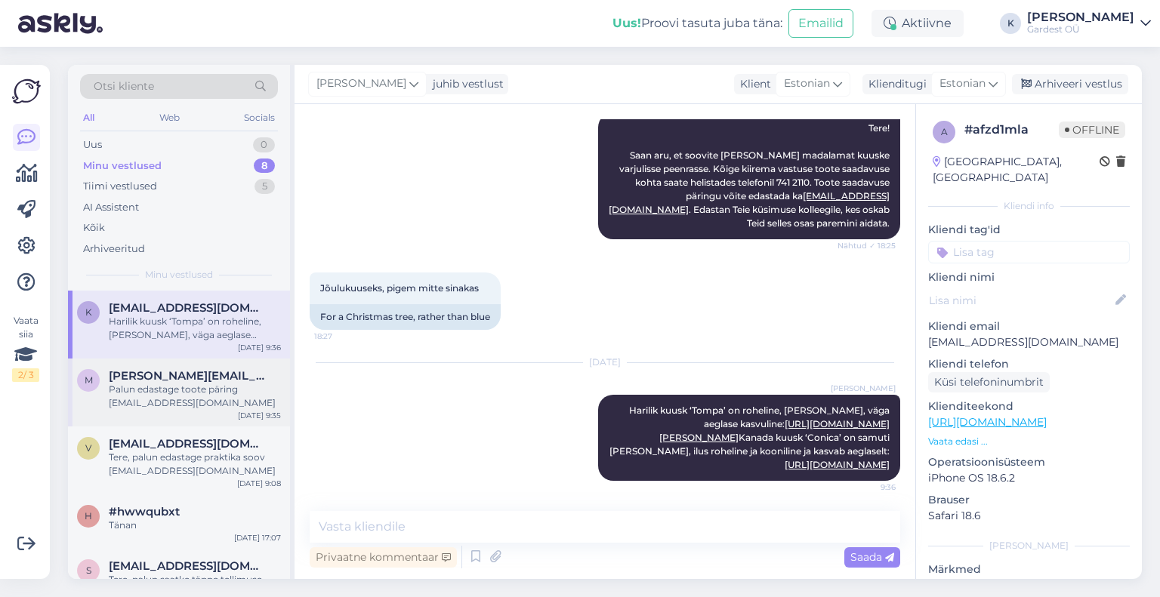
click at [166, 378] on span "[PERSON_NAME][EMAIL_ADDRESS][PERSON_NAME][DOMAIN_NAME]" at bounding box center [187, 376] width 157 height 14
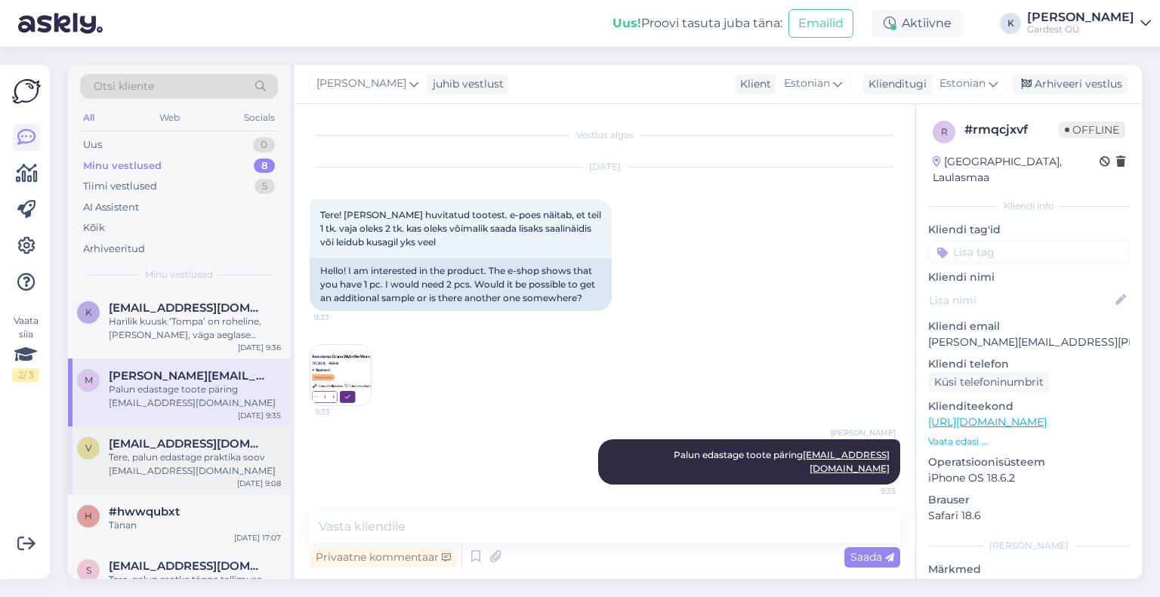
click at [119, 454] on div "Tere, palun edastage praktika soov [EMAIL_ADDRESS][DOMAIN_NAME]" at bounding box center [195, 464] width 172 height 27
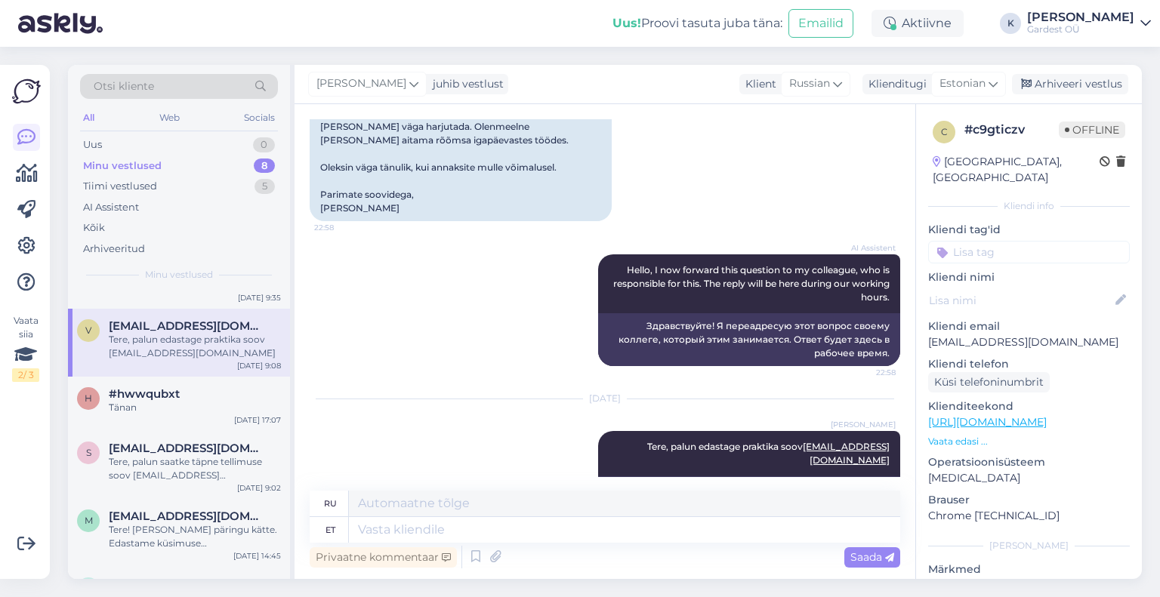
scroll to position [151, 0]
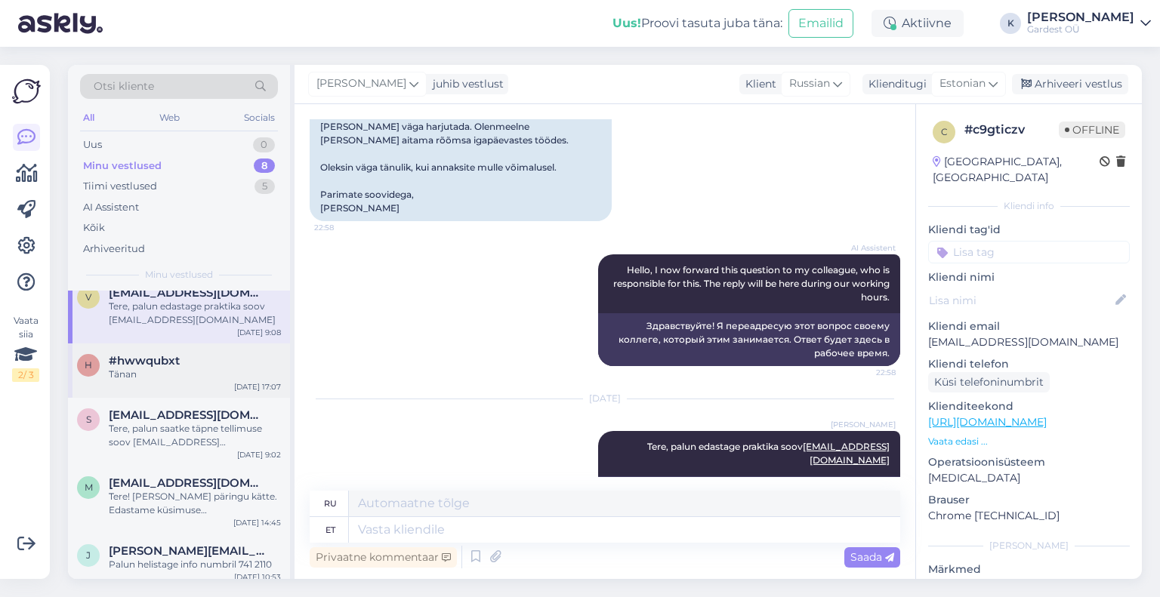
click at [204, 371] on div "Tänan" at bounding box center [195, 375] width 172 height 14
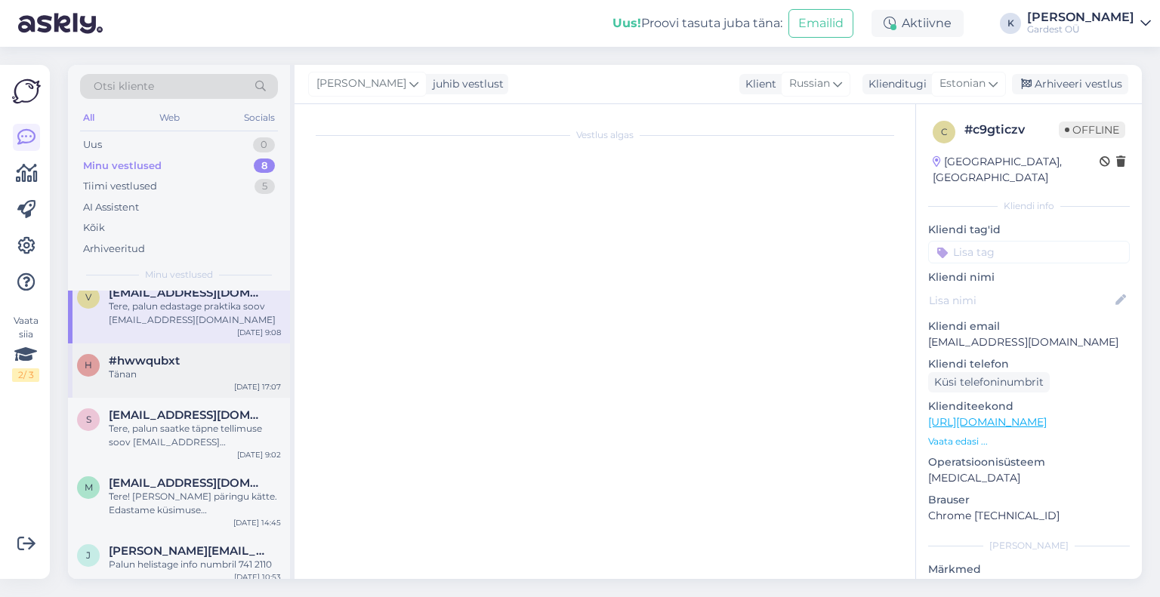
scroll to position [323, 0]
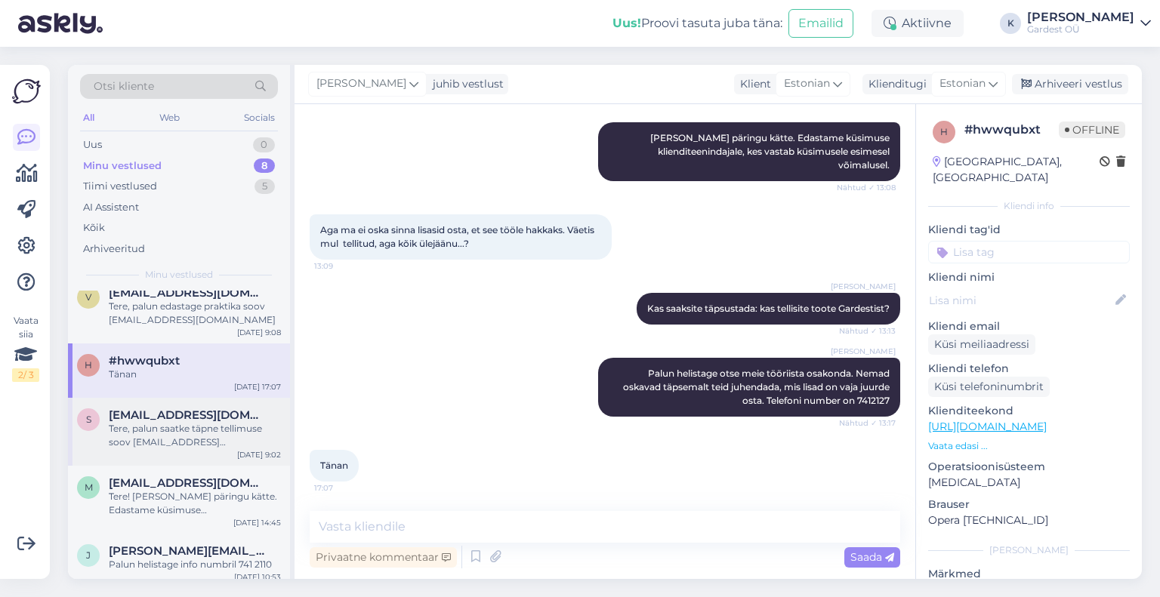
click at [187, 425] on div "Tere, palun saatke täpne tellimuse soov [EMAIL_ADDRESS][DOMAIN_NAME]." at bounding box center [195, 435] width 172 height 27
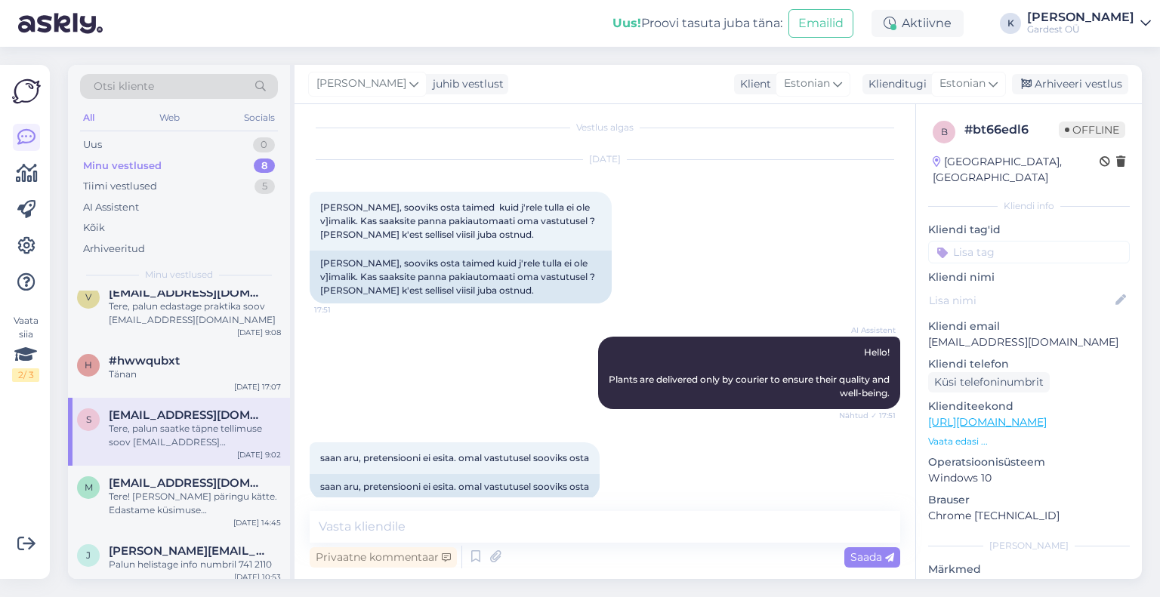
scroll to position [0, 0]
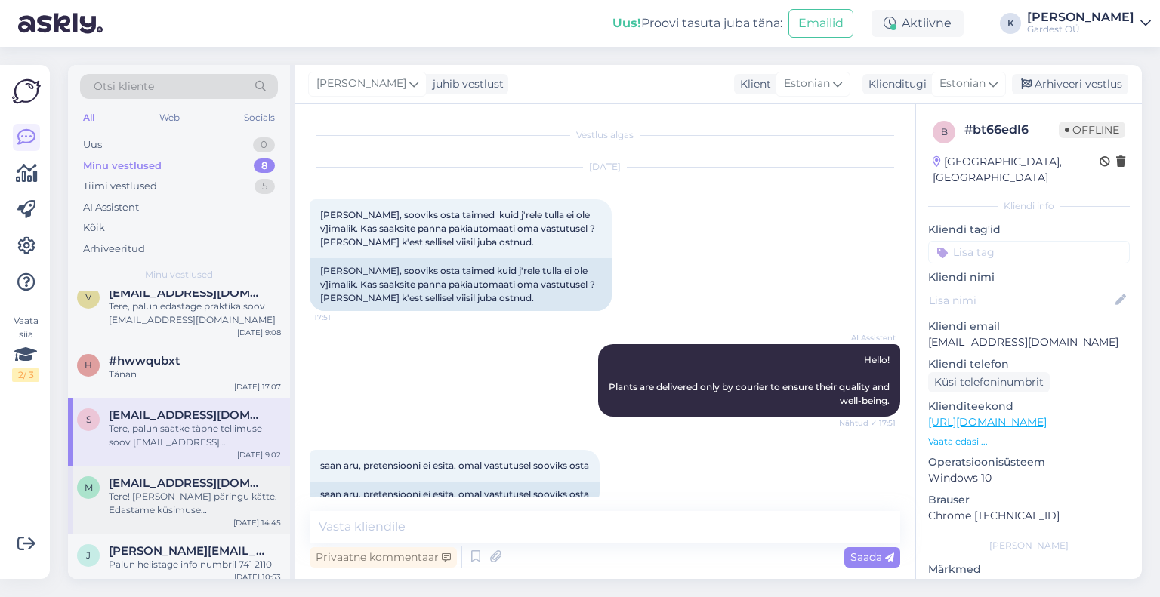
click at [199, 502] on div "Tere! [PERSON_NAME] päringu kätte. Edastame küsimuse klienditeenindajale, kes v…" at bounding box center [195, 503] width 172 height 27
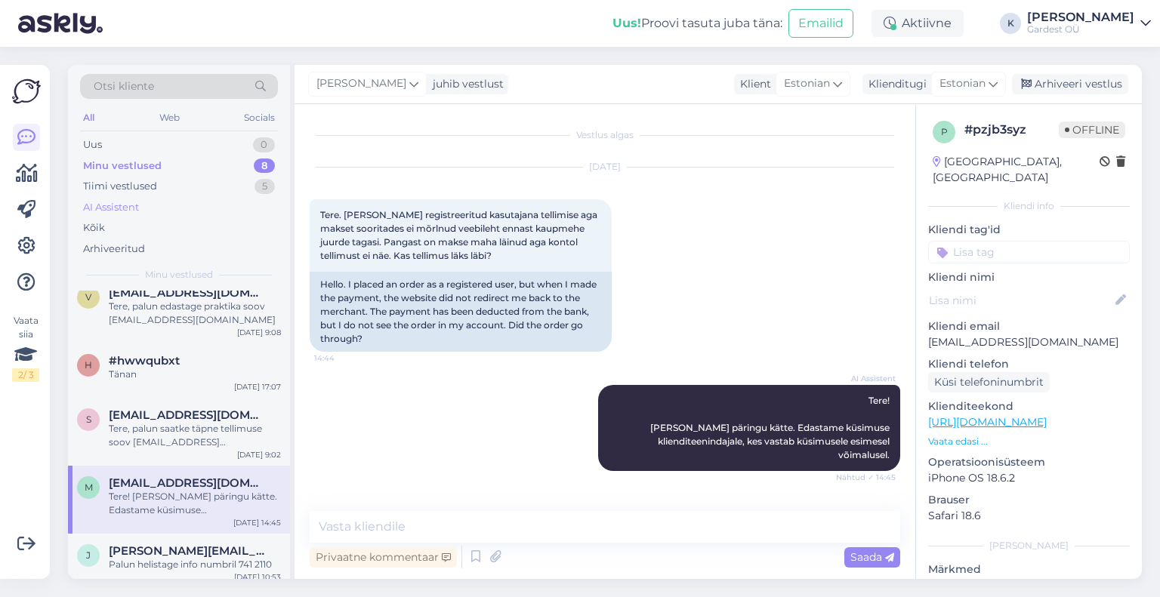
click at [116, 205] on div "AI Assistent" at bounding box center [111, 207] width 56 height 15
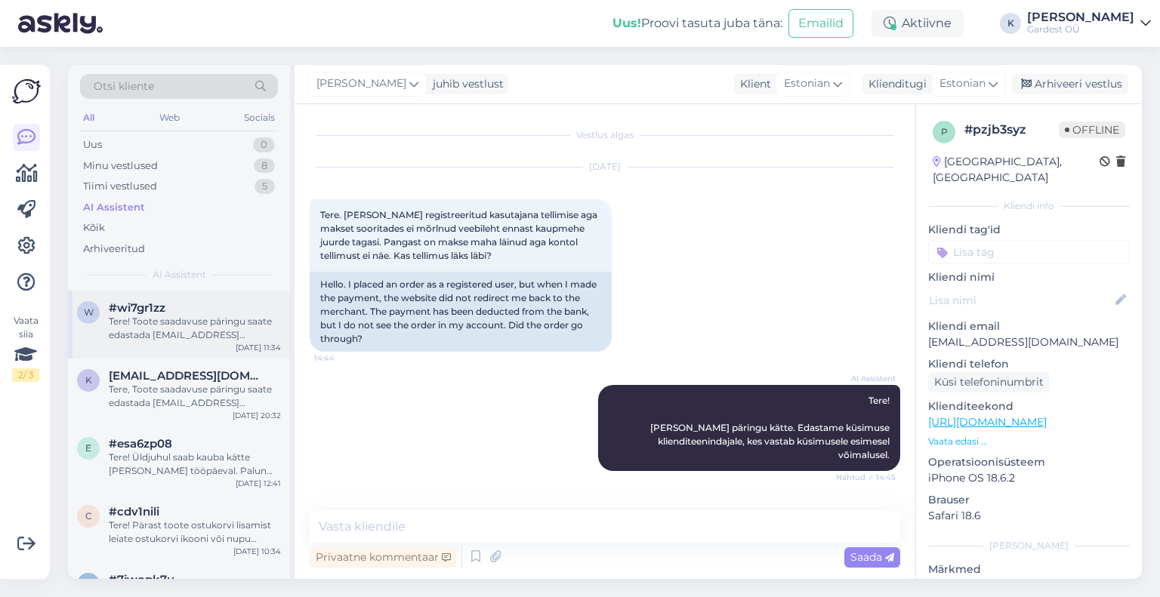
click at [169, 318] on div "Tere! Toote saadavuse päringu saate edastada [EMAIL_ADDRESS][DOMAIN_NAME]. Kõig…" at bounding box center [195, 328] width 172 height 27
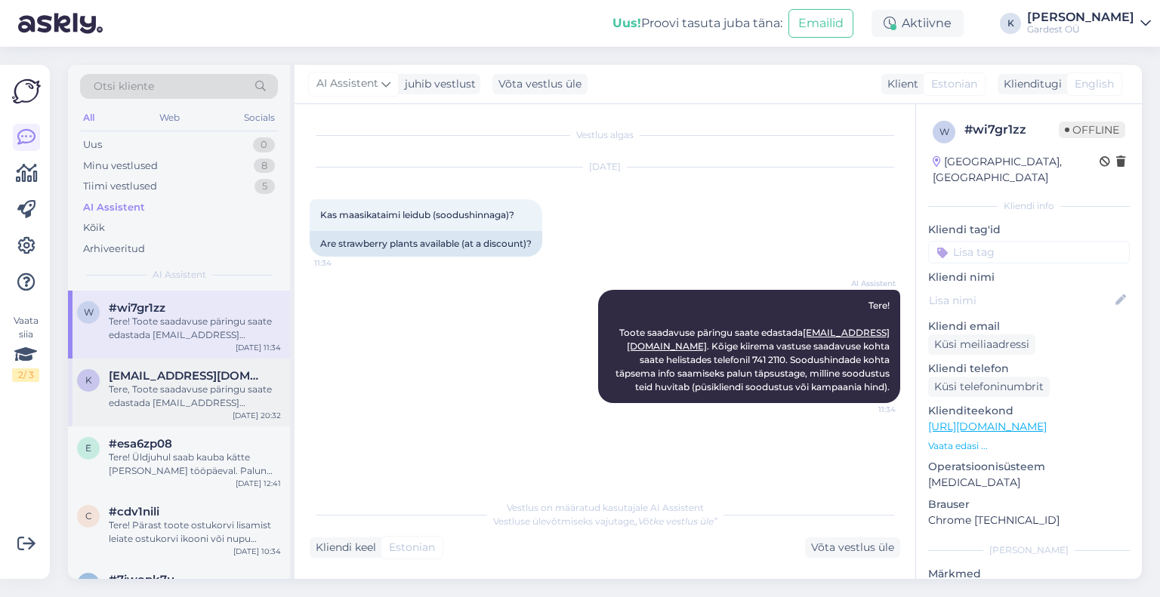
click at [170, 385] on div "Tere, Toote saadavuse päringu saate edastada [EMAIL_ADDRESS][DOMAIN_NAME]. Kõig…" at bounding box center [195, 396] width 172 height 27
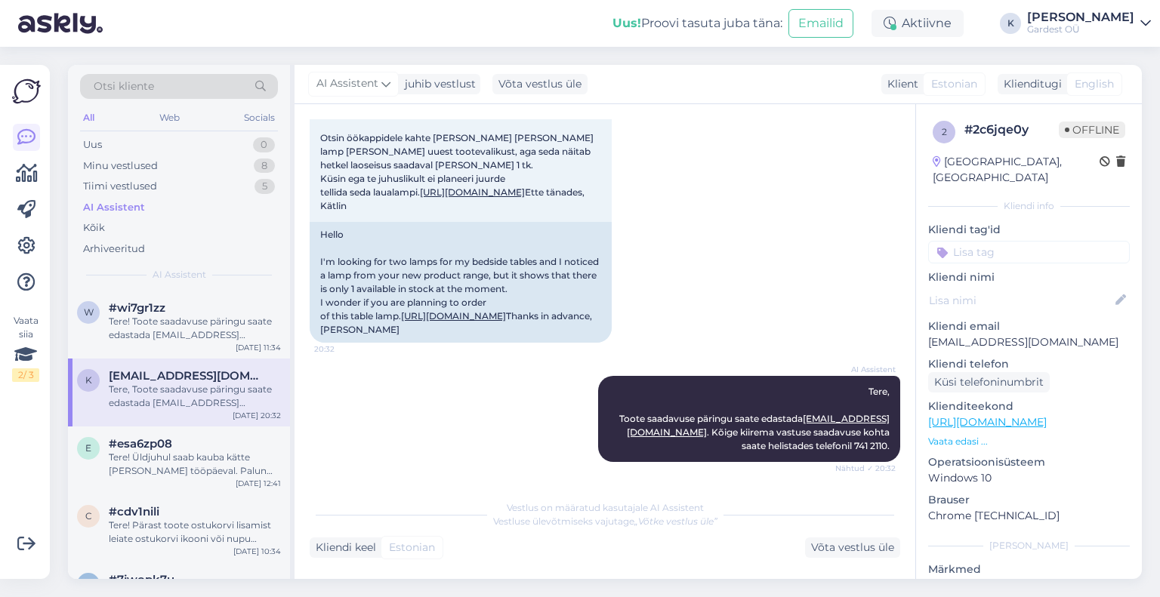
scroll to position [212, 0]
click at [161, 454] on div "Tere! Üldjuhul saab kauba kätte [PERSON_NAME] tööpäeval. Palun oota kindlasti e…" at bounding box center [195, 464] width 172 height 27
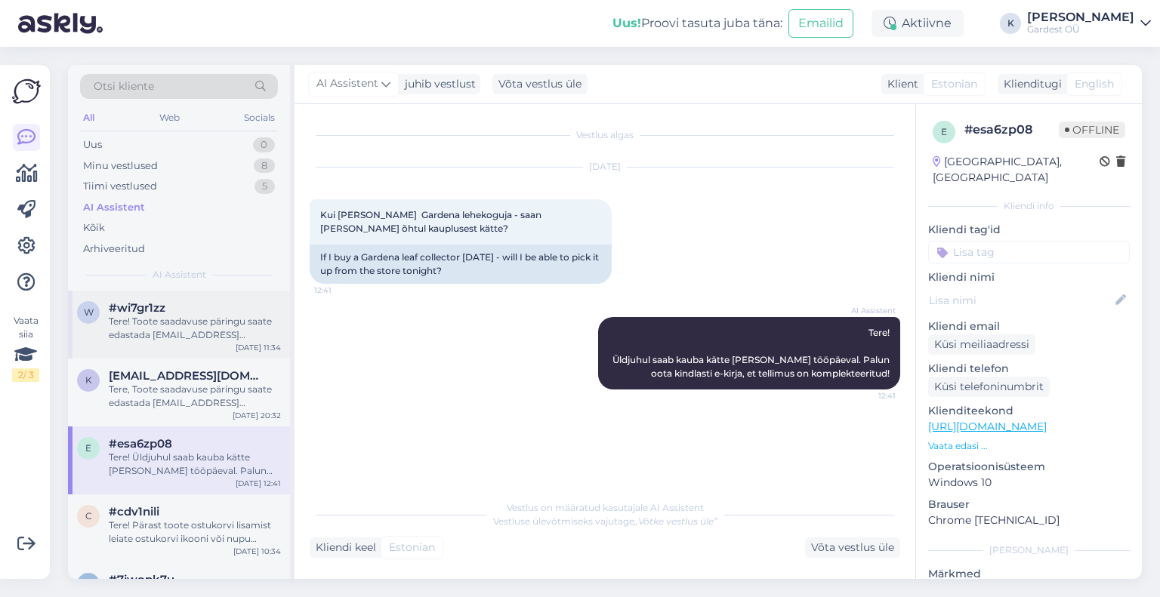
scroll to position [118, 0]
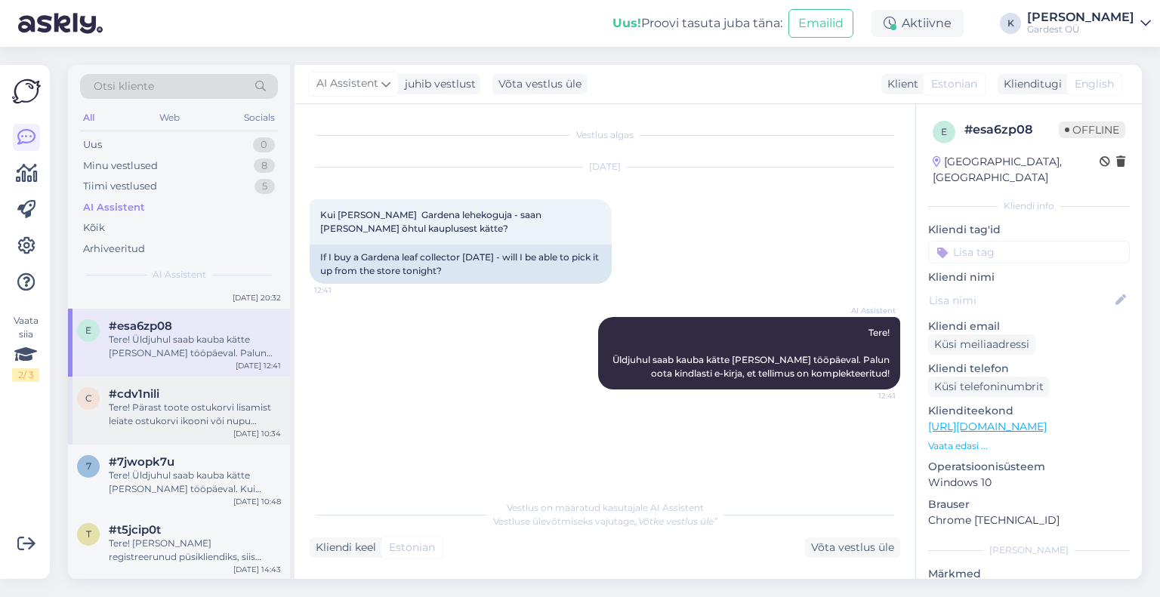
click at [205, 407] on div "Tere! Pärast toote ostukorvi lisamist leiate ostukorvi ikooni või nupu tavalise…" at bounding box center [195, 414] width 172 height 27
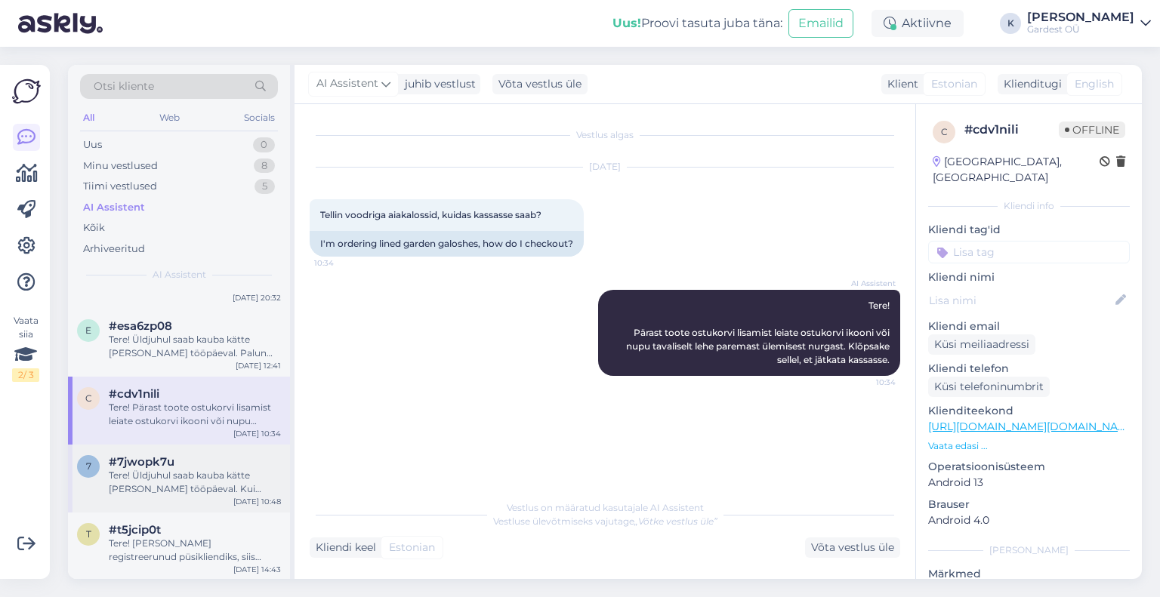
click at [195, 474] on div "Tere! Üldjuhul saab kauba kätte [PERSON_NAME] tööpäeval. Kui tellisite kauba nä…" at bounding box center [195, 482] width 172 height 27
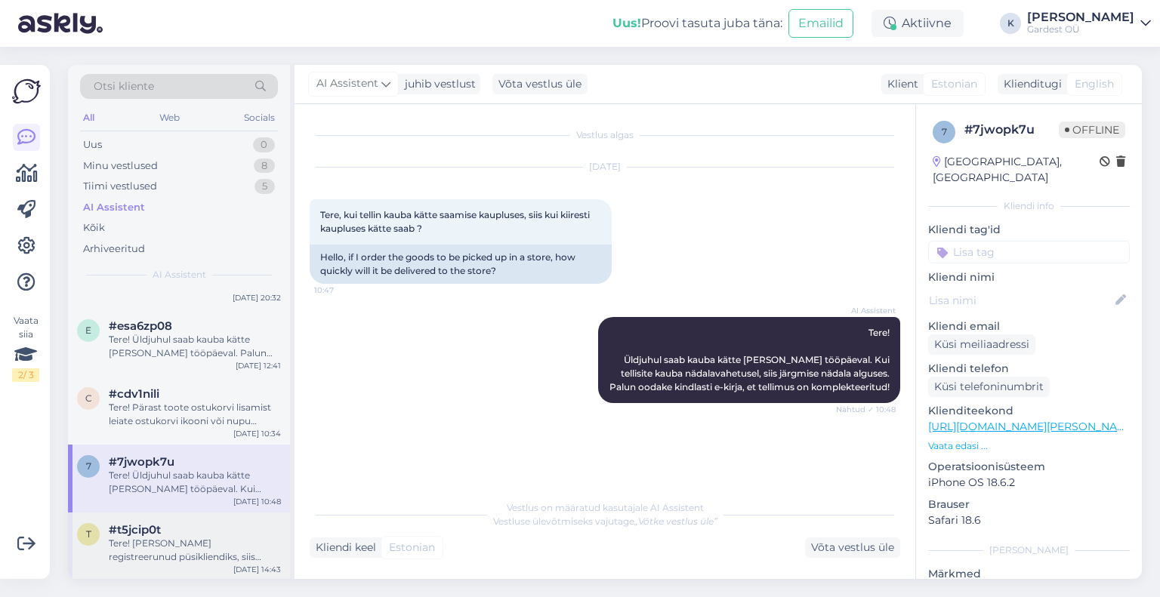
click at [181, 548] on div "Tere! [PERSON_NAME] registreerunud püsikliendiks, siis palun logige oma kontolt…" at bounding box center [195, 550] width 172 height 27
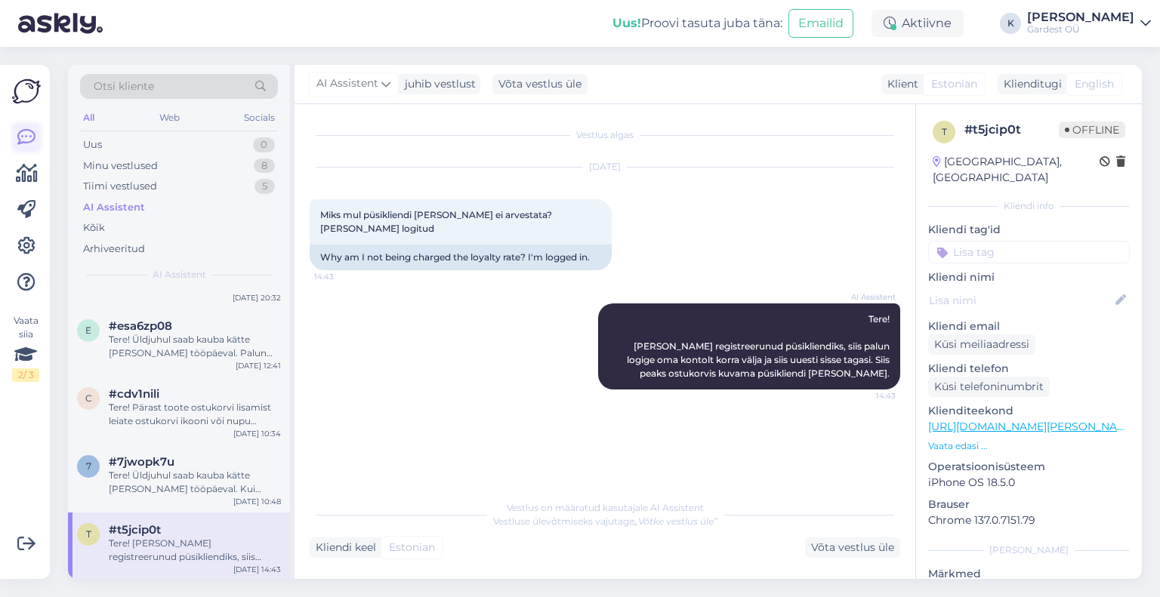
click at [29, 144] on icon at bounding box center [26, 137] width 18 height 18
click at [103, 226] on div "Kõik" at bounding box center [94, 228] width 22 height 15
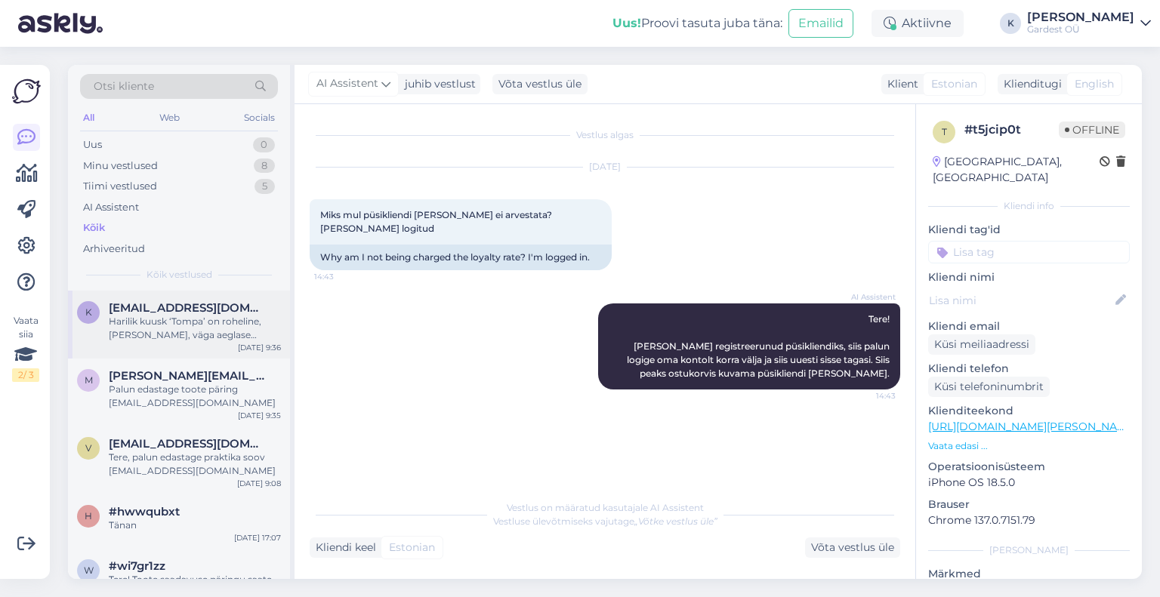
click at [151, 335] on div "Harilik kuusk ‘Tompa’ on roheline, [PERSON_NAME], väga aeglase kasvuline: [URL]…" at bounding box center [195, 328] width 172 height 27
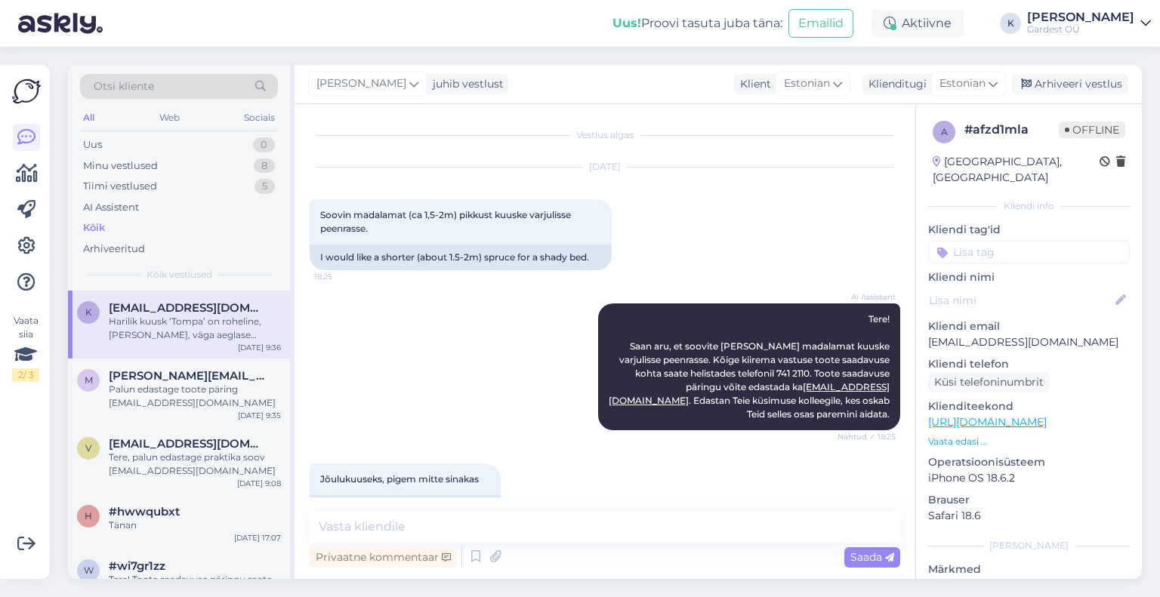
scroll to position [204, 0]
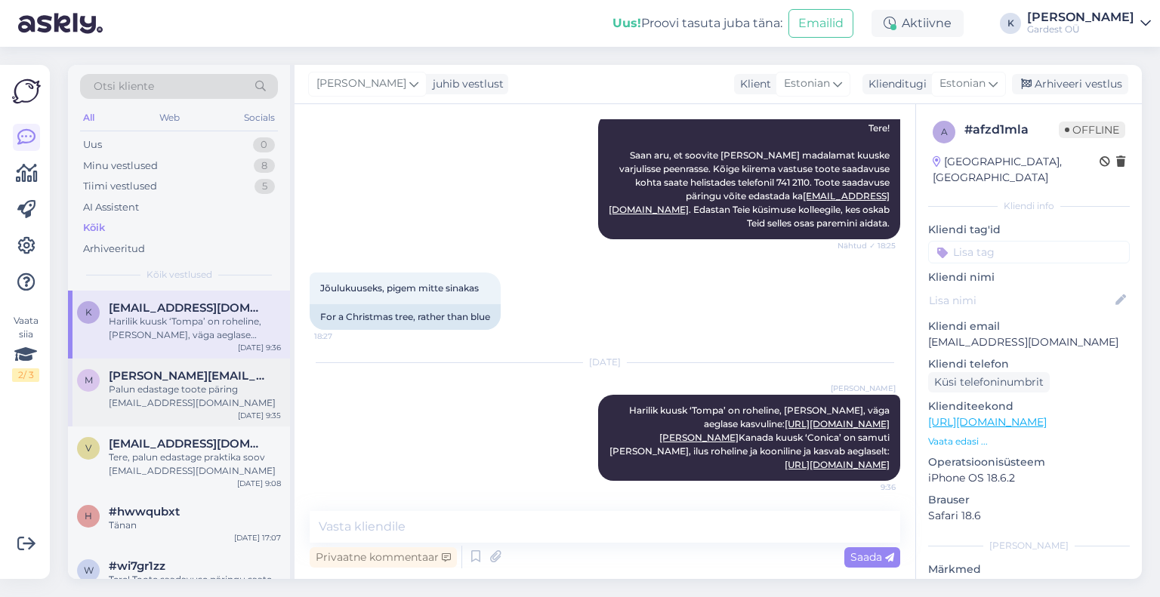
click at [162, 384] on div "Palun edastage toote päring [EMAIL_ADDRESS][DOMAIN_NAME]" at bounding box center [195, 396] width 172 height 27
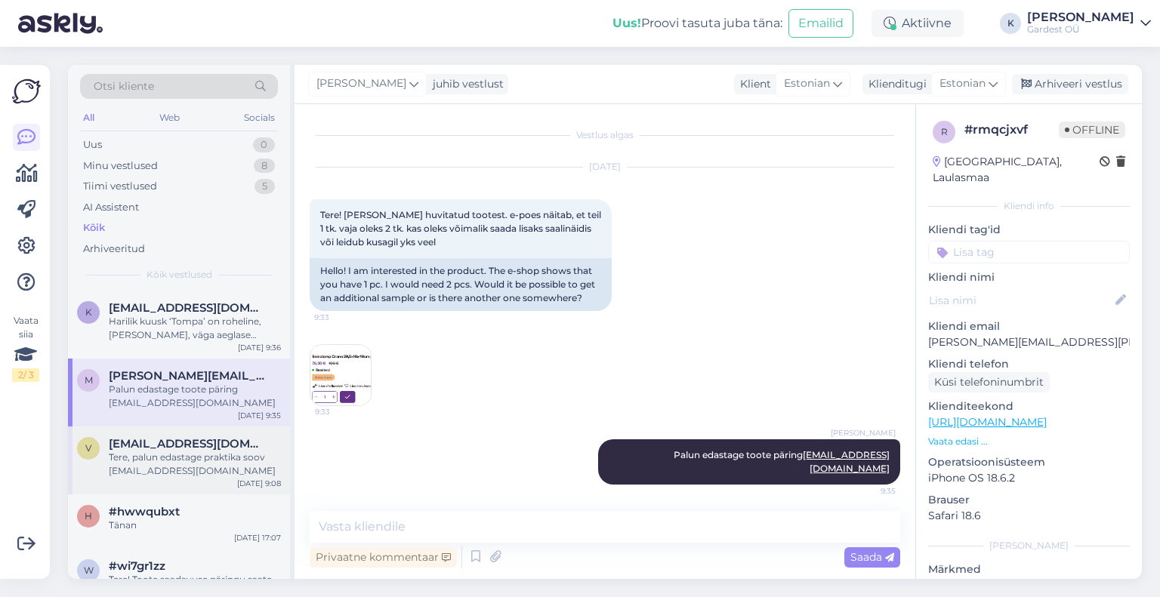
click at [150, 451] on div "Tere, palun edastage praktika soov [EMAIL_ADDRESS][DOMAIN_NAME]" at bounding box center [195, 464] width 172 height 27
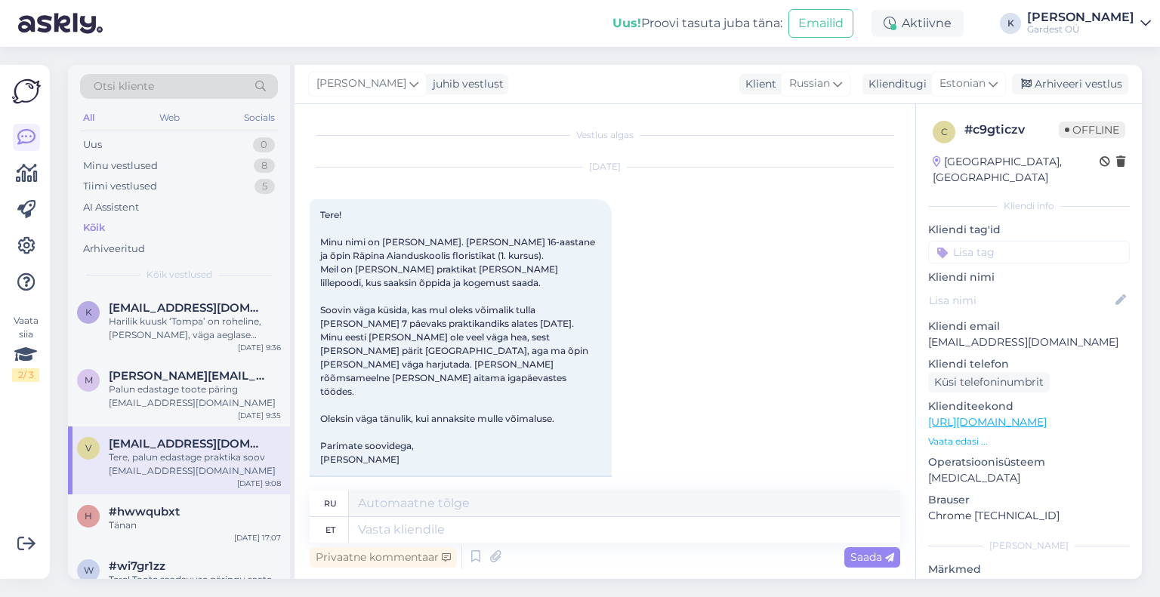
scroll to position [511, 0]
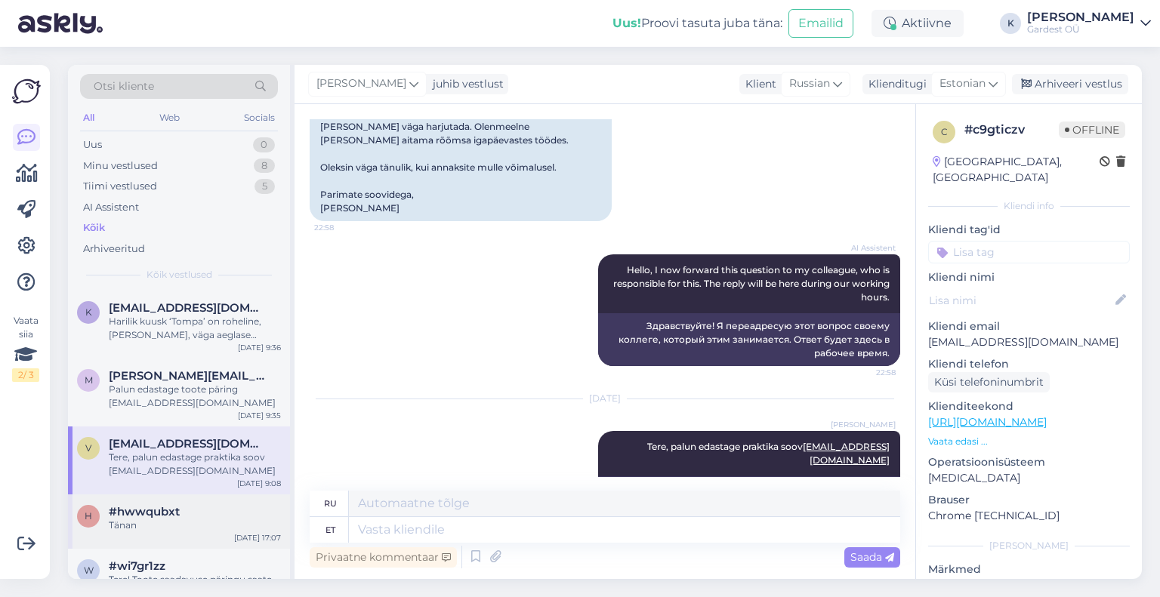
click at [193, 519] on div "Tänan" at bounding box center [195, 526] width 172 height 14
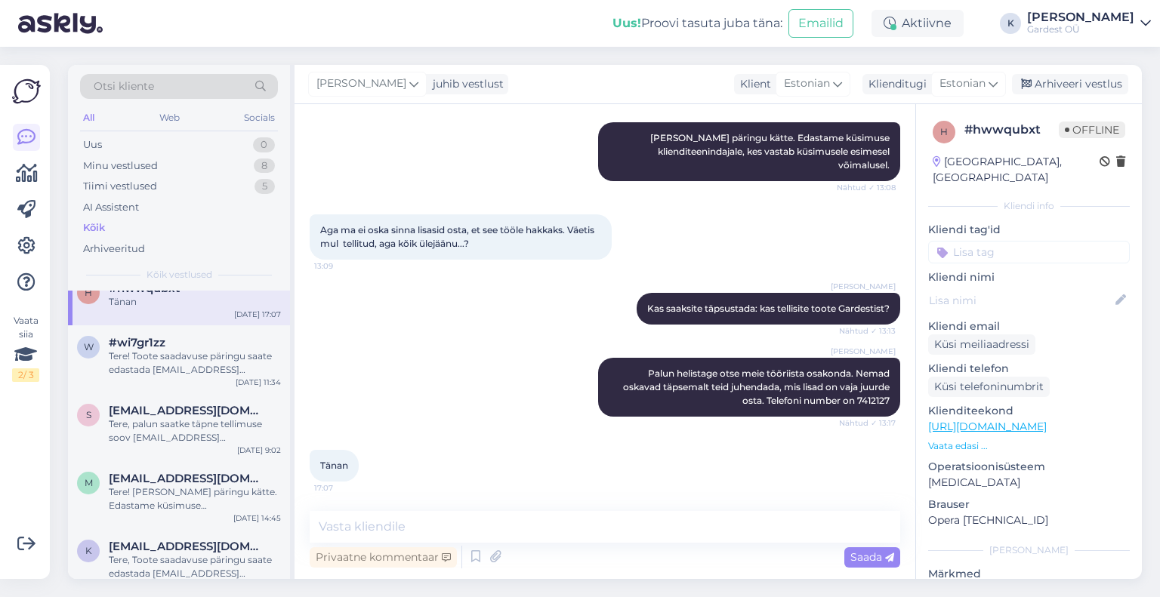
scroll to position [227, 0]
click at [185, 344] on div "#wi7gr1zz" at bounding box center [195, 340] width 172 height 14
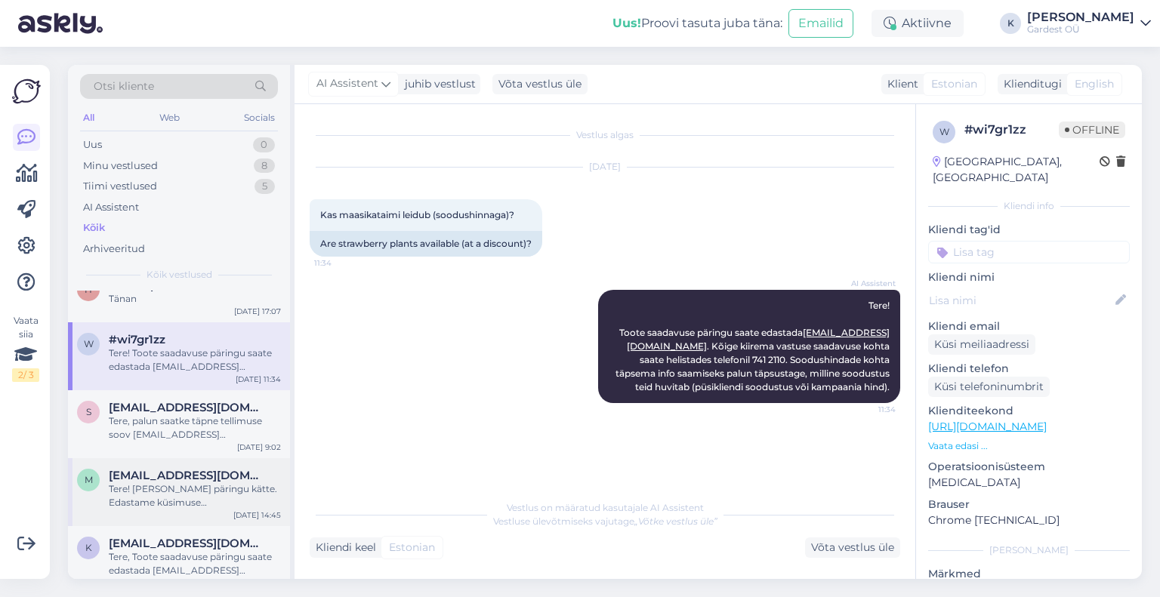
click at [174, 470] on span "[EMAIL_ADDRESS][DOMAIN_NAME]" at bounding box center [187, 476] width 157 height 14
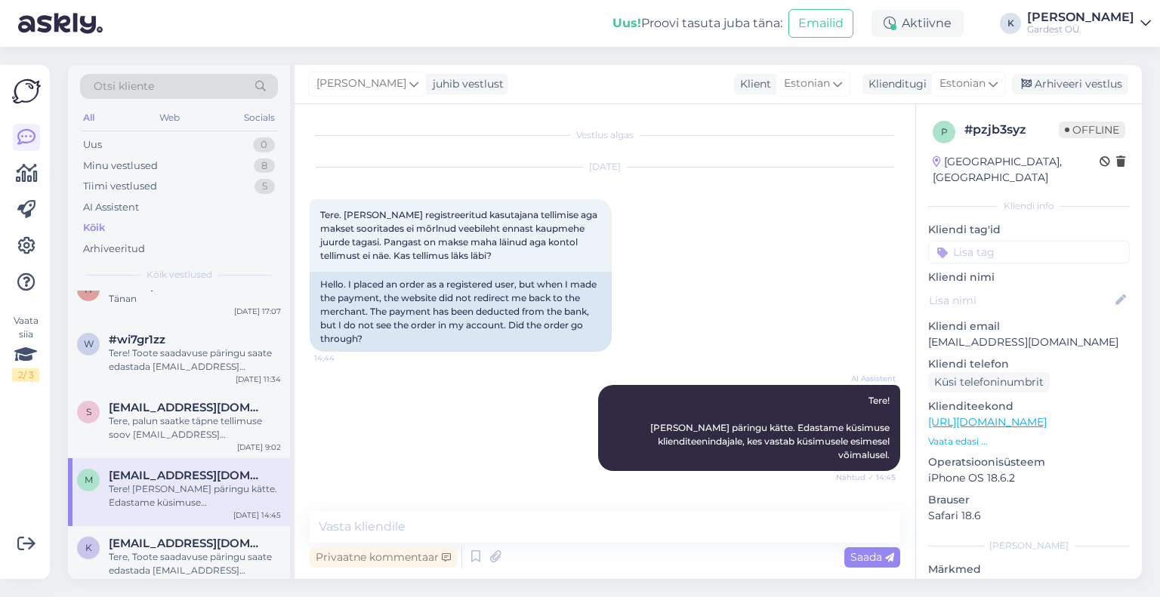
scroll to position [378, 0]
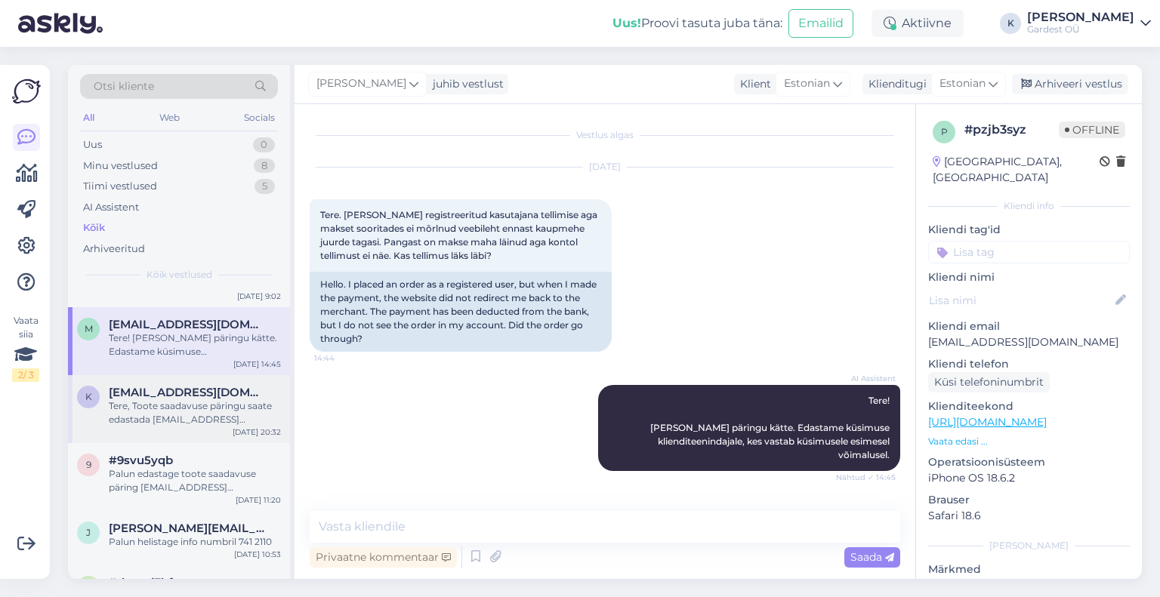
click at [189, 395] on span "[EMAIL_ADDRESS][DOMAIN_NAME]" at bounding box center [187, 393] width 157 height 14
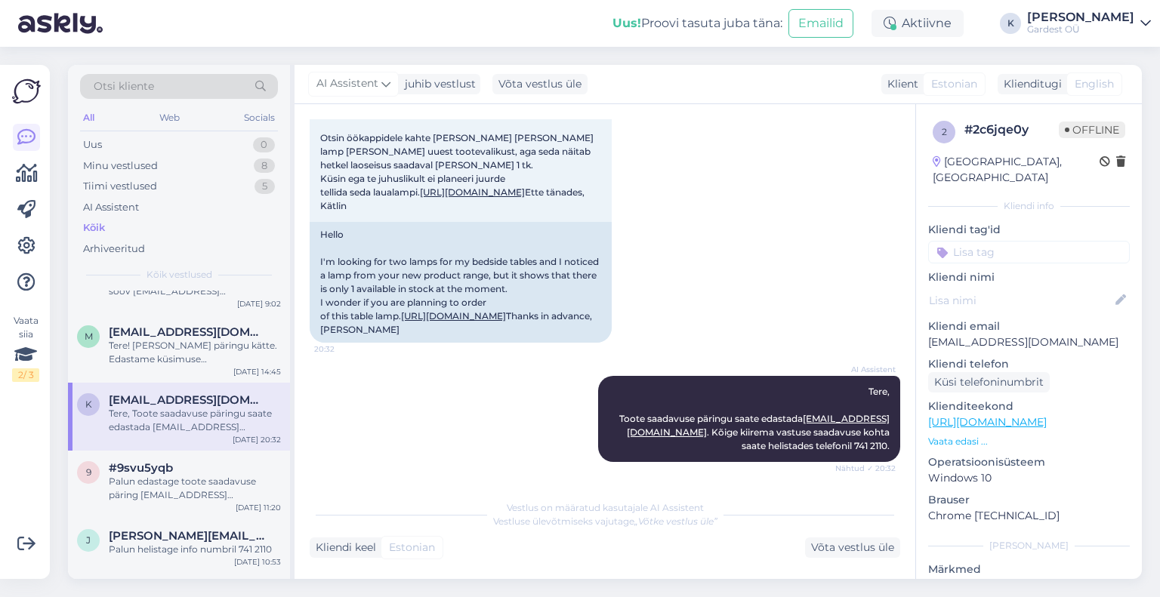
scroll to position [453, 0]
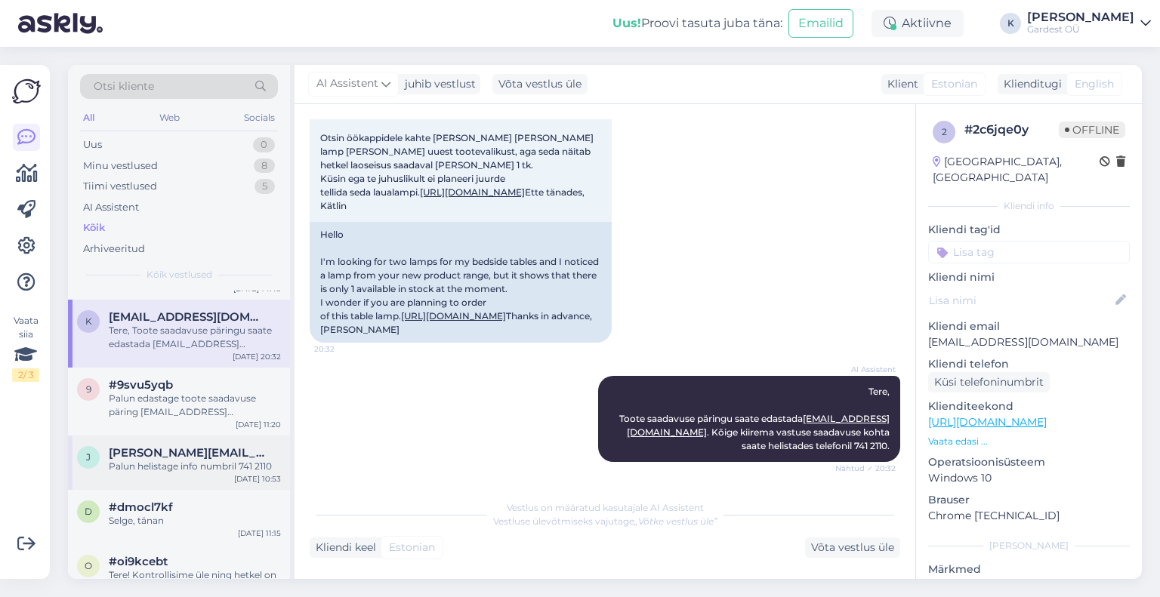
click at [173, 482] on div "j [PERSON_NAME][EMAIL_ADDRESS][DOMAIN_NAME] Palun helistage info numbril 741 [D…" at bounding box center [179, 463] width 222 height 54
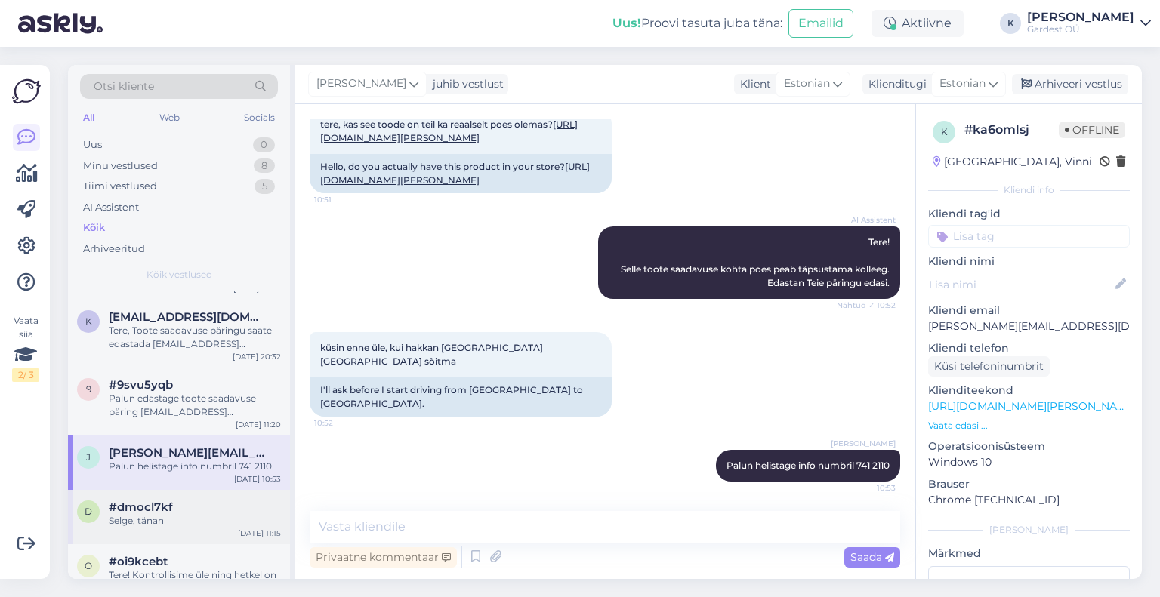
click at [179, 511] on div "#dmocl7kf" at bounding box center [195, 508] width 172 height 14
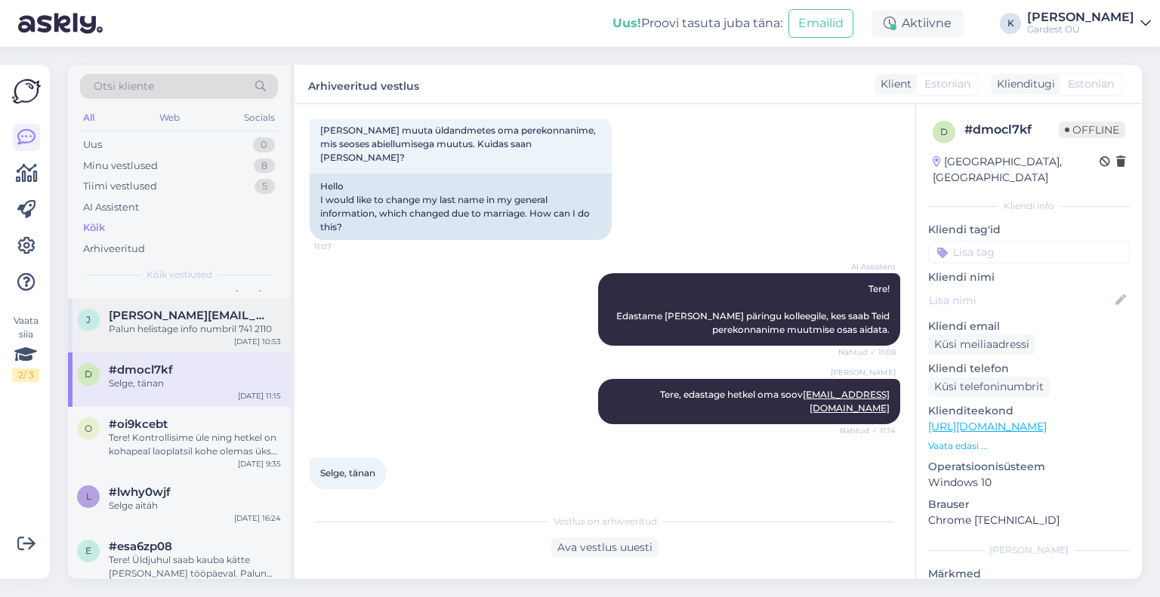
scroll to position [604, 0]
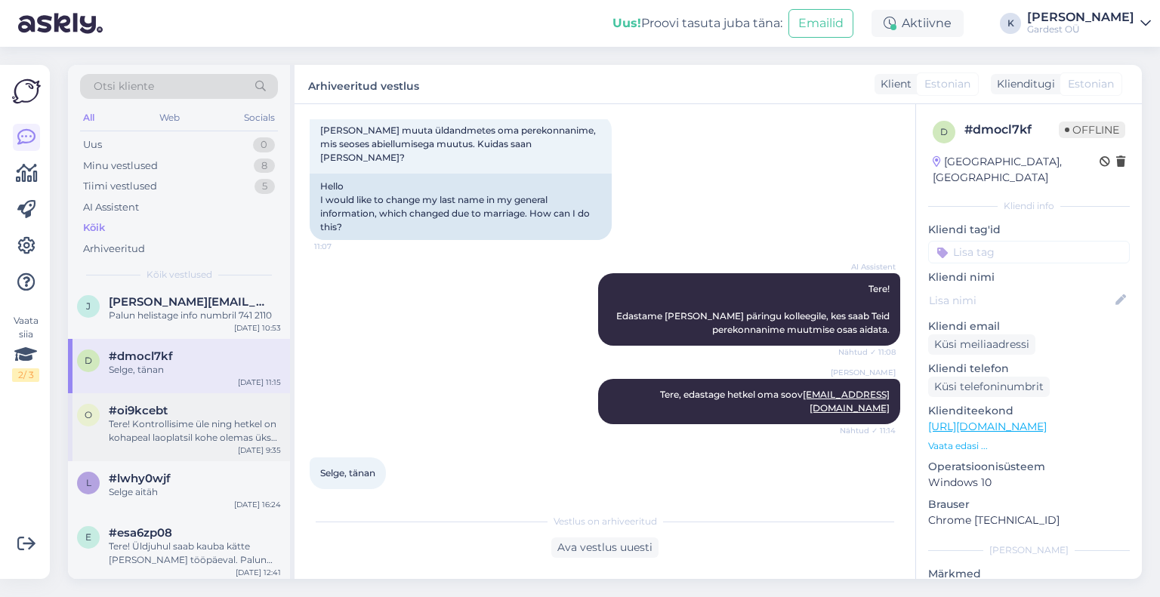
click at [190, 427] on div "Tere! Kontrollisime üle ning hetkel on kohapeal laoplatsil kohe olemas üks Biol…" at bounding box center [195, 431] width 172 height 27
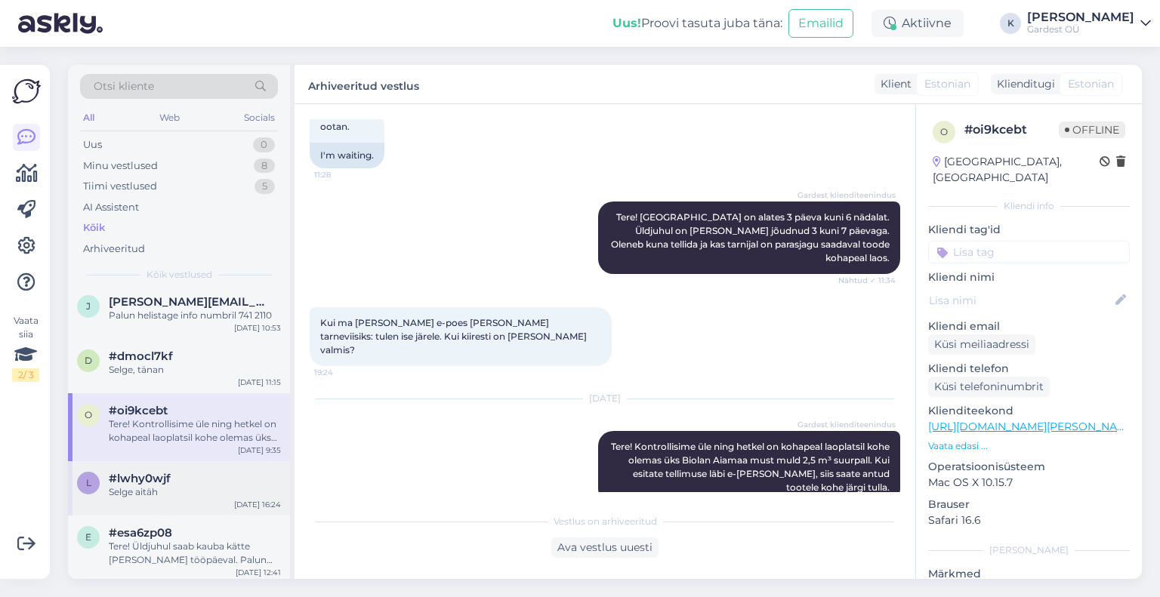
click at [157, 504] on div "l #lwhy0wjf Selge aitäh [DATE] 16:24" at bounding box center [179, 488] width 222 height 54
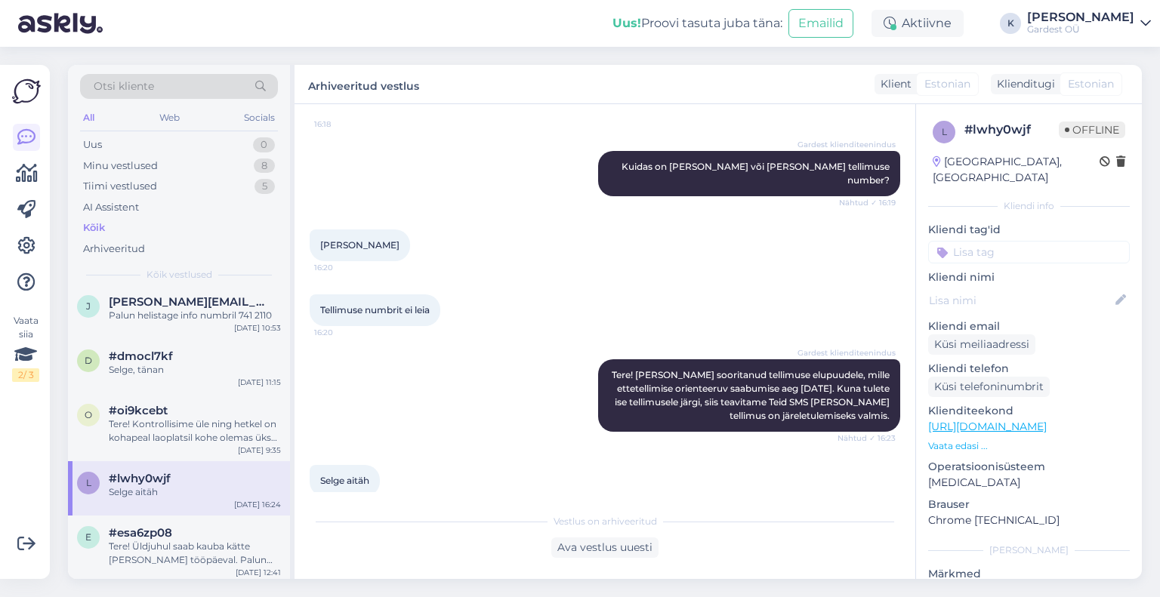
scroll to position [466, 0]
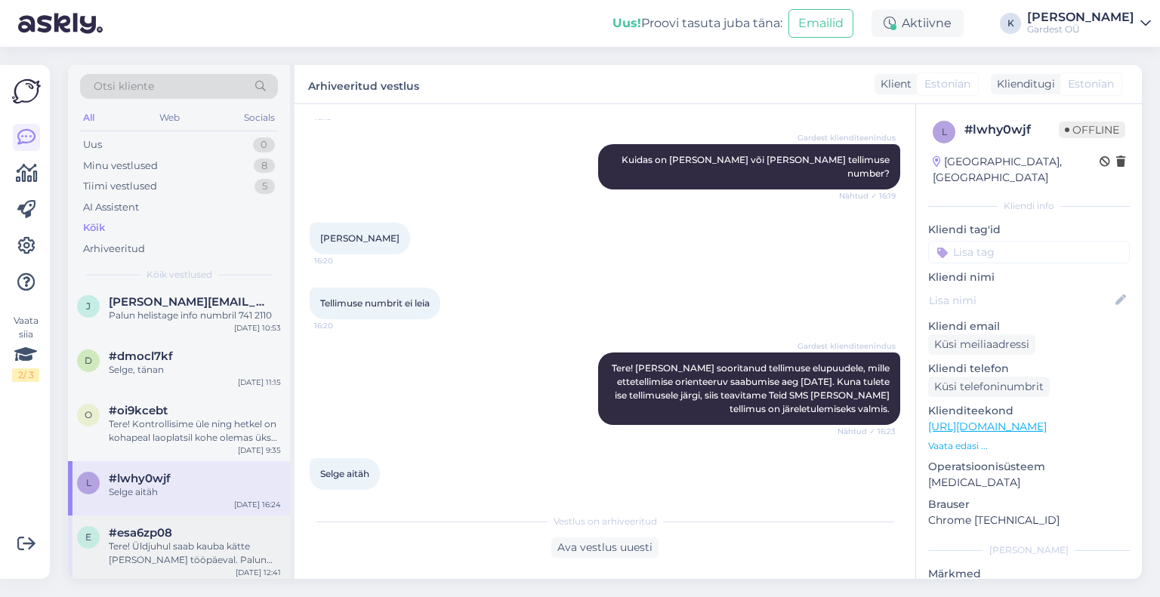
click at [179, 540] on div "Tere! Üldjuhul saab kauba kätte [PERSON_NAME] tööpäeval. Palun oota kindlasti e…" at bounding box center [195, 553] width 172 height 27
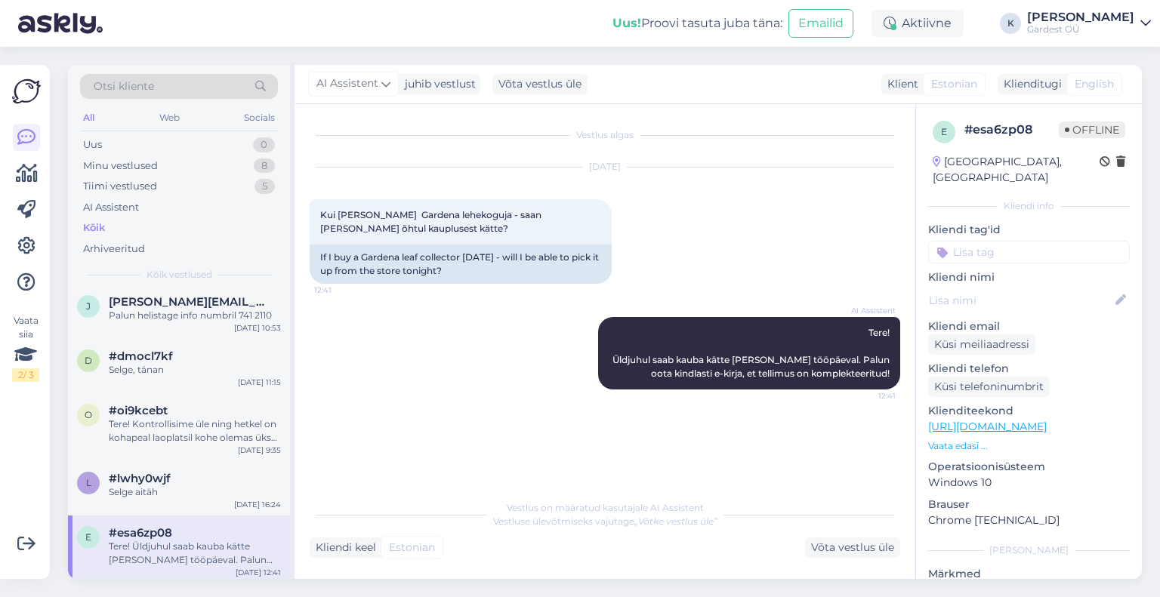
scroll to position [755, 0]
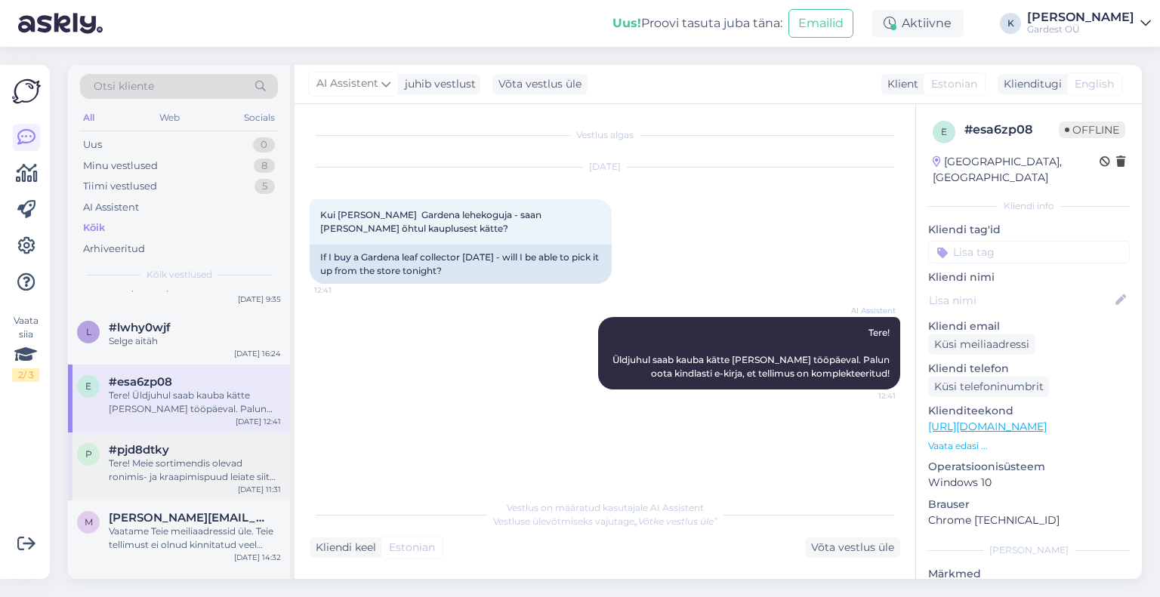
click at [174, 464] on div "Tere! Meie sortimendis olevad ronimis- ja kraapimispuud leiate siit [URL][DOMAI…" at bounding box center [195, 470] width 172 height 27
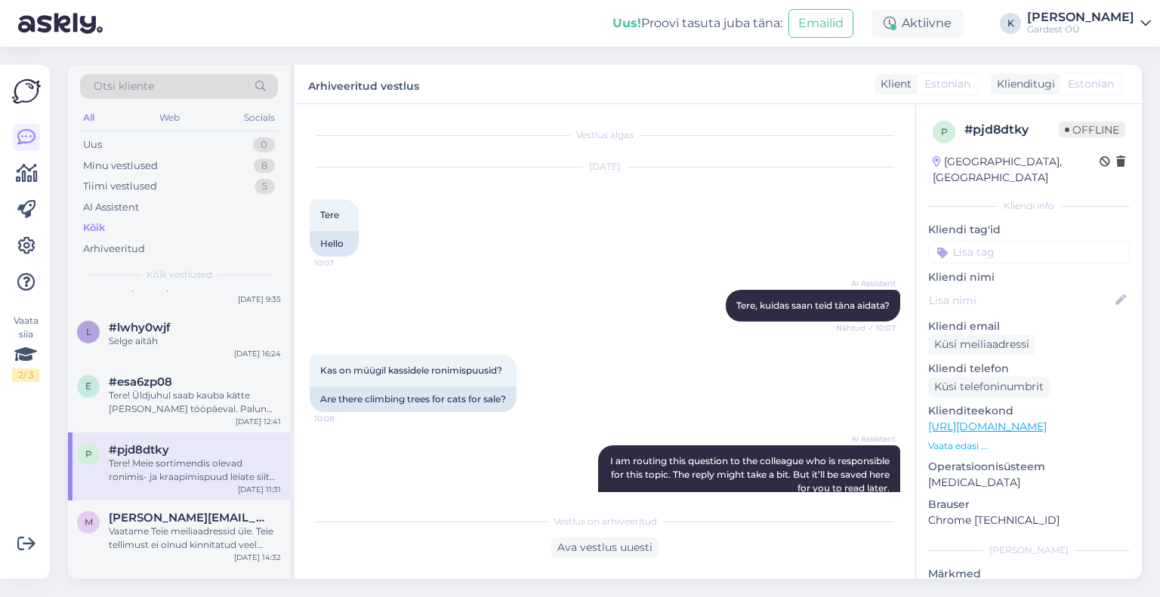
scroll to position [173, 0]
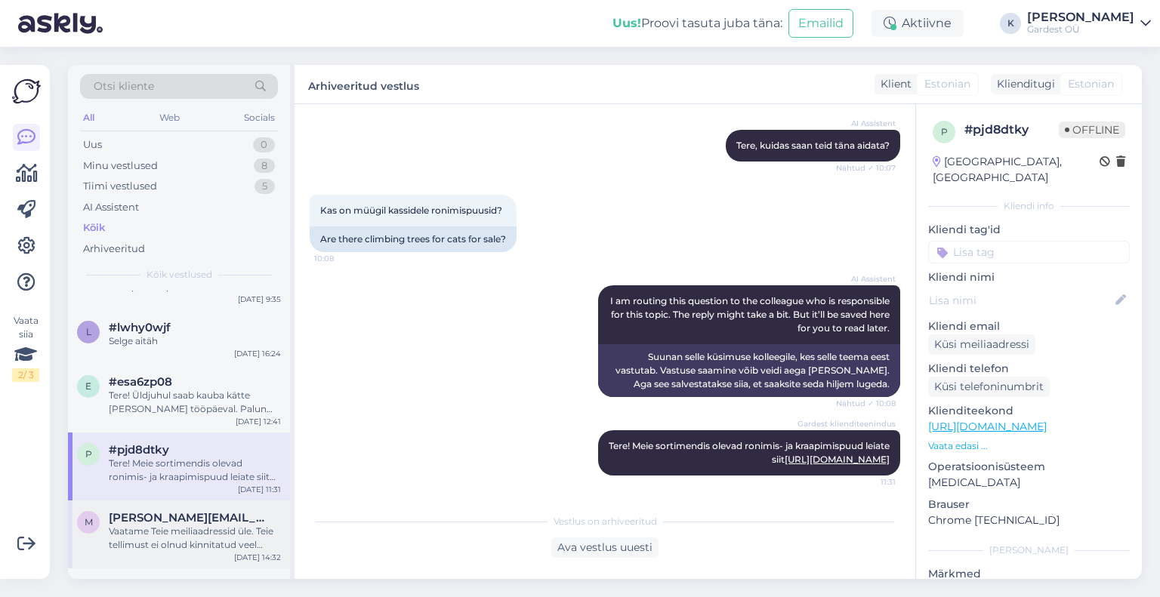
click at [169, 527] on div "Vaatame Teie meiliaadressid üle. Teie tellimust ei olnud kinnitatud veel kuna p…" at bounding box center [195, 538] width 172 height 27
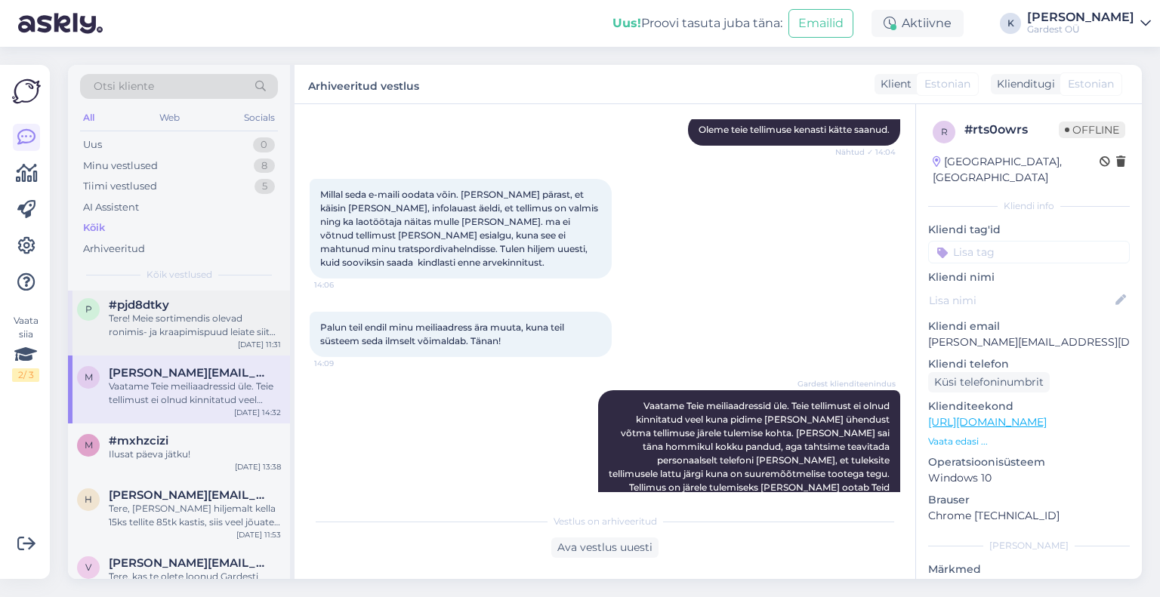
scroll to position [906, 0]
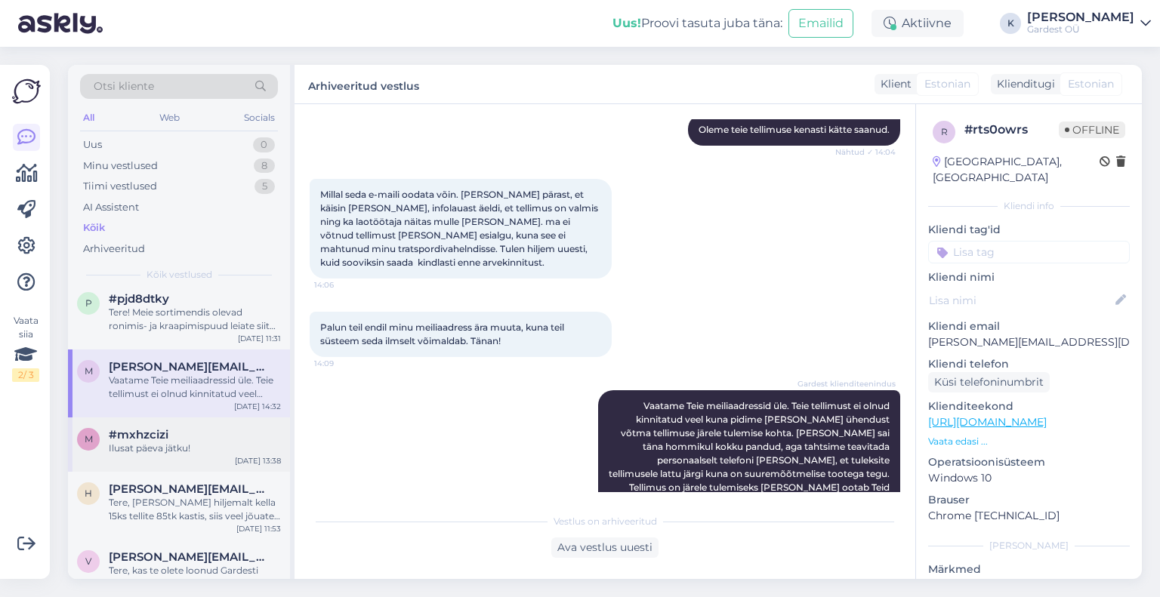
click at [172, 445] on div "Ilusat päeva jätku!" at bounding box center [195, 449] width 172 height 14
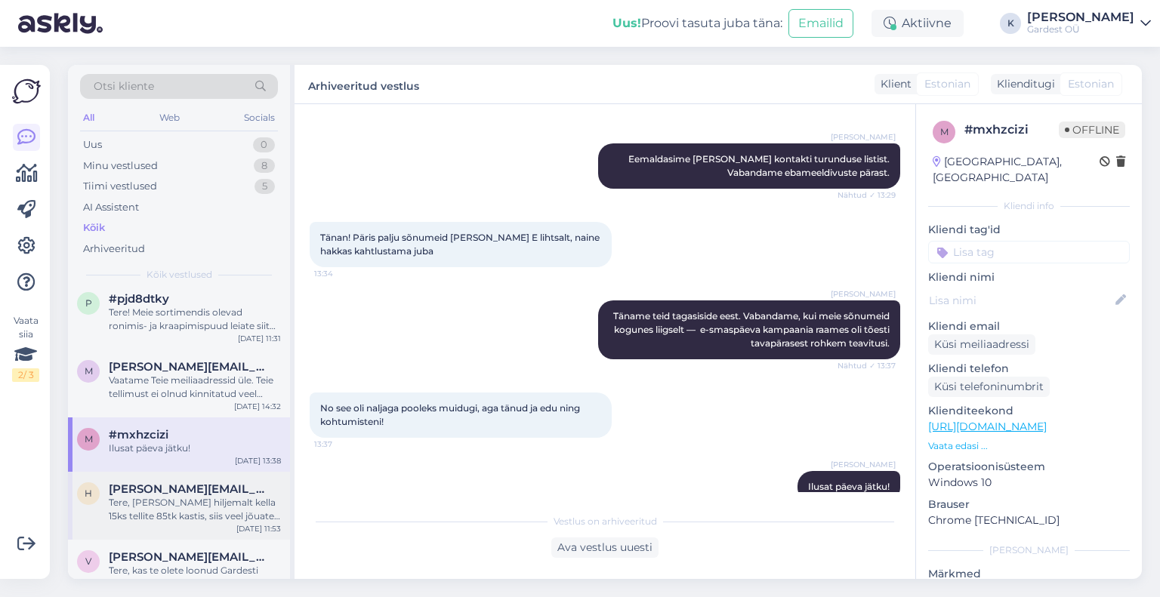
click at [165, 497] on div "Tere, [PERSON_NAME] hiljemalt kella 15ks tellite 85tk kastis, siis veel jõuate.…" at bounding box center [195, 509] width 172 height 27
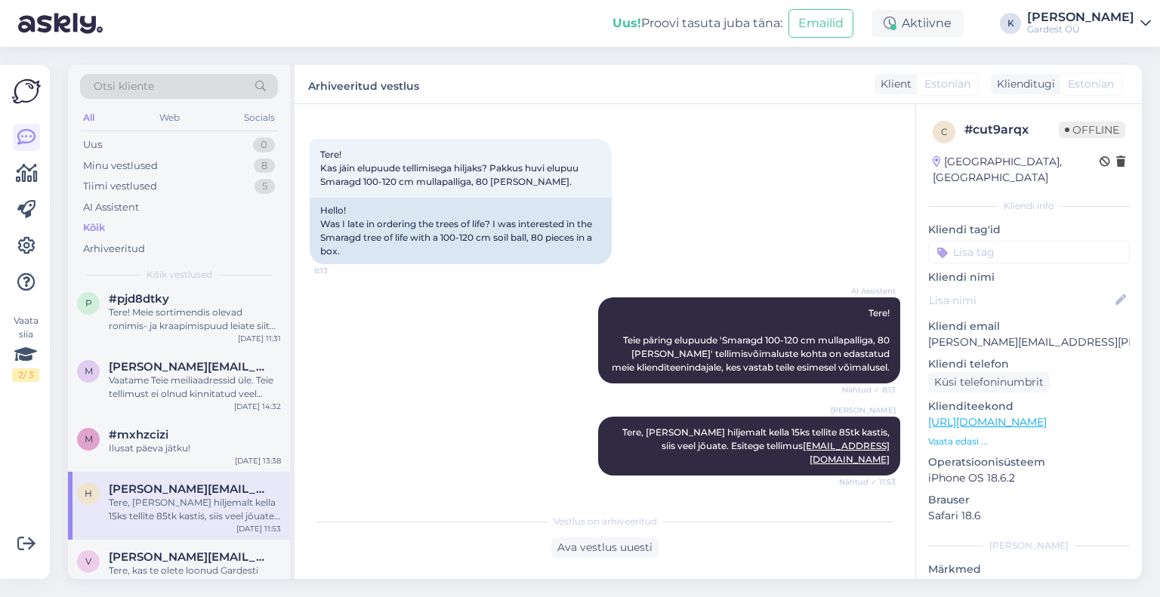
scroll to position [46, 0]
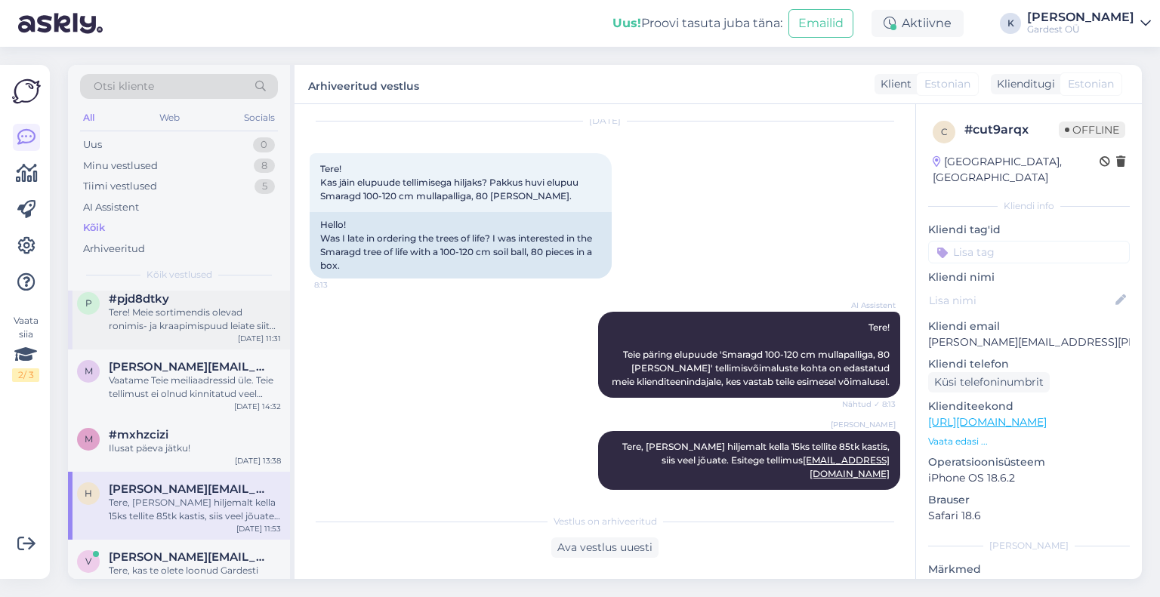
click at [150, 319] on div "Tere! Meie sortimendis olevad ronimis- ja kraapimispuud leiate siit [URL][DOMAI…" at bounding box center [195, 319] width 172 height 27
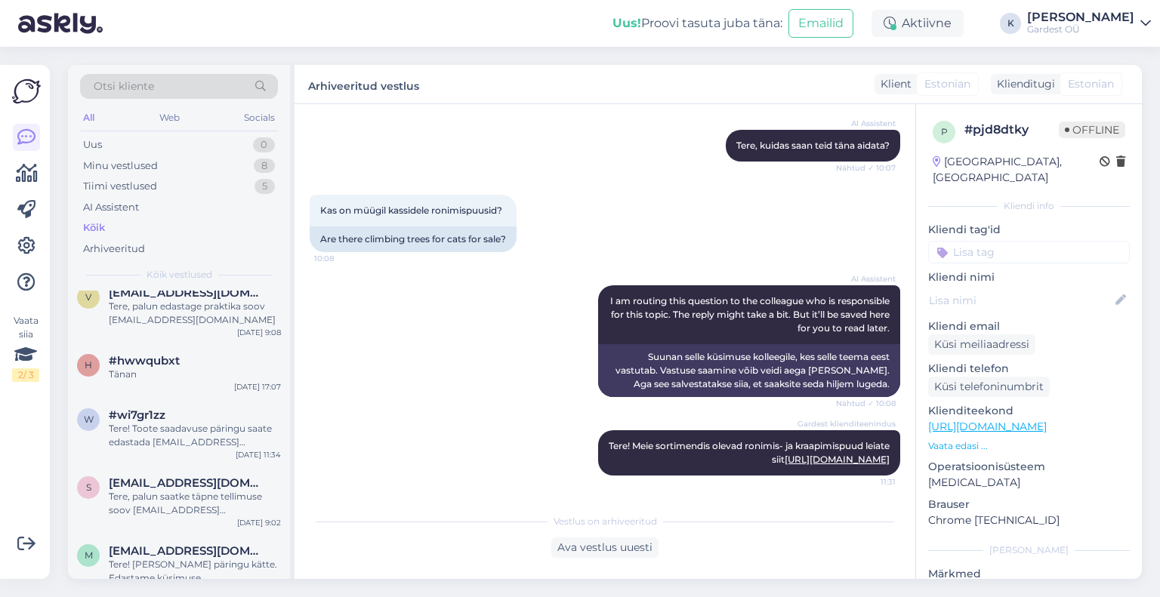
scroll to position [0, 0]
